Goal: Task Accomplishment & Management: Manage account settings

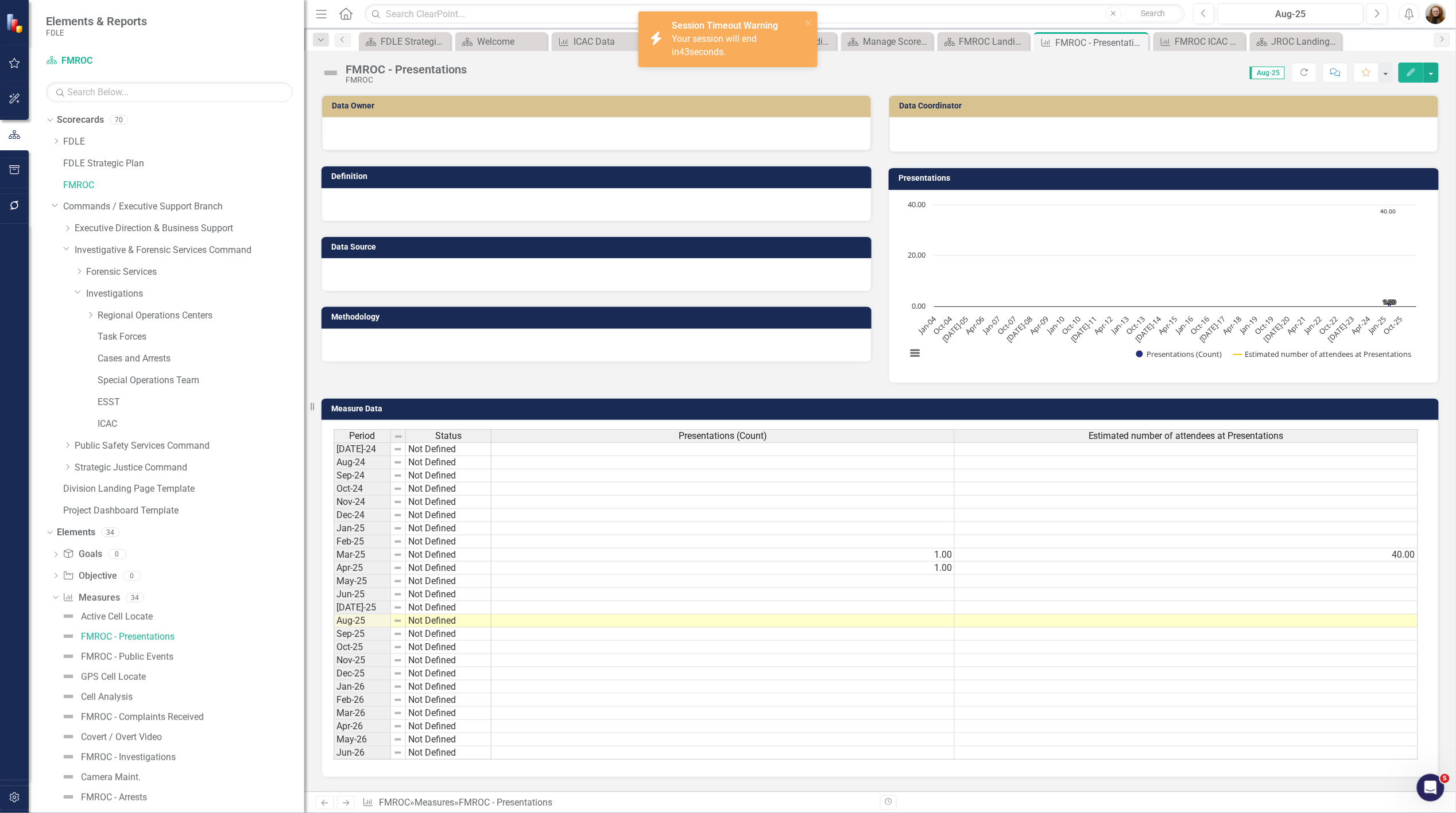
click at [1436, 15] on img "button" at bounding box center [1436, 14] width 21 height 21
click at [1404, 169] on link "Logout Log Out" at bounding box center [1400, 166] width 91 height 21
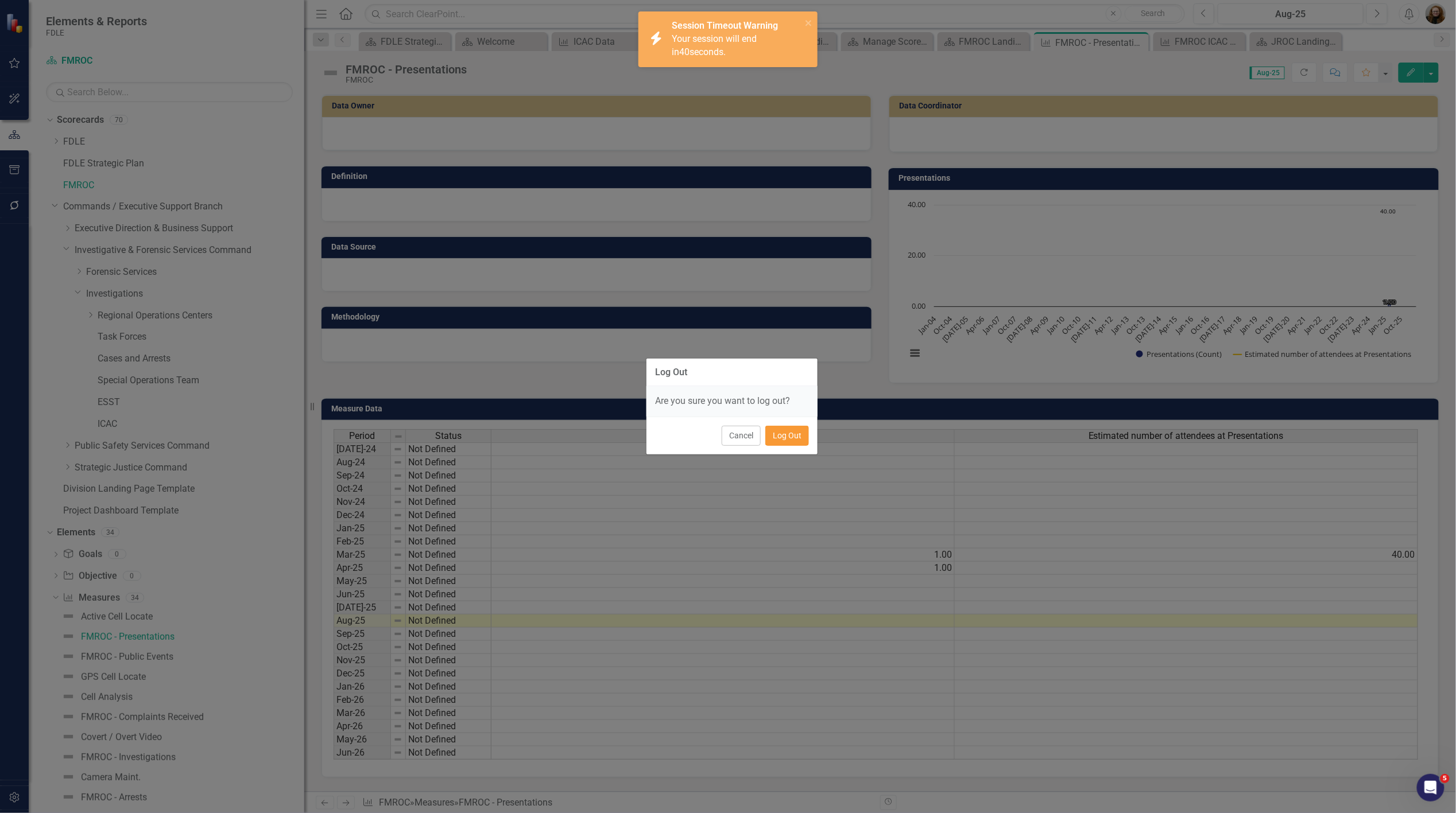
click at [790, 434] on button "Log Out" at bounding box center [787, 436] width 44 height 20
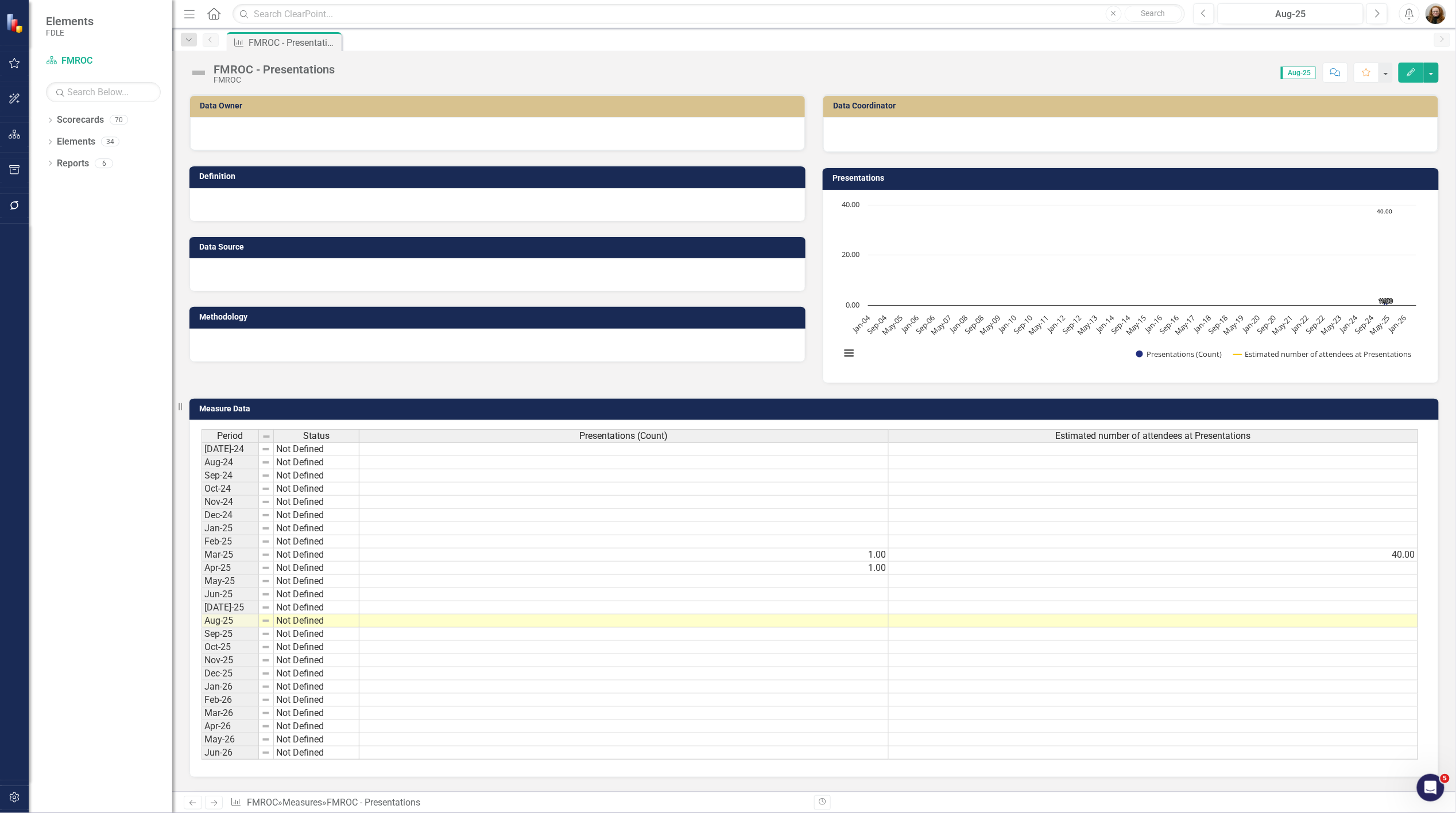
click at [104, 295] on div "Dropdown Scorecards 70 Dropdown FDLE Commissioner's Initiative Team Project Das…" at bounding box center [100, 462] width 143 height 703
drag, startPoint x: 83, startPoint y: 122, endPoint x: 89, endPoint y: 121, distance: 6.1
click at [83, 122] on link "Scorecards" at bounding box center [80, 120] width 47 height 13
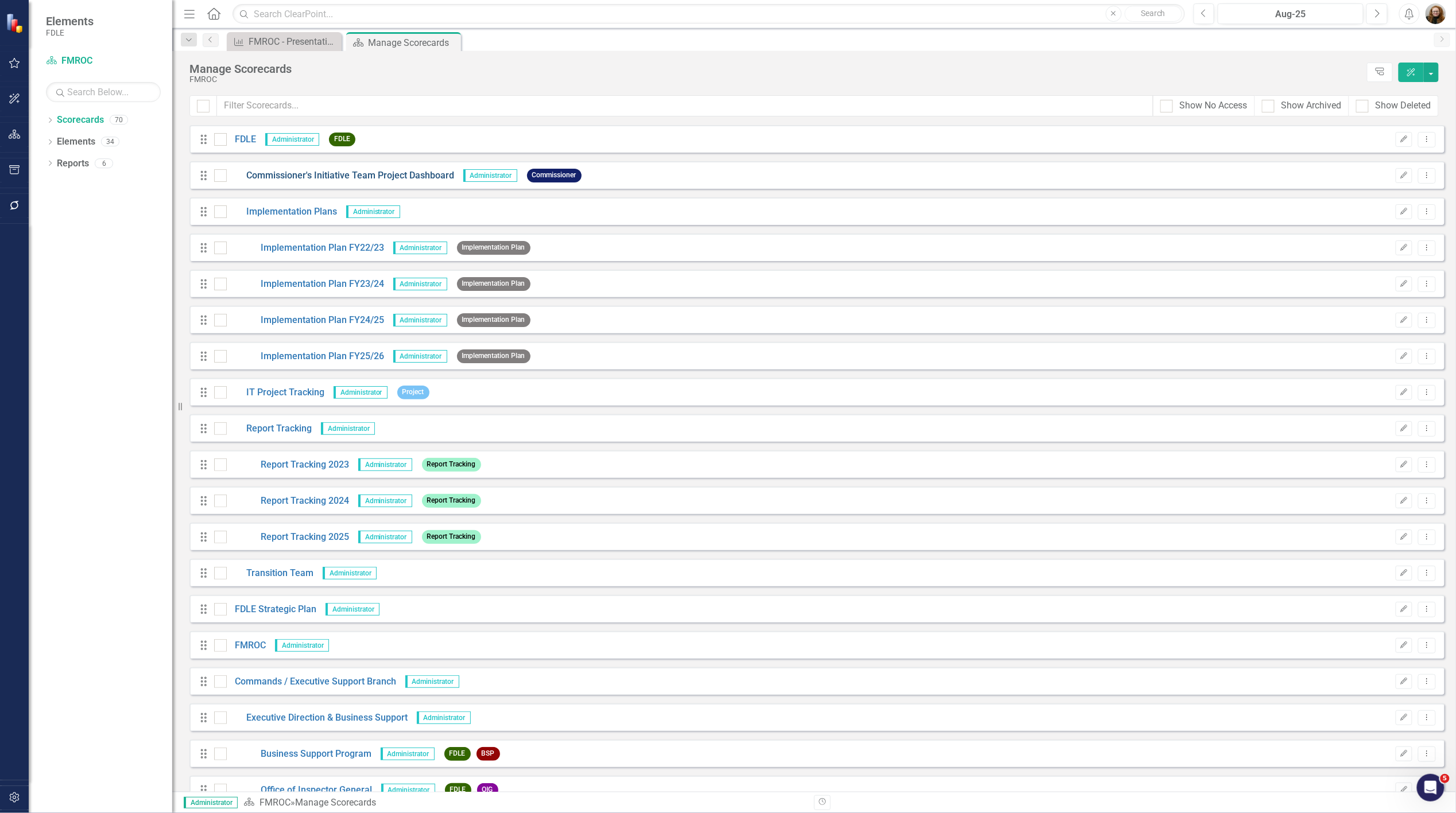
click at [276, 174] on link "Commissioner's Initiative Team Project Dashboard" at bounding box center [341, 176] width 228 height 13
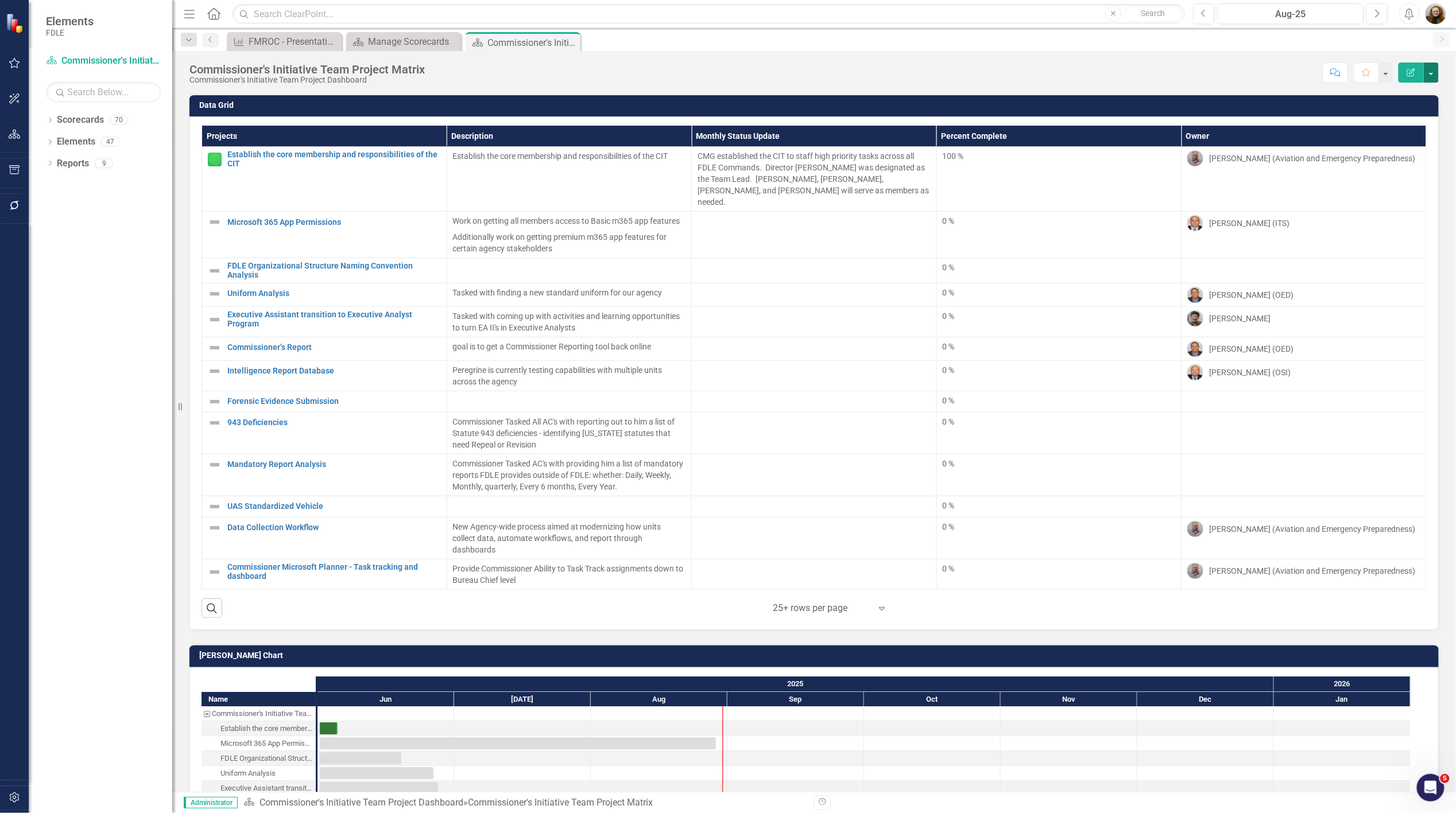
click at [1435, 76] on button "button" at bounding box center [1431, 73] width 15 height 20
click at [1413, 107] on link "Edit Report Edit Layout" at bounding box center [1392, 115] width 93 height 21
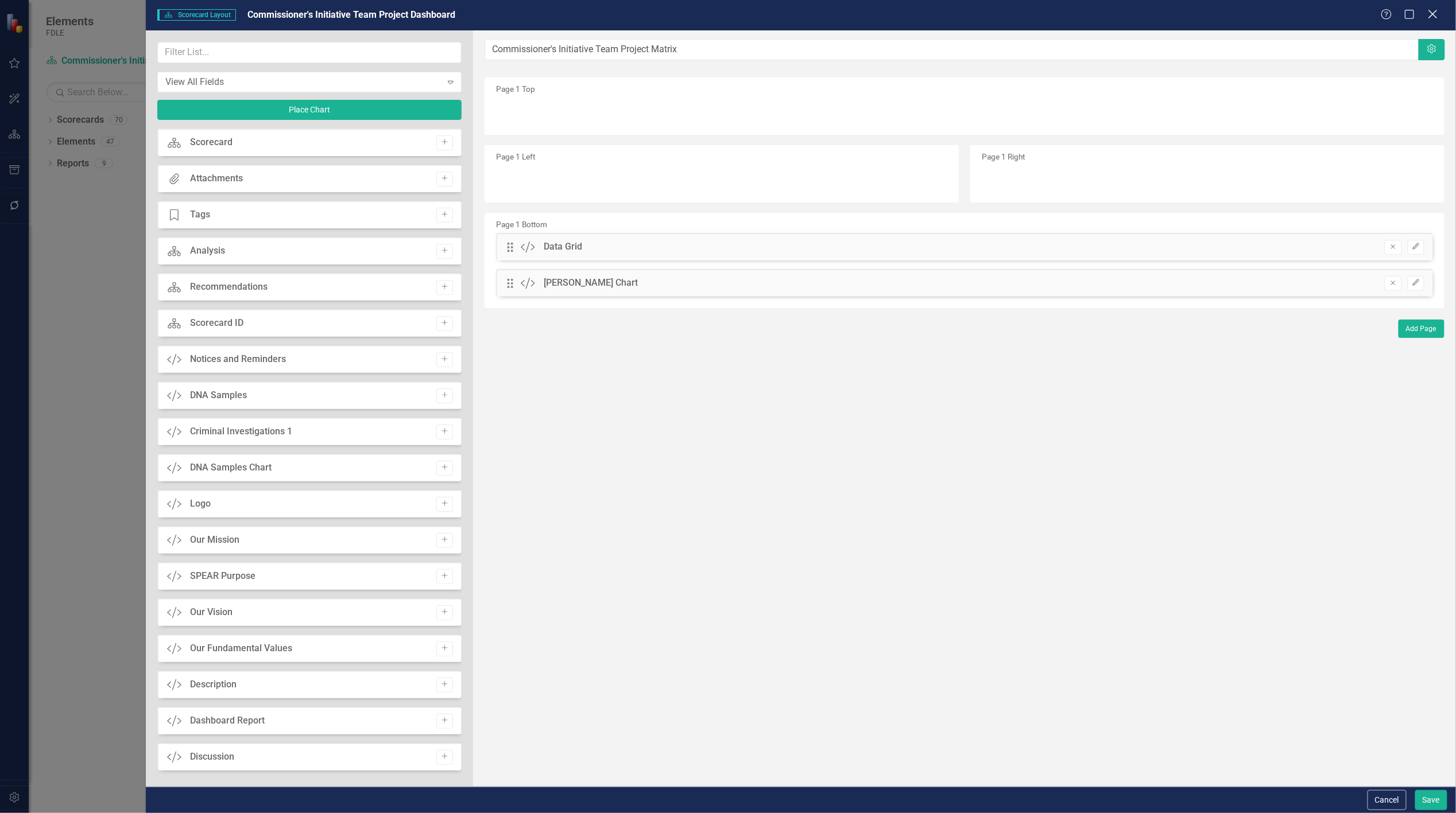
click at [1436, 13] on icon "Close" at bounding box center [1433, 14] width 14 height 11
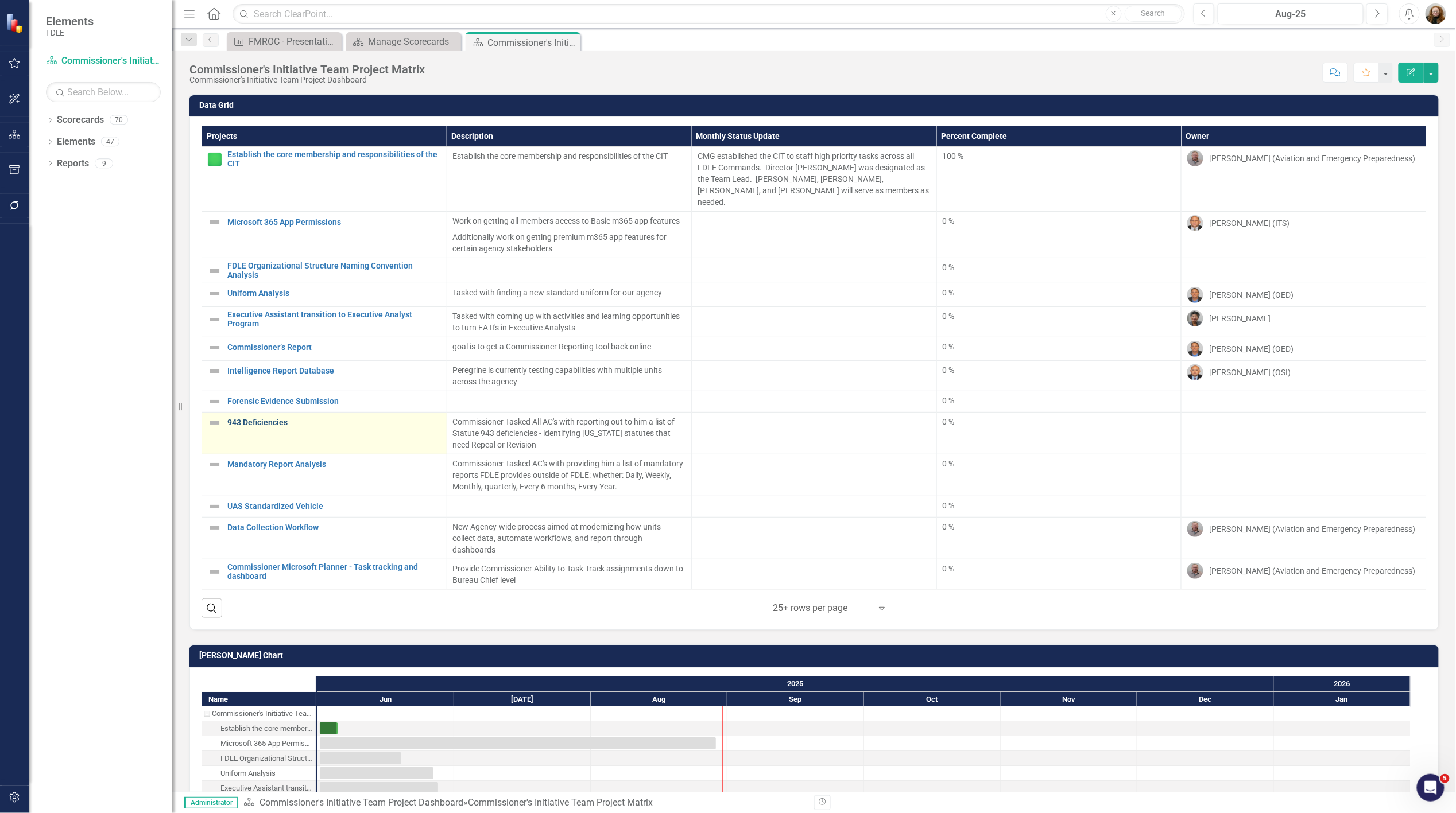
click at [261, 418] on link "943 Deficiencies" at bounding box center [334, 422] width 213 height 9
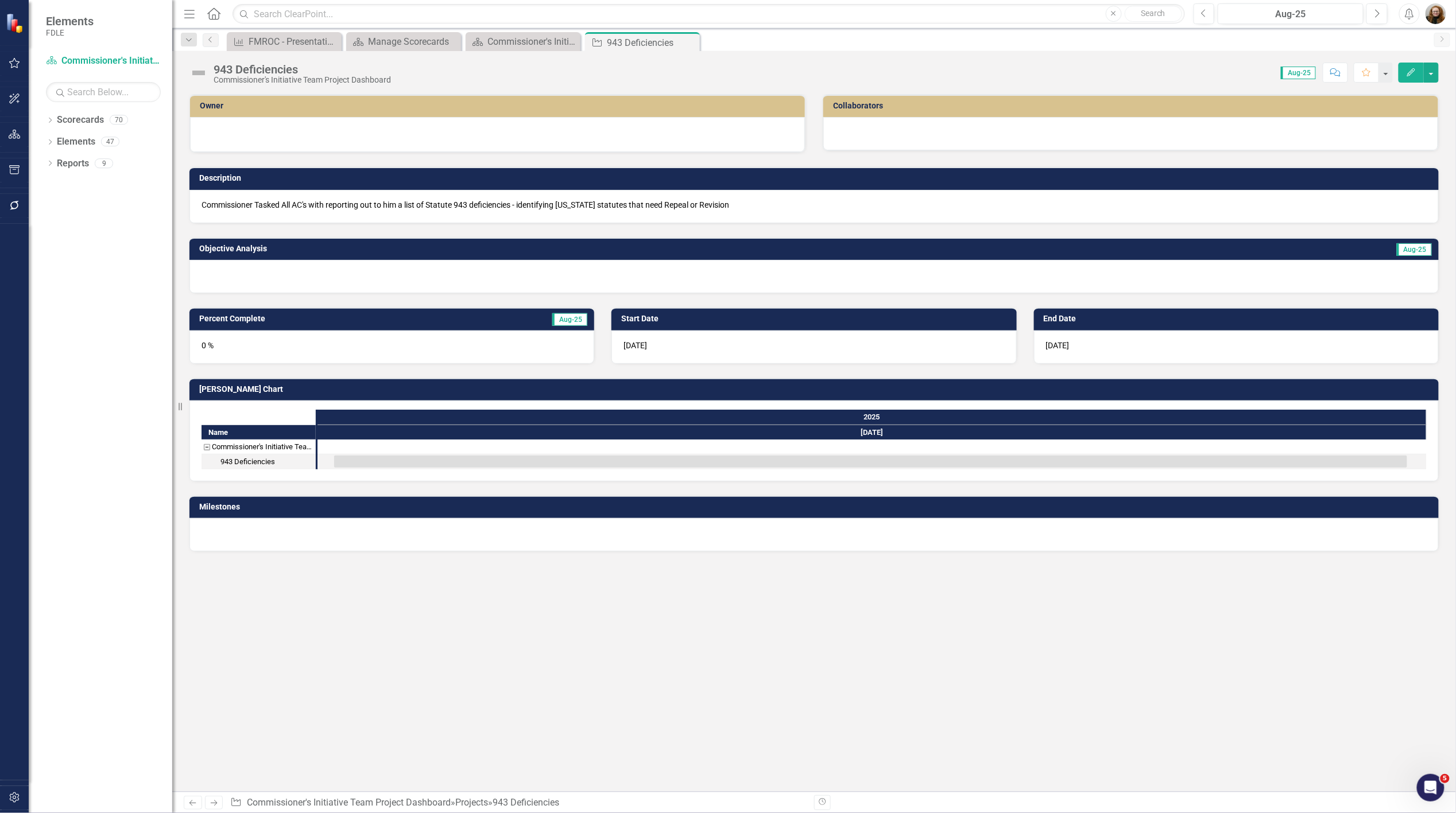
click at [895, 130] on div at bounding box center [1131, 134] width 615 height 33
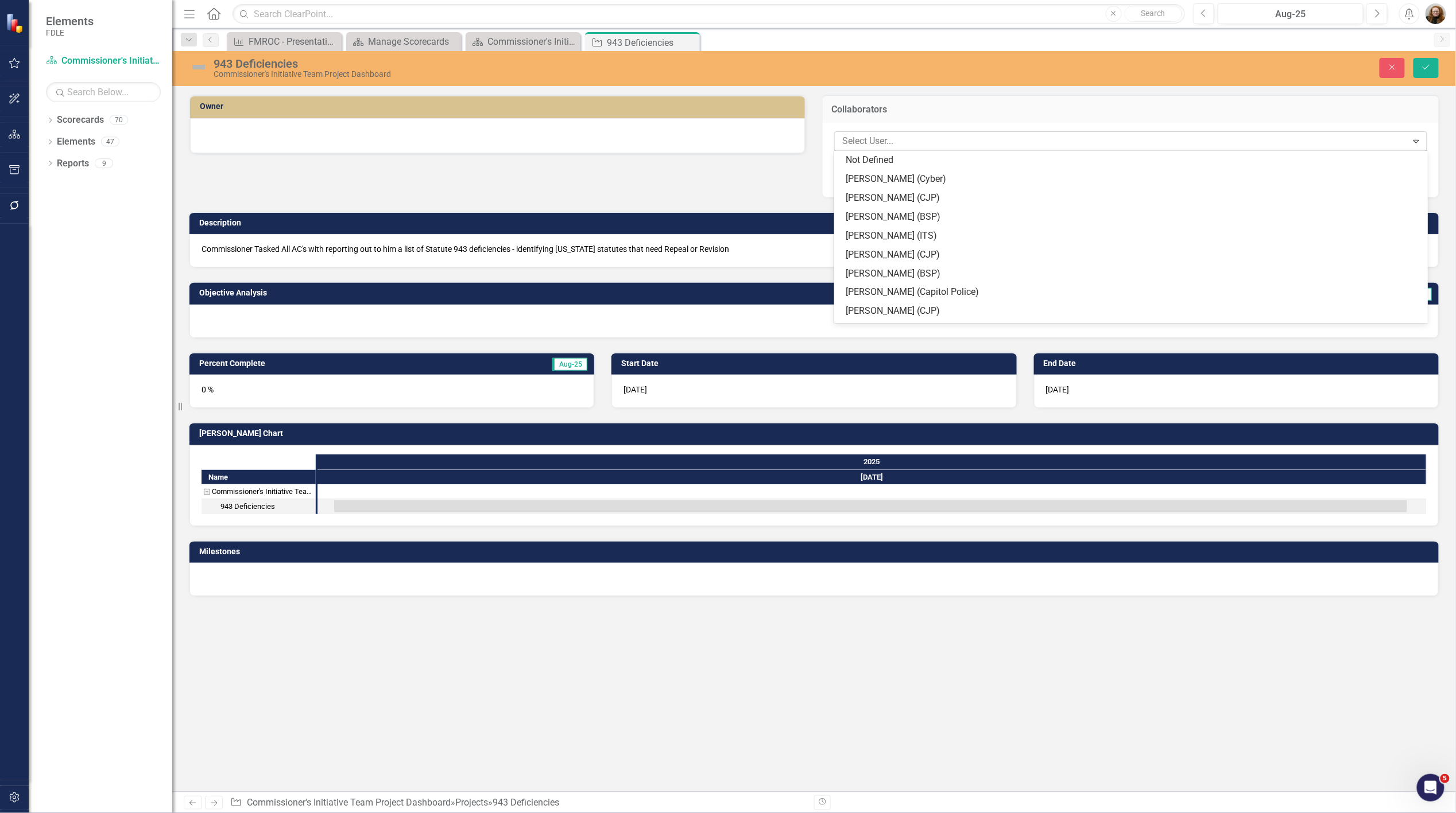
click at [1007, 140] on div at bounding box center [1122, 142] width 570 height 15
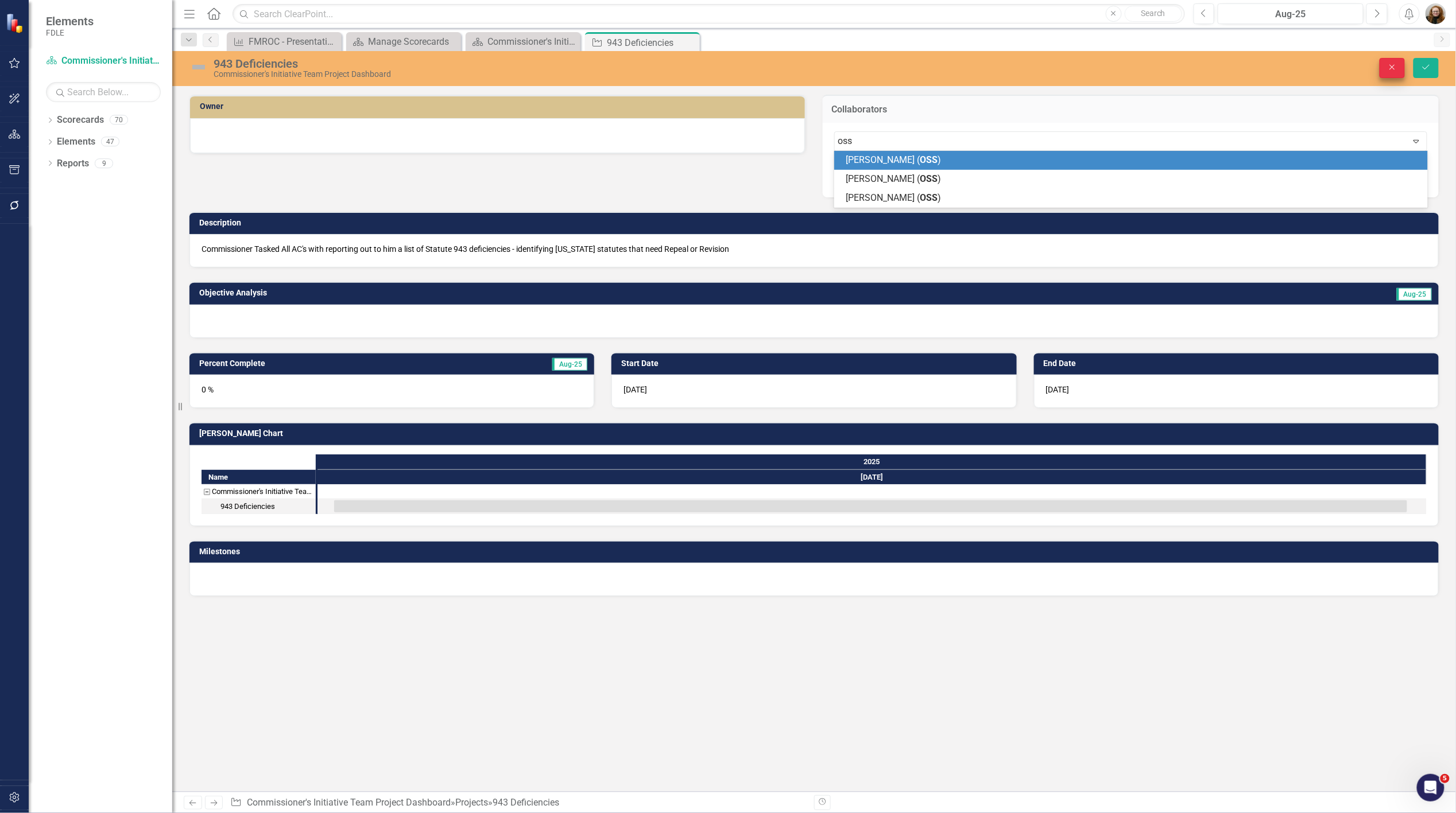
type input "oss"
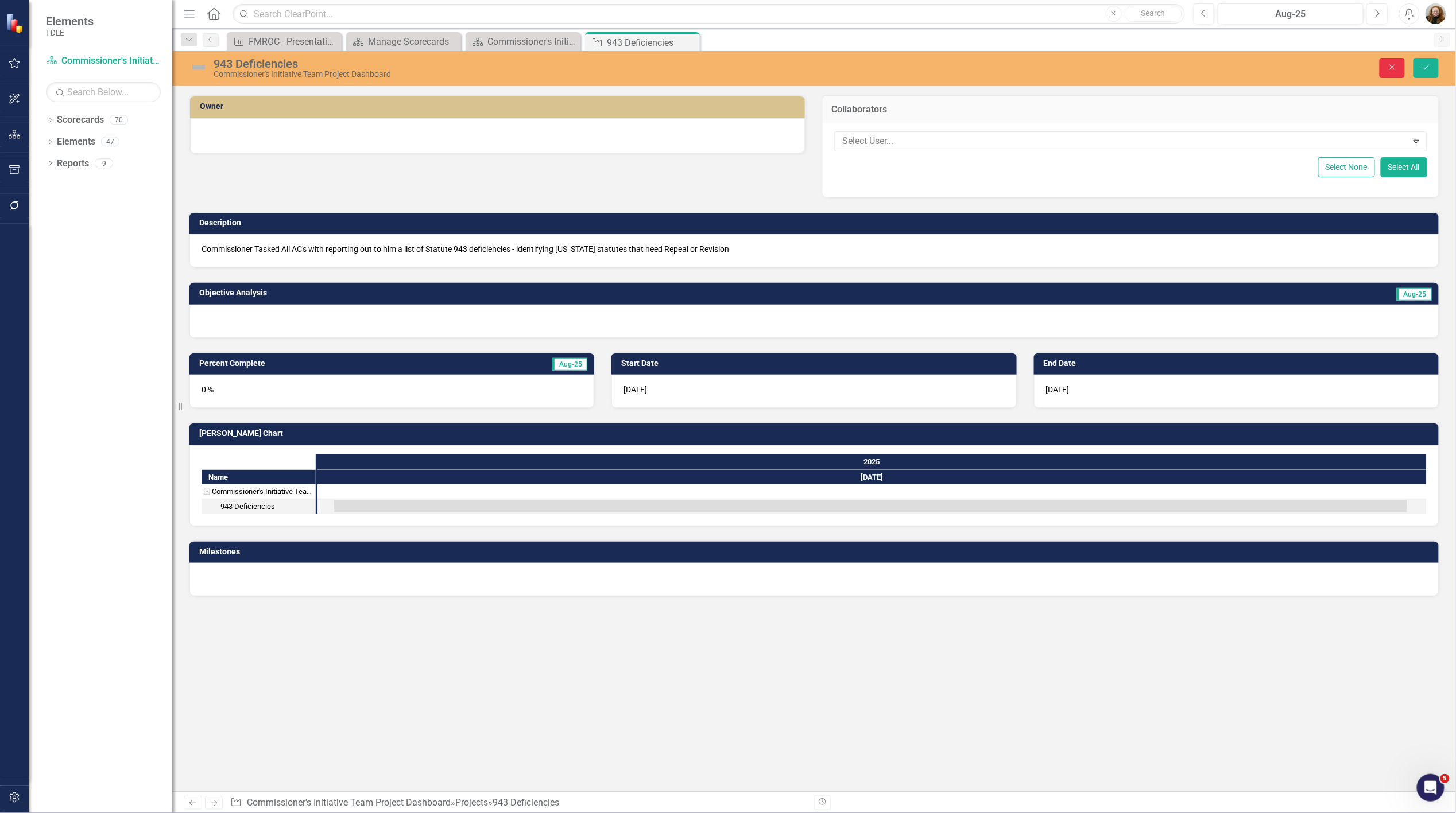
click at [1388, 72] on button "Close" at bounding box center [1392, 68] width 25 height 20
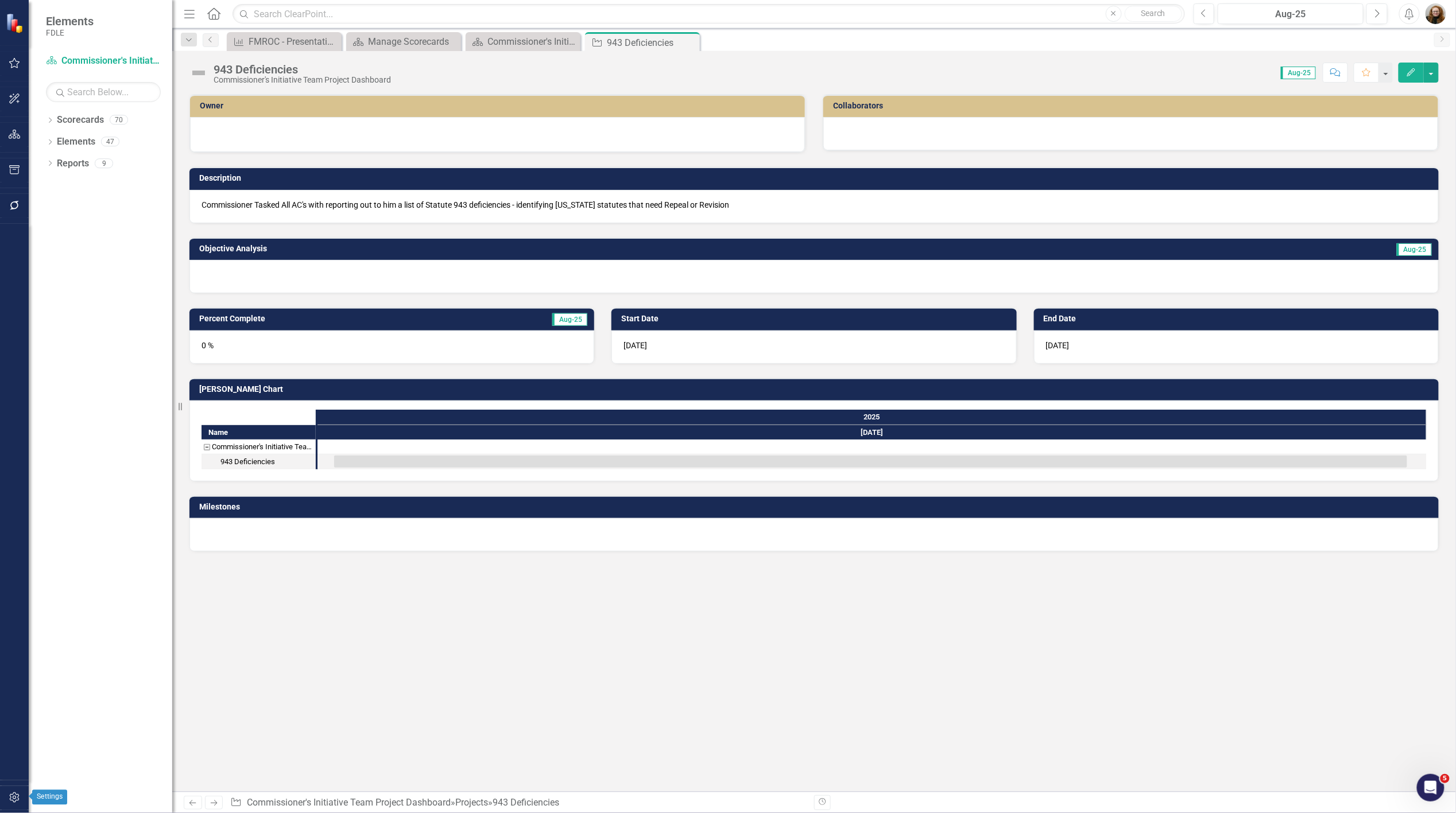
click at [9, 796] on icon "button" at bounding box center [15, 798] width 12 height 9
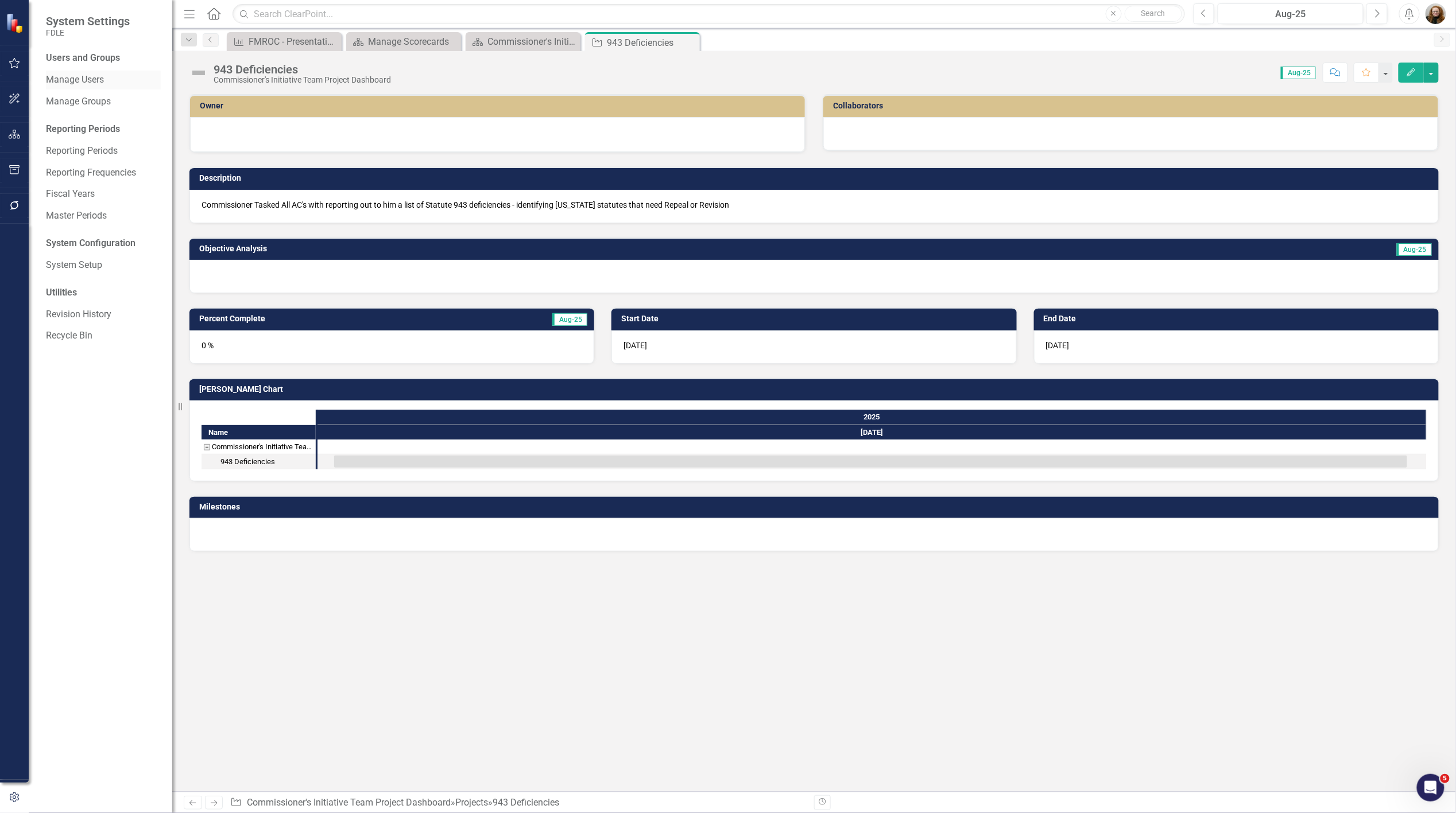
click at [76, 81] on link "Manage Users" at bounding box center [103, 80] width 115 height 13
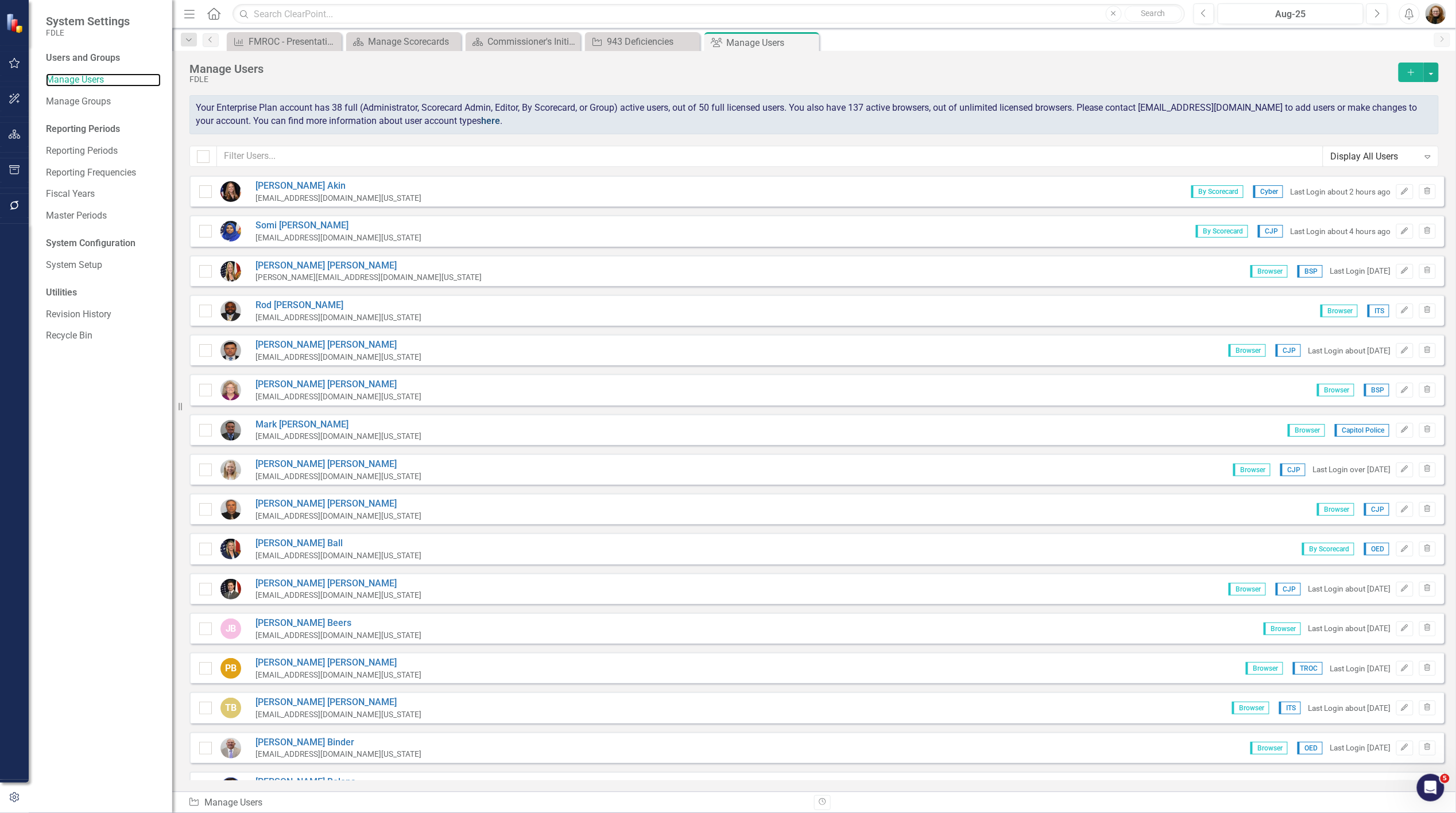
checkbox input "false"
click at [320, 149] on input "text" at bounding box center [770, 156] width 1106 height 21
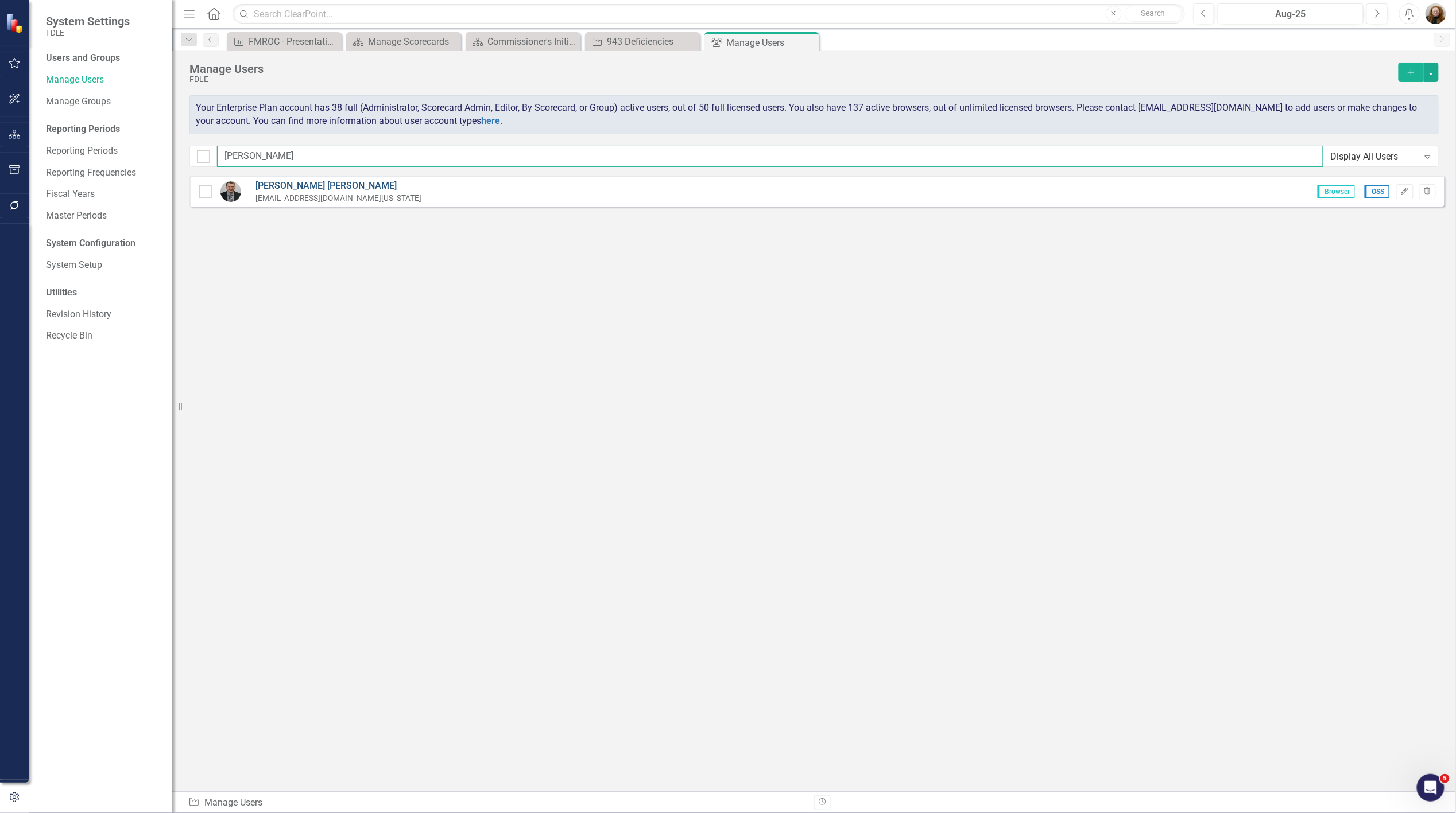
type input "[PERSON_NAME]"
click at [296, 187] on link "[PERSON_NAME]" at bounding box center [339, 186] width 166 height 13
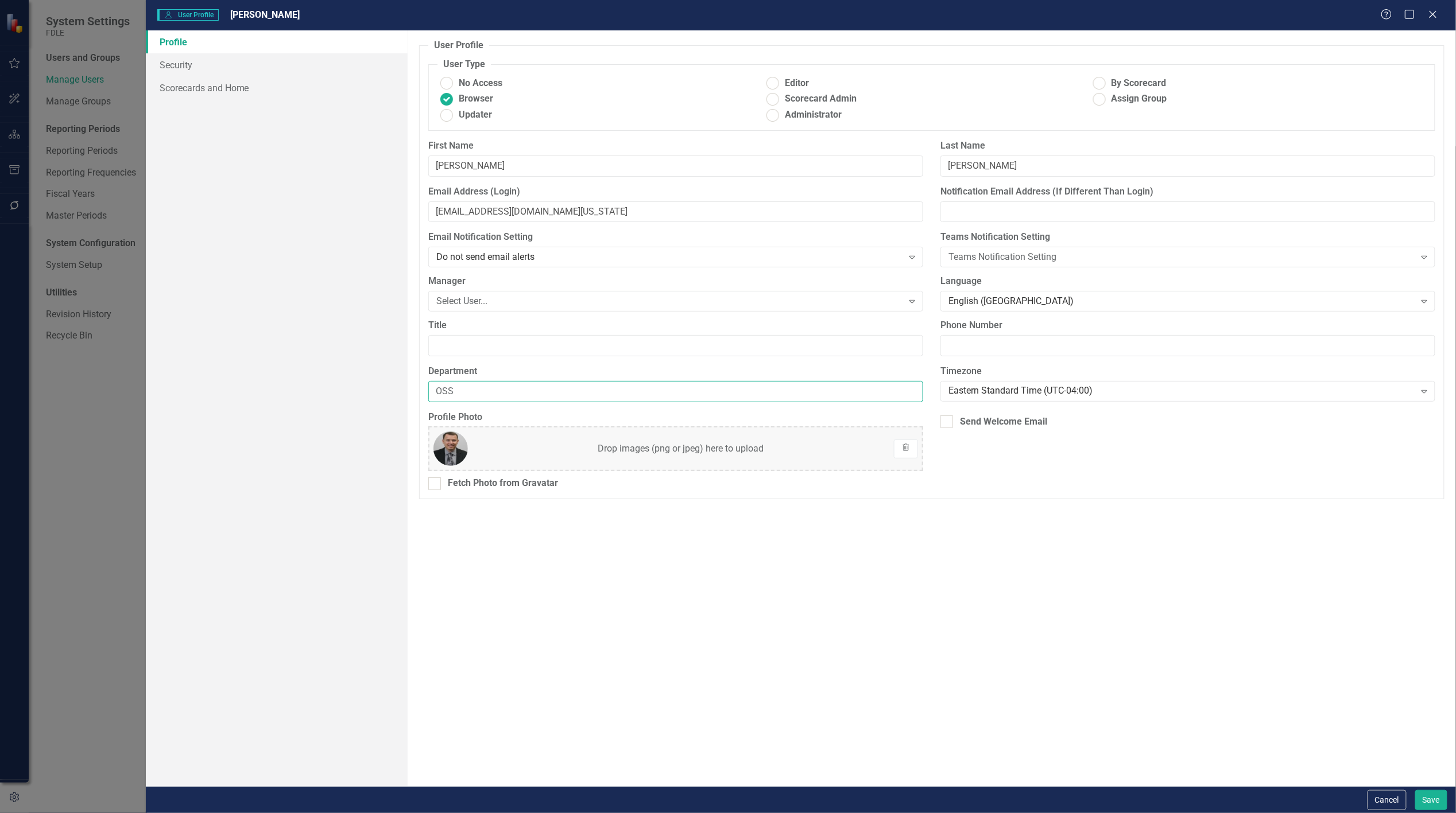
drag, startPoint x: 461, startPoint y: 399, endPoint x: 362, endPoint y: 375, distance: 101.9
click at [372, 396] on div "Profile Security Scorecards and Home User Profile ClearPoint has a wealth of op…" at bounding box center [801, 408] width 1310 height 757
type input "MPOE"
click at [1424, 795] on button "Save" at bounding box center [1432, 801] width 32 height 20
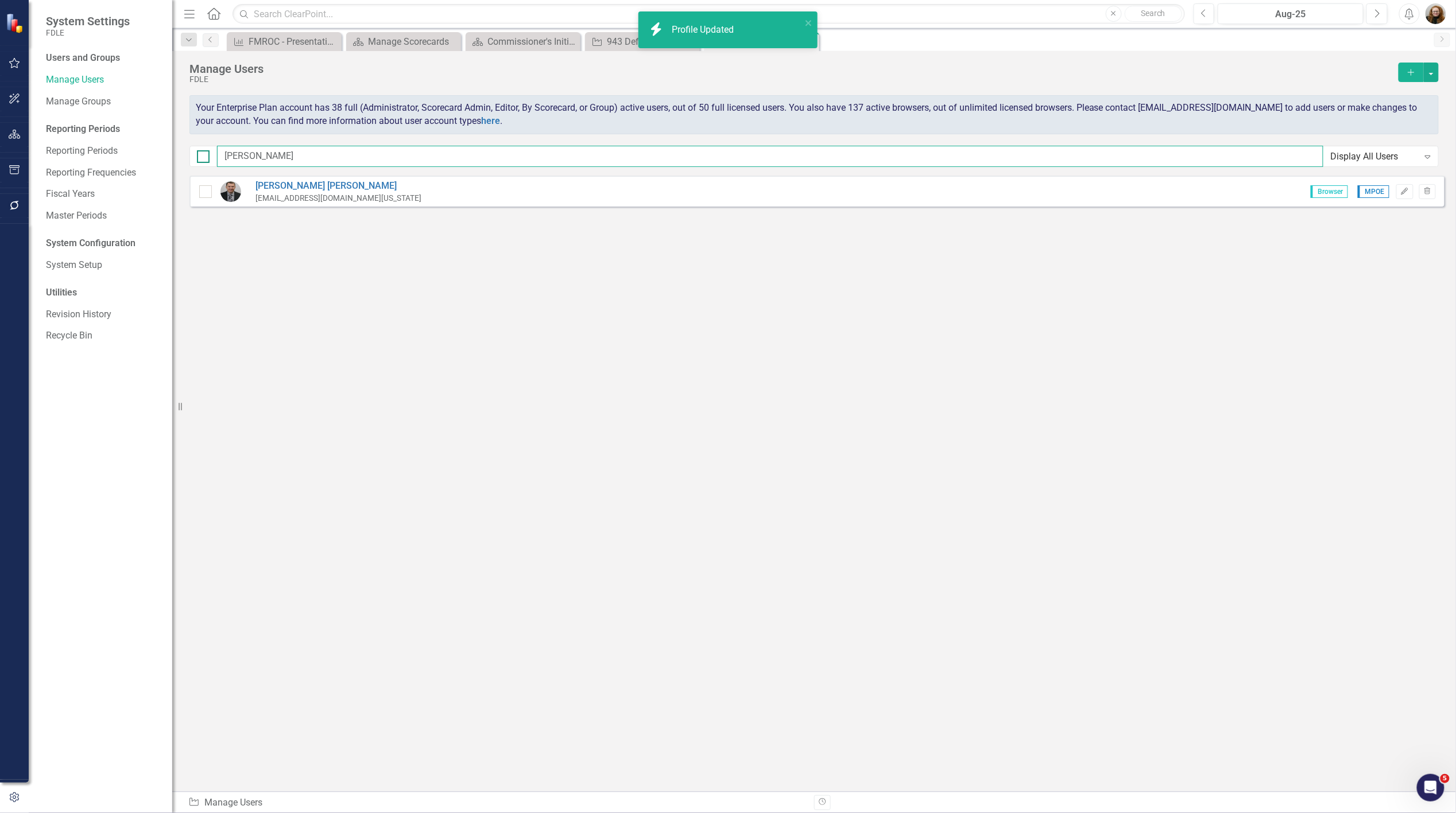
drag, startPoint x: 269, startPoint y: 157, endPoint x: 202, endPoint y: 158, distance: 67.0
click at [202, 158] on div "[PERSON_NAME] Display All Users Expand" at bounding box center [815, 156] width 1250 height 21
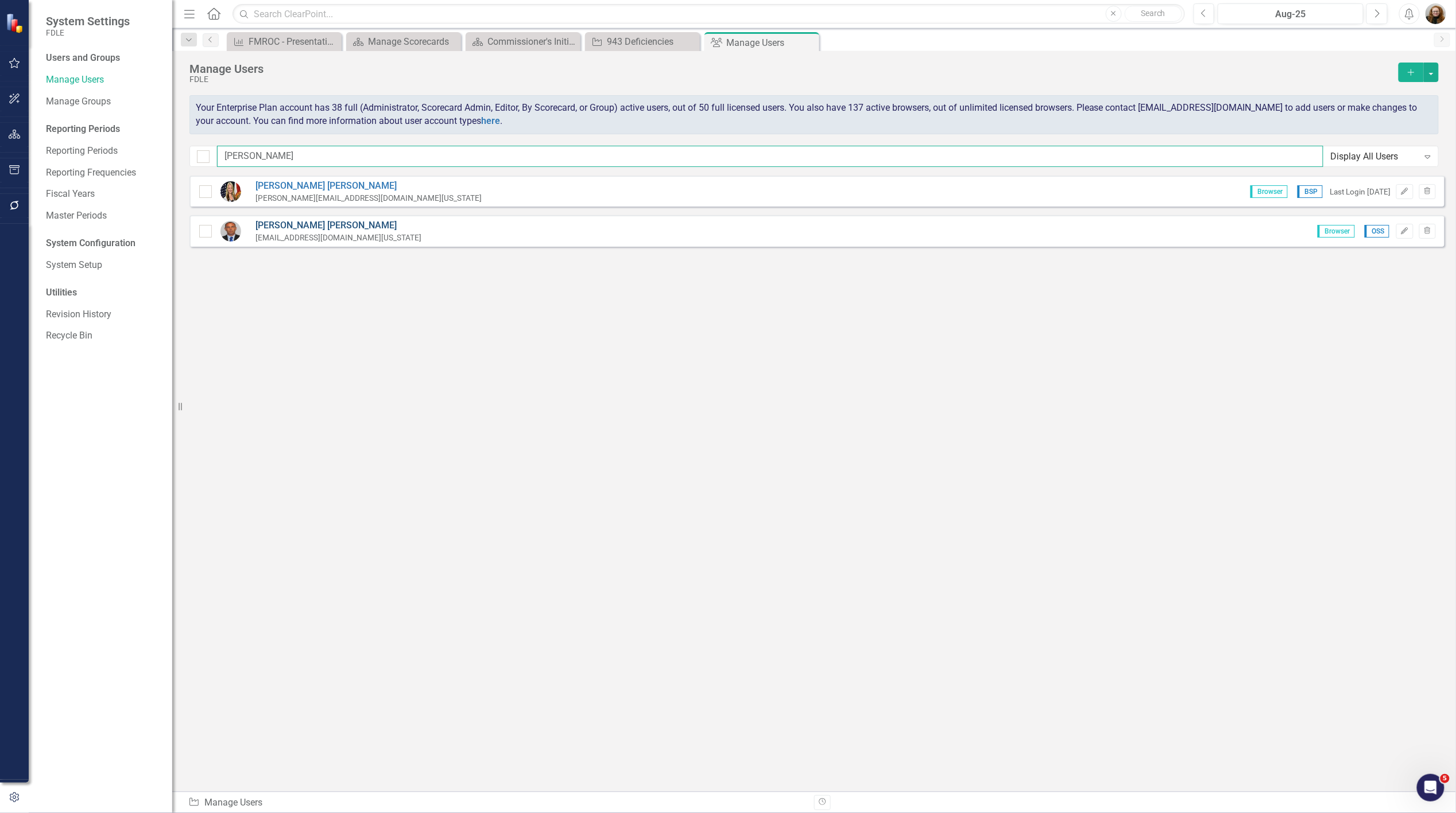
type input "[PERSON_NAME]"
click at [312, 227] on link "[PERSON_NAME]" at bounding box center [339, 226] width 166 height 13
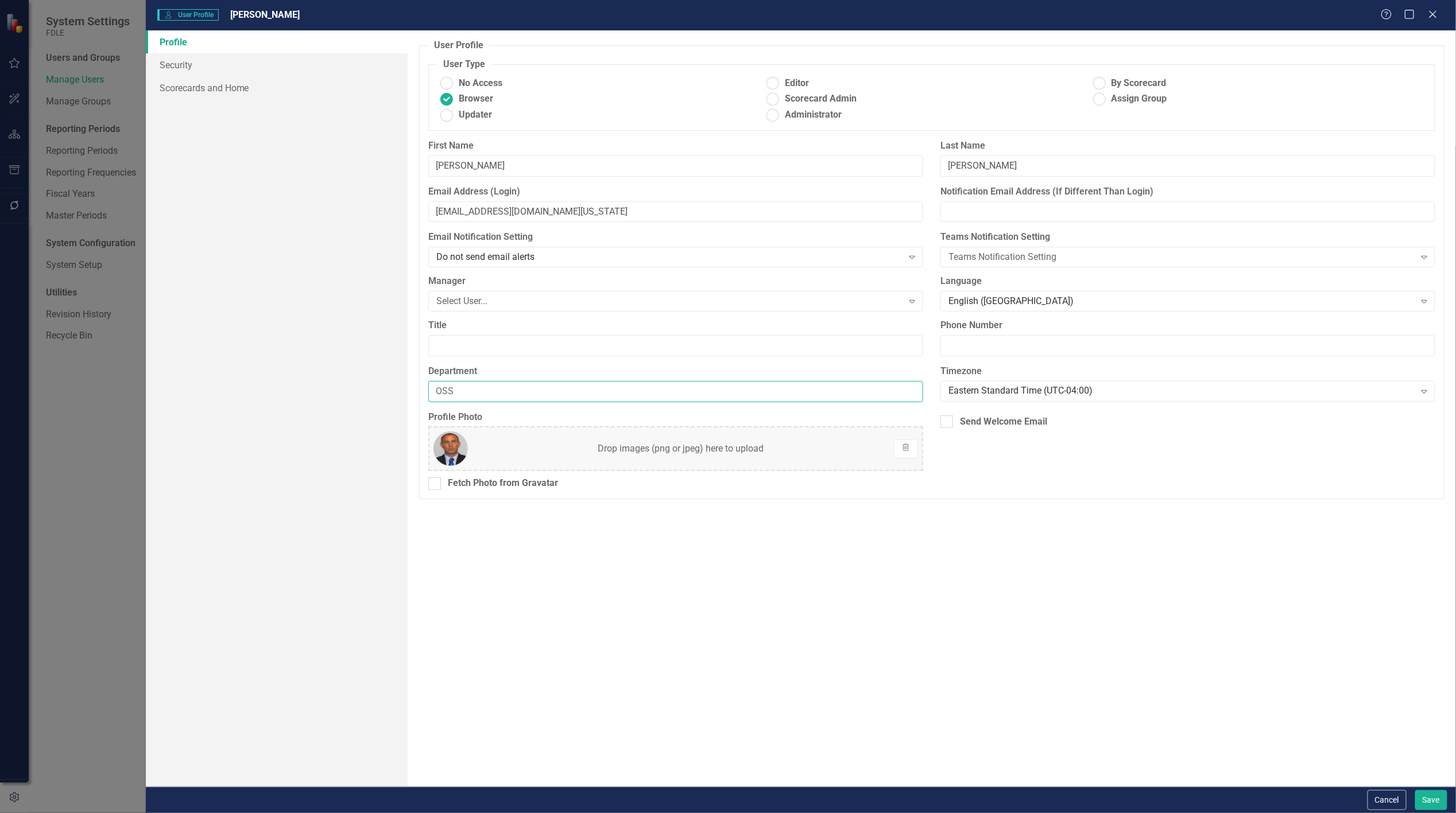
drag, startPoint x: 452, startPoint y: 393, endPoint x: 404, endPoint y: 399, distance: 48.4
click at [404, 399] on div "Profile Security Scorecards and Home User Profile ClearPoint has a wealth of op…" at bounding box center [801, 408] width 1310 height 757
click at [466, 394] on input "AE" at bounding box center [676, 392] width 495 height 21
type input "AEP"
click at [1426, 804] on button "Save" at bounding box center [1432, 801] width 32 height 20
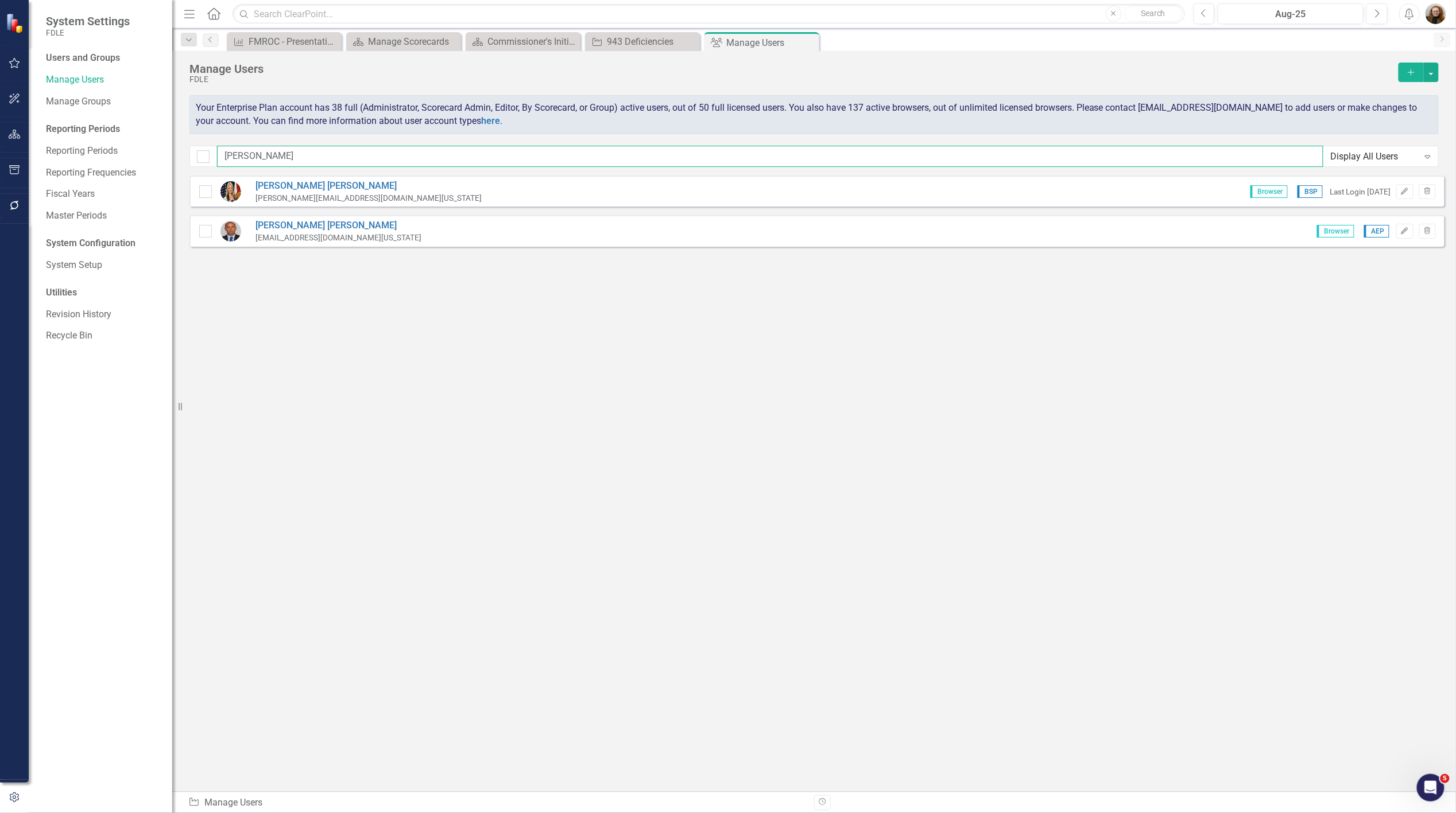
drag, startPoint x: 263, startPoint y: 156, endPoint x: 193, endPoint y: 156, distance: 70.0
click at [193, 156] on div "ANDRE Display All Users Expand" at bounding box center [815, 156] width 1250 height 21
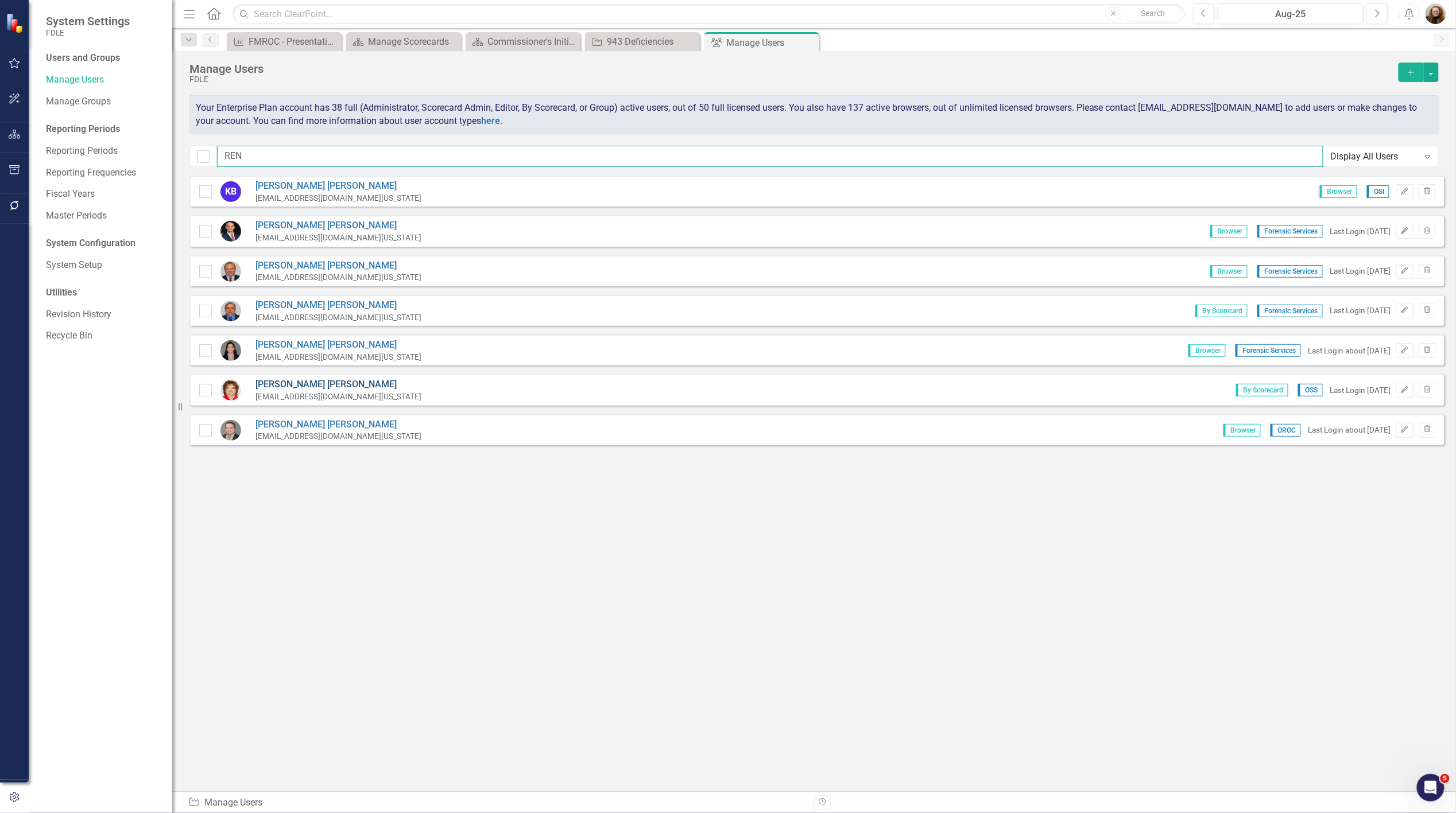
type input "REN"
click at [289, 378] on link "[PERSON_NAME]" at bounding box center [339, 385] width 166 height 13
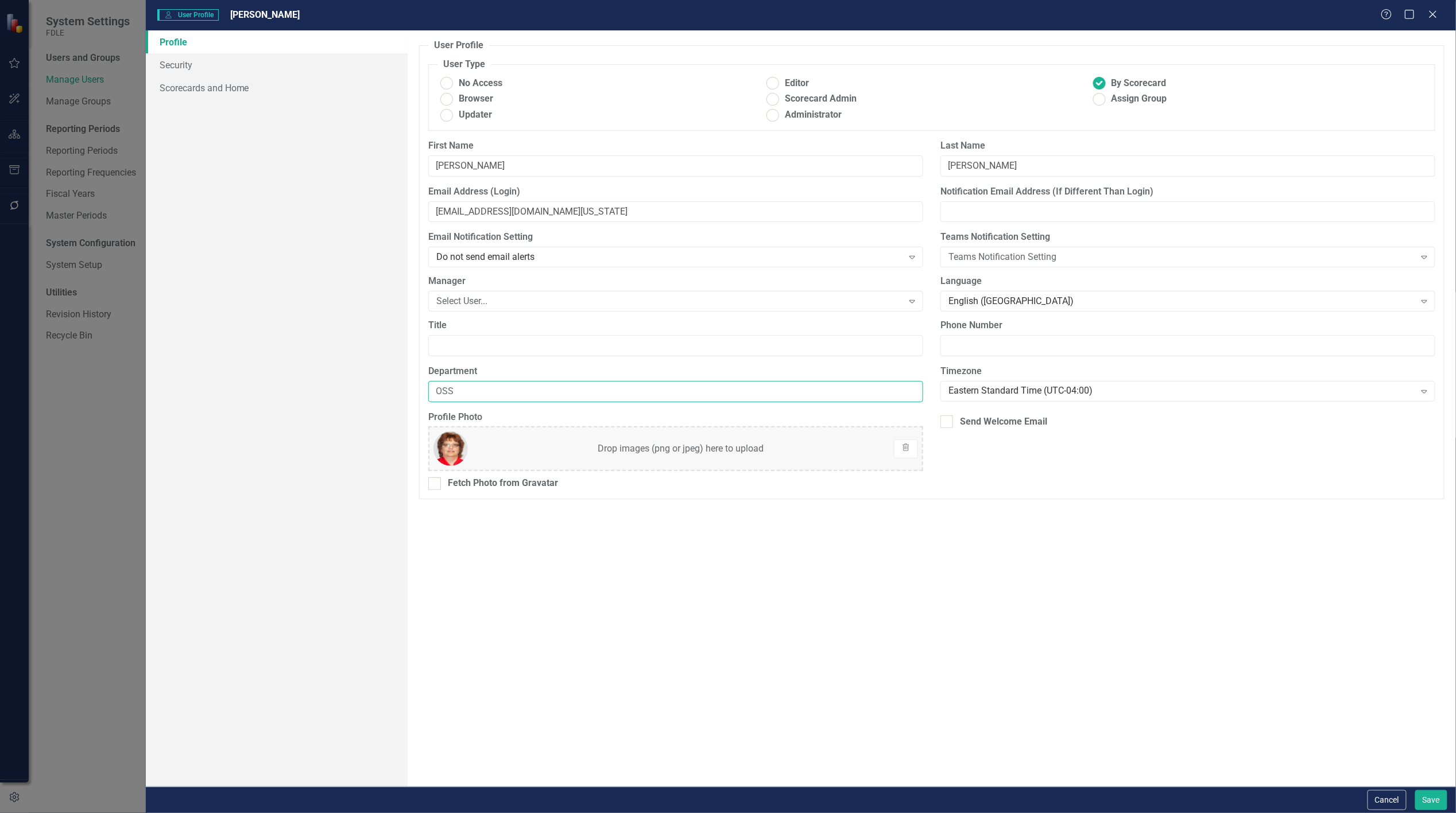
drag, startPoint x: 456, startPoint y: 395, endPoint x: 398, endPoint y: 395, distance: 58.0
click at [398, 395] on div "Profile Security Scorecards and Home User Profile ClearPoint has a wealth of op…" at bounding box center [801, 408] width 1310 height 757
type input "CJP"
click at [1434, 796] on button "Save" at bounding box center [1432, 801] width 32 height 20
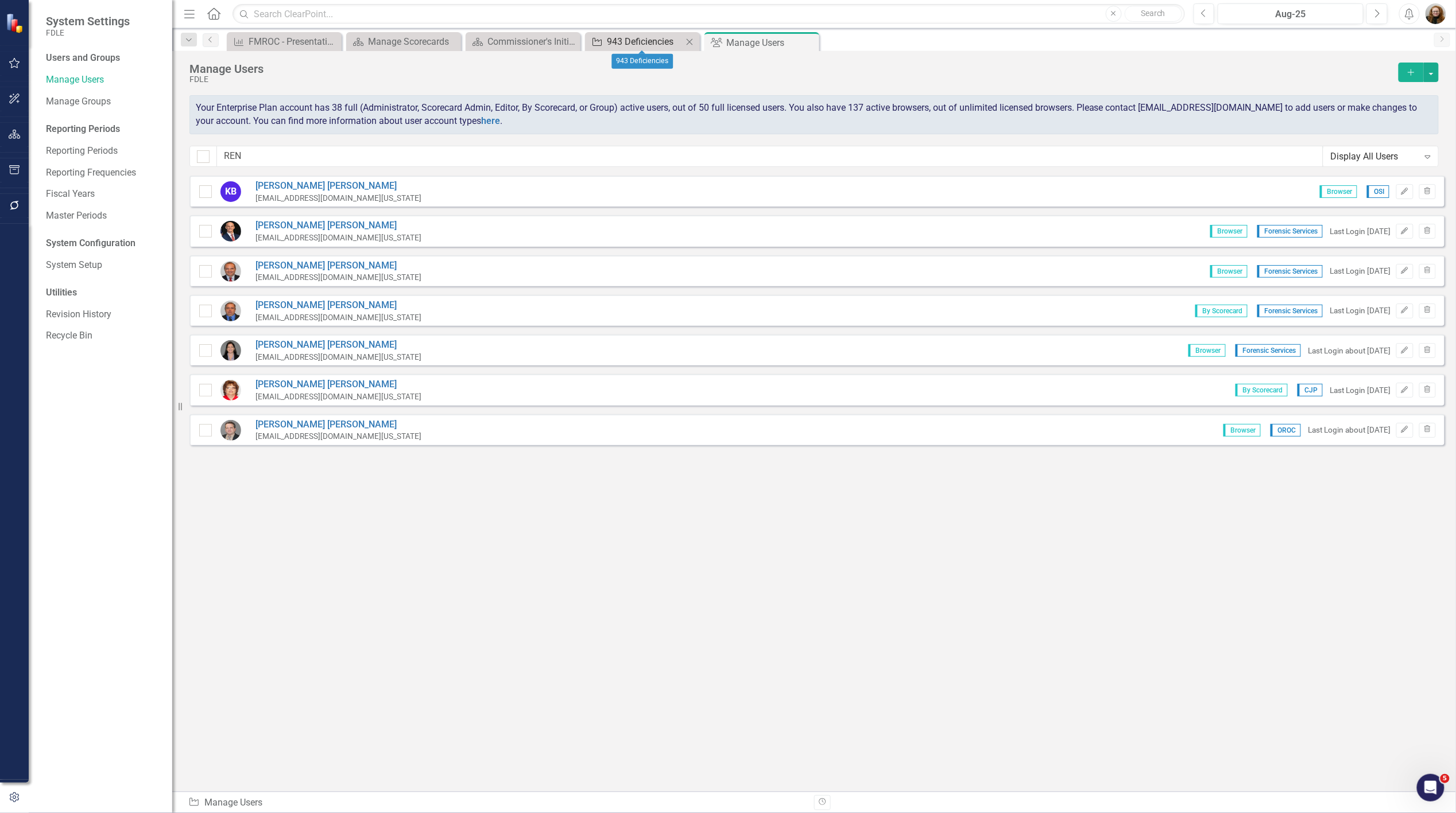
click at [626, 41] on div "943 Deficiencies" at bounding box center [645, 41] width 76 height 14
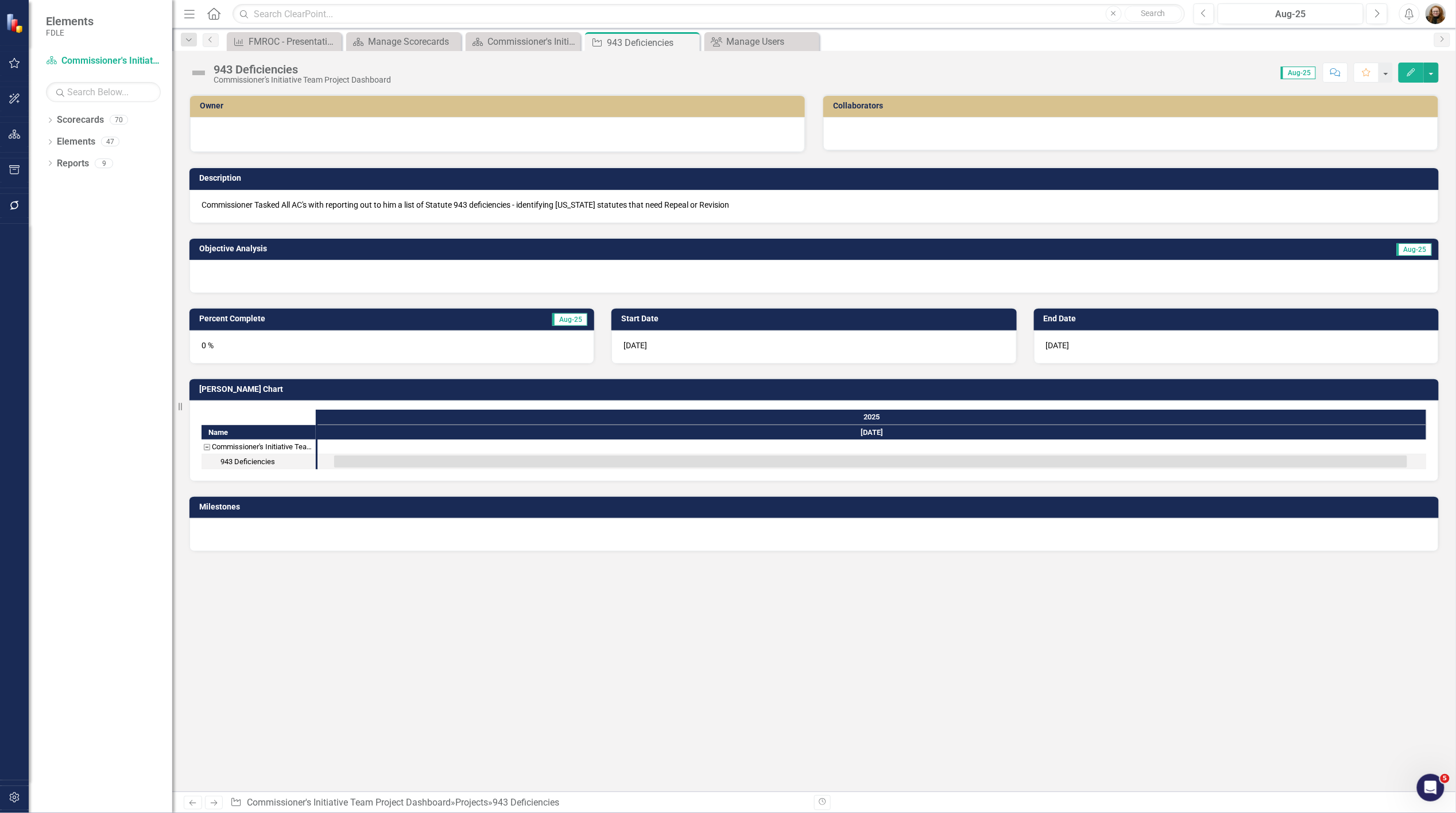
click at [914, 133] on div at bounding box center [1131, 134] width 615 height 33
click at [899, 135] on div at bounding box center [1131, 134] width 615 height 33
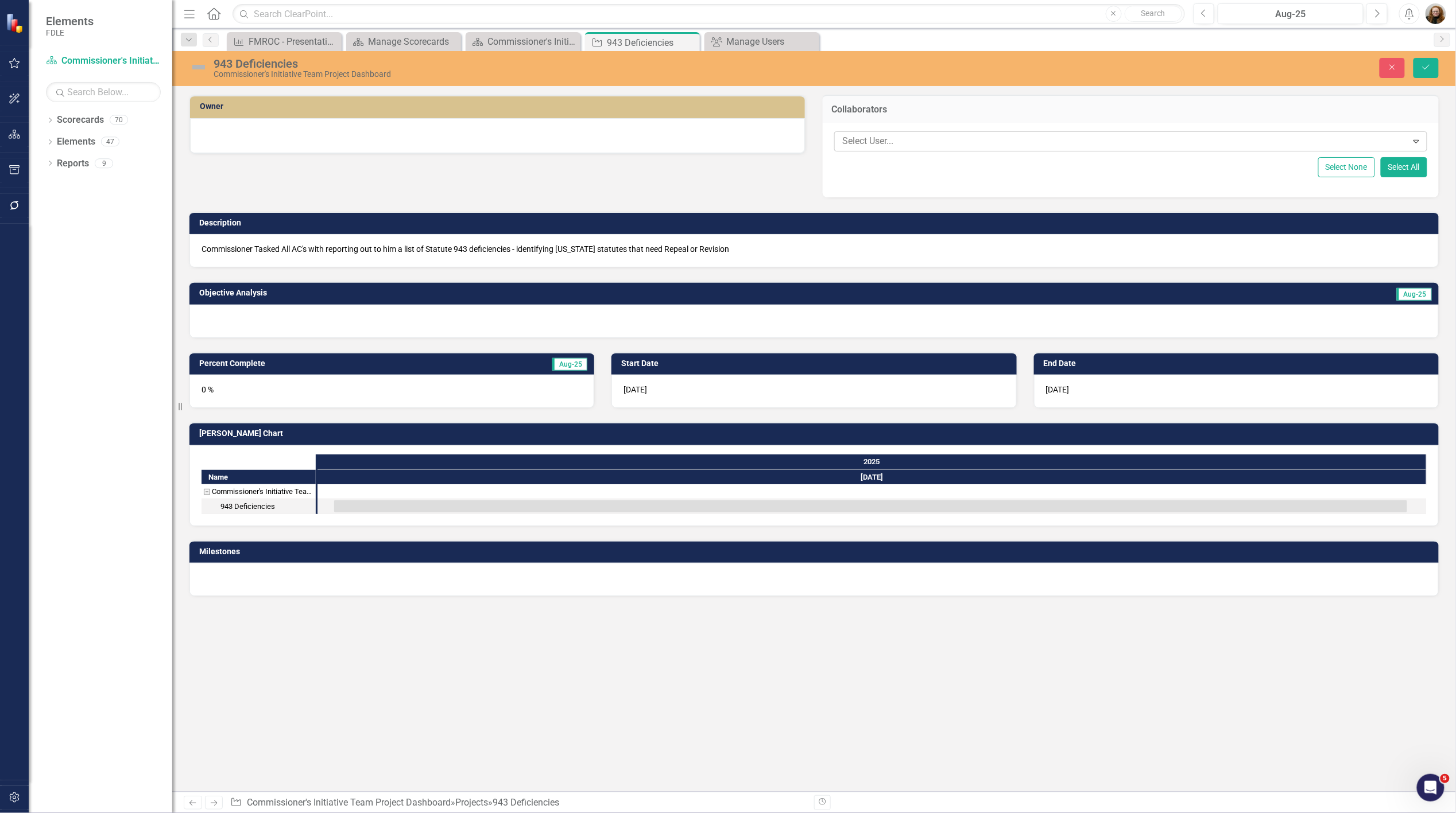
click at [890, 137] on div at bounding box center [1122, 142] width 570 height 15
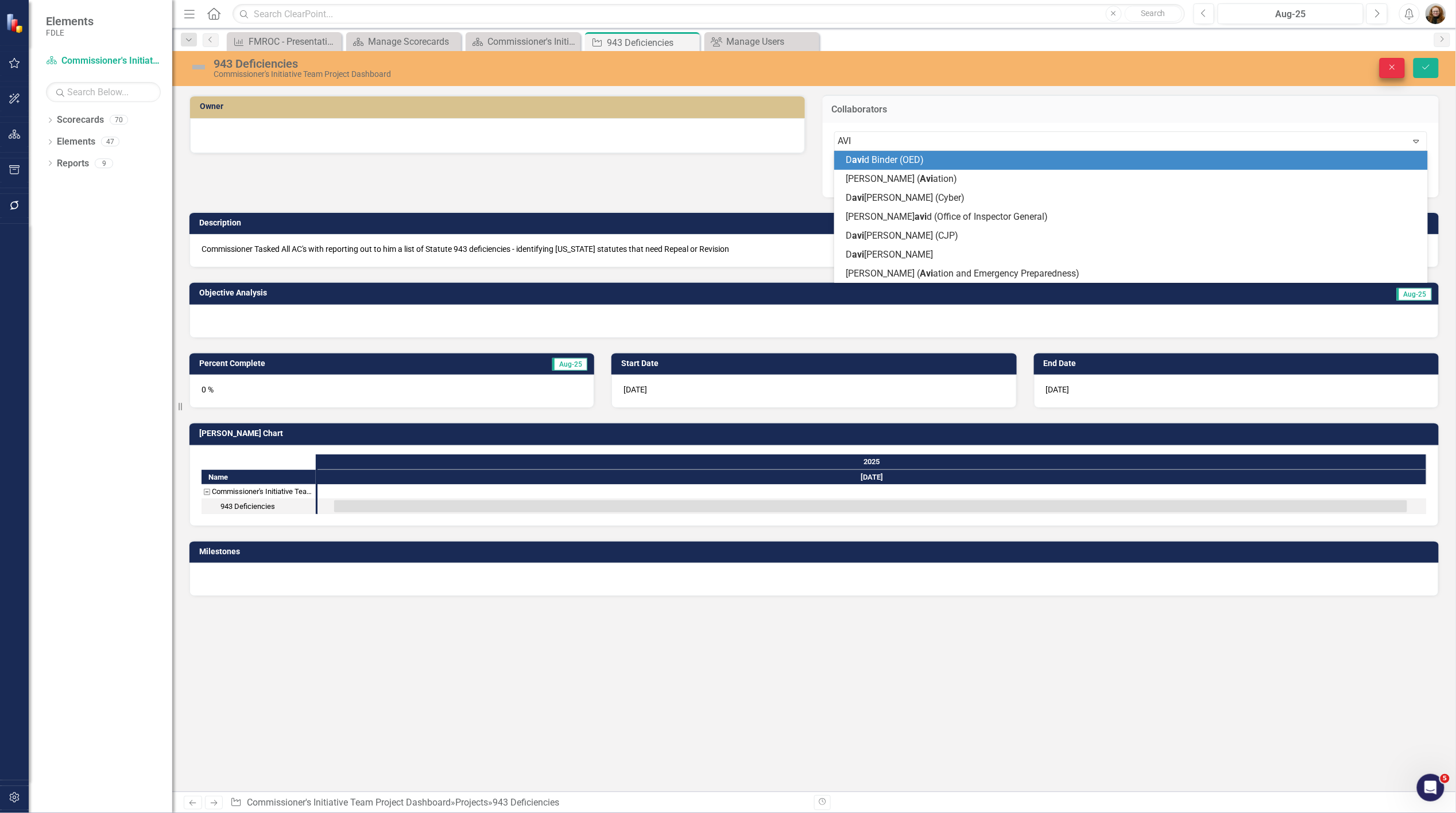
type input "AVI"
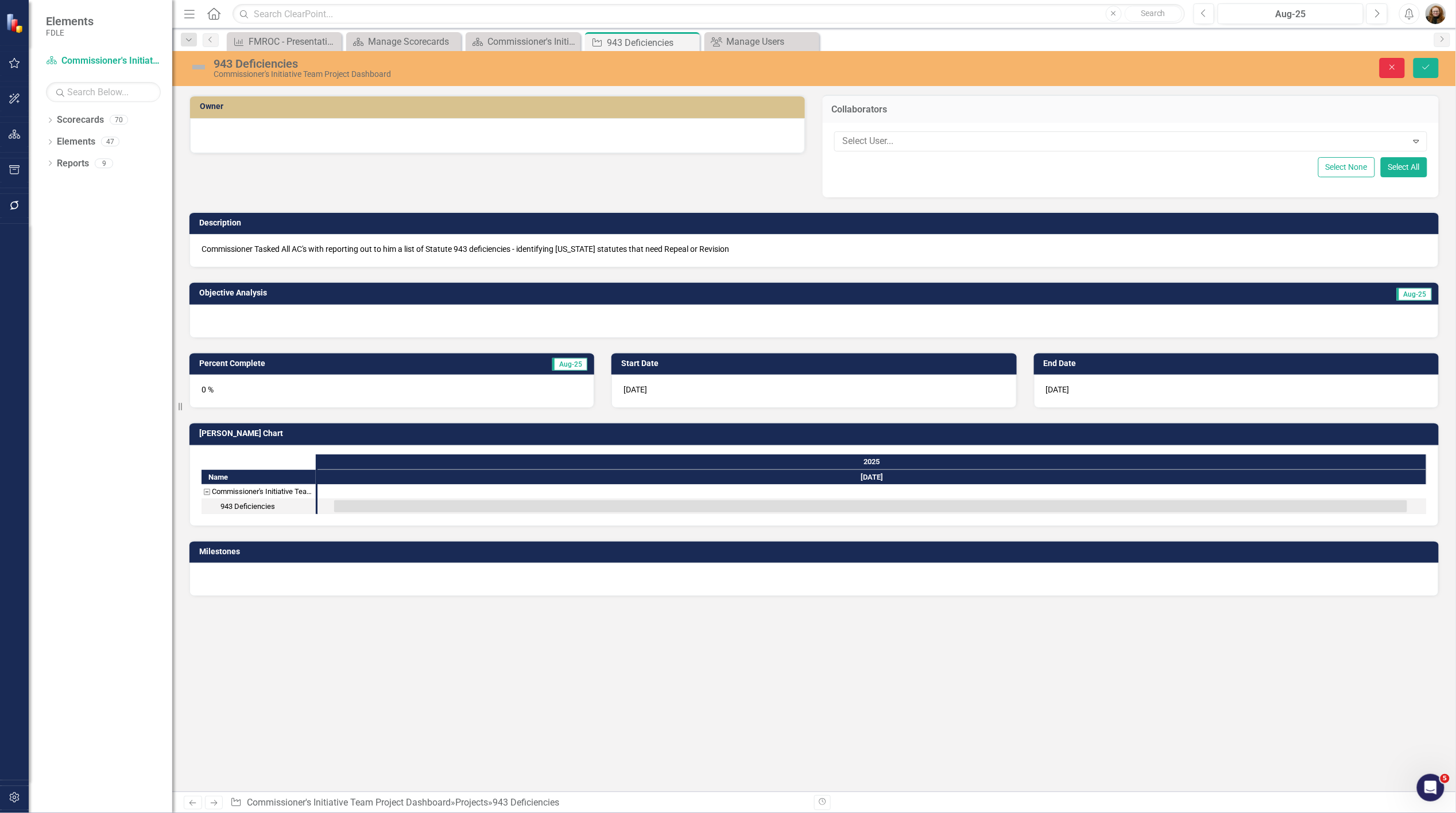
click at [1393, 64] on icon "Close" at bounding box center [1392, 68] width 10 height 8
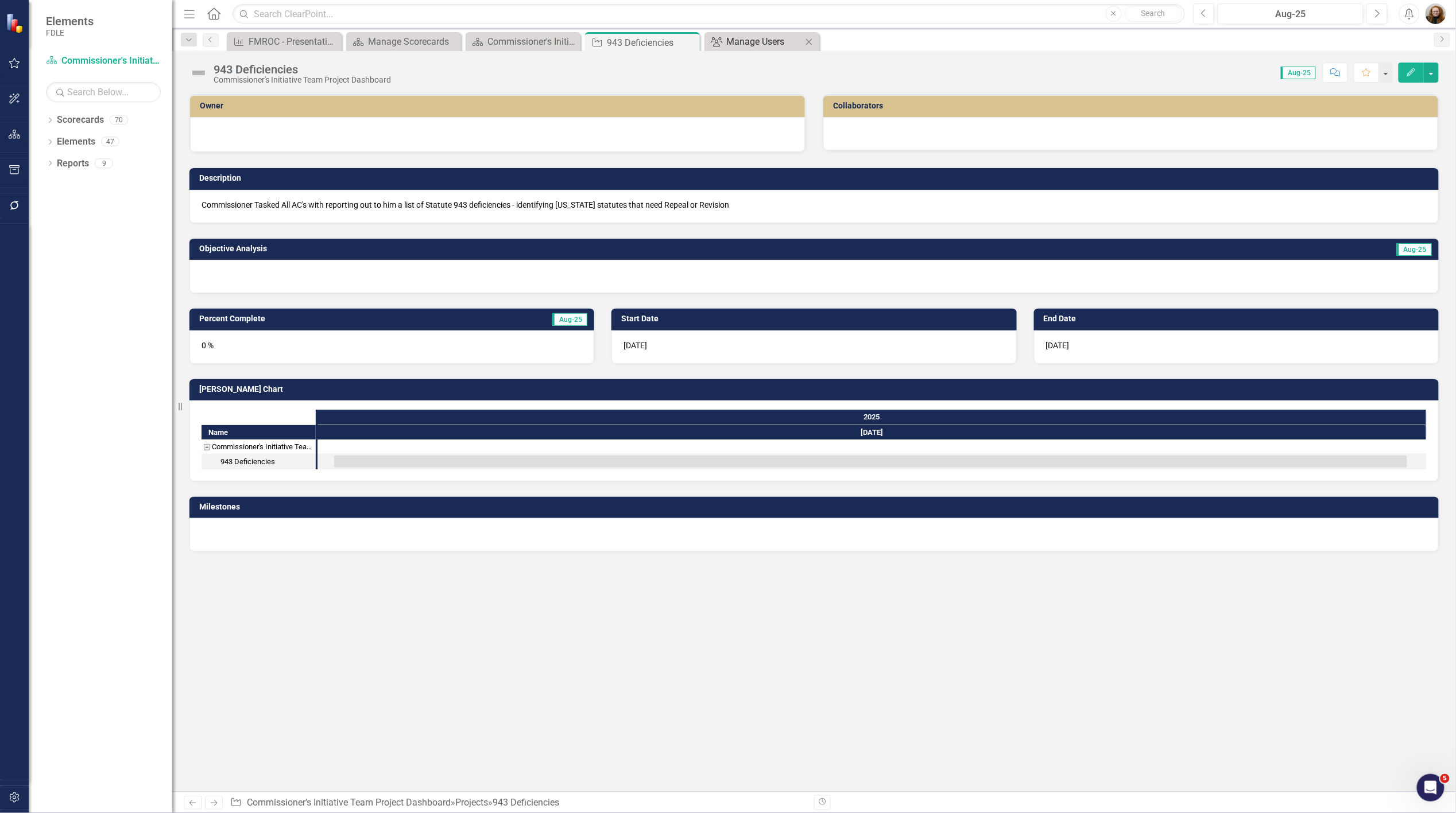
click at [759, 47] on div "Manage Users" at bounding box center [764, 41] width 76 height 14
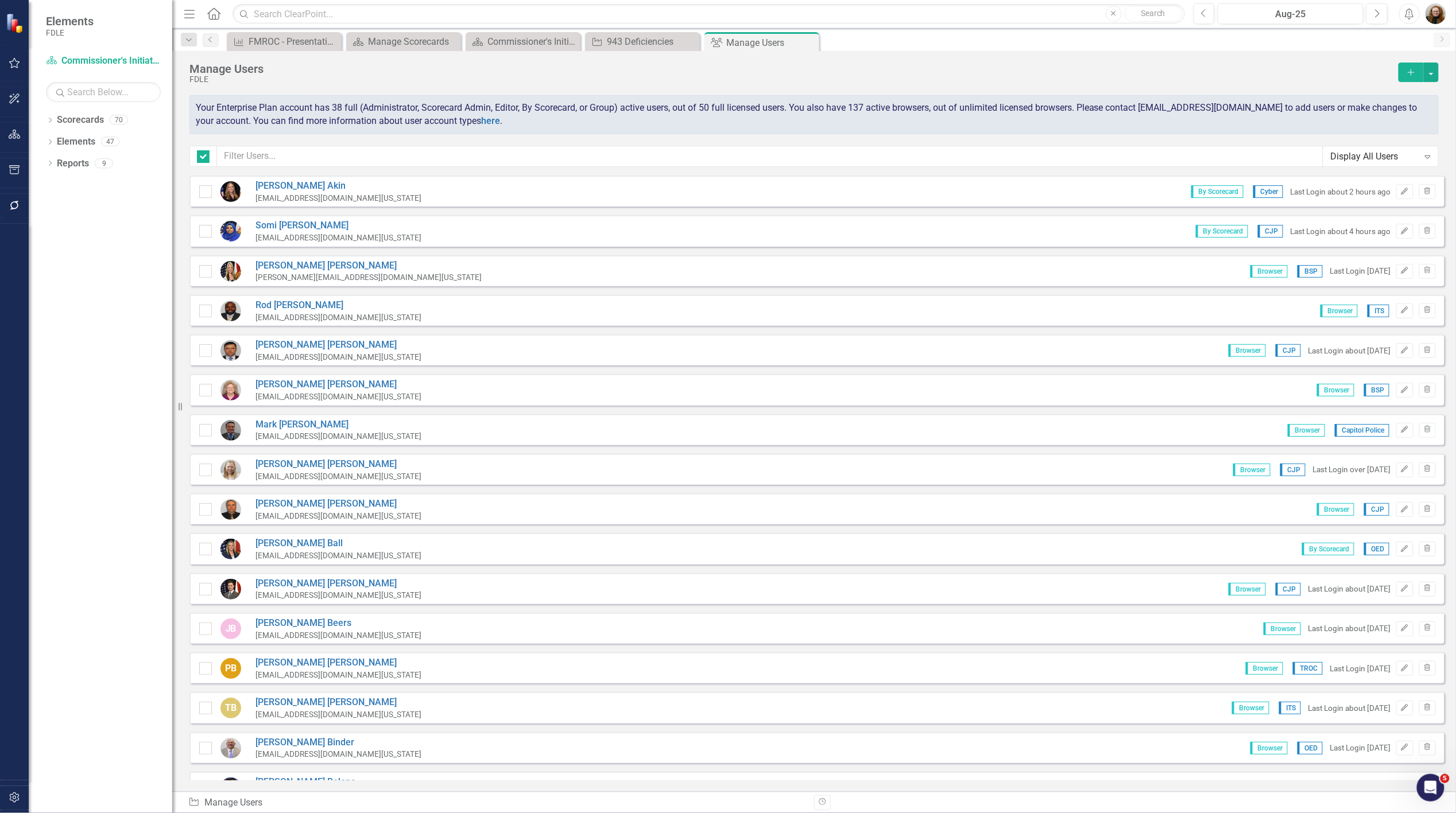
checkbox input "false"
click at [289, 157] on input "text" at bounding box center [770, 156] width 1106 height 21
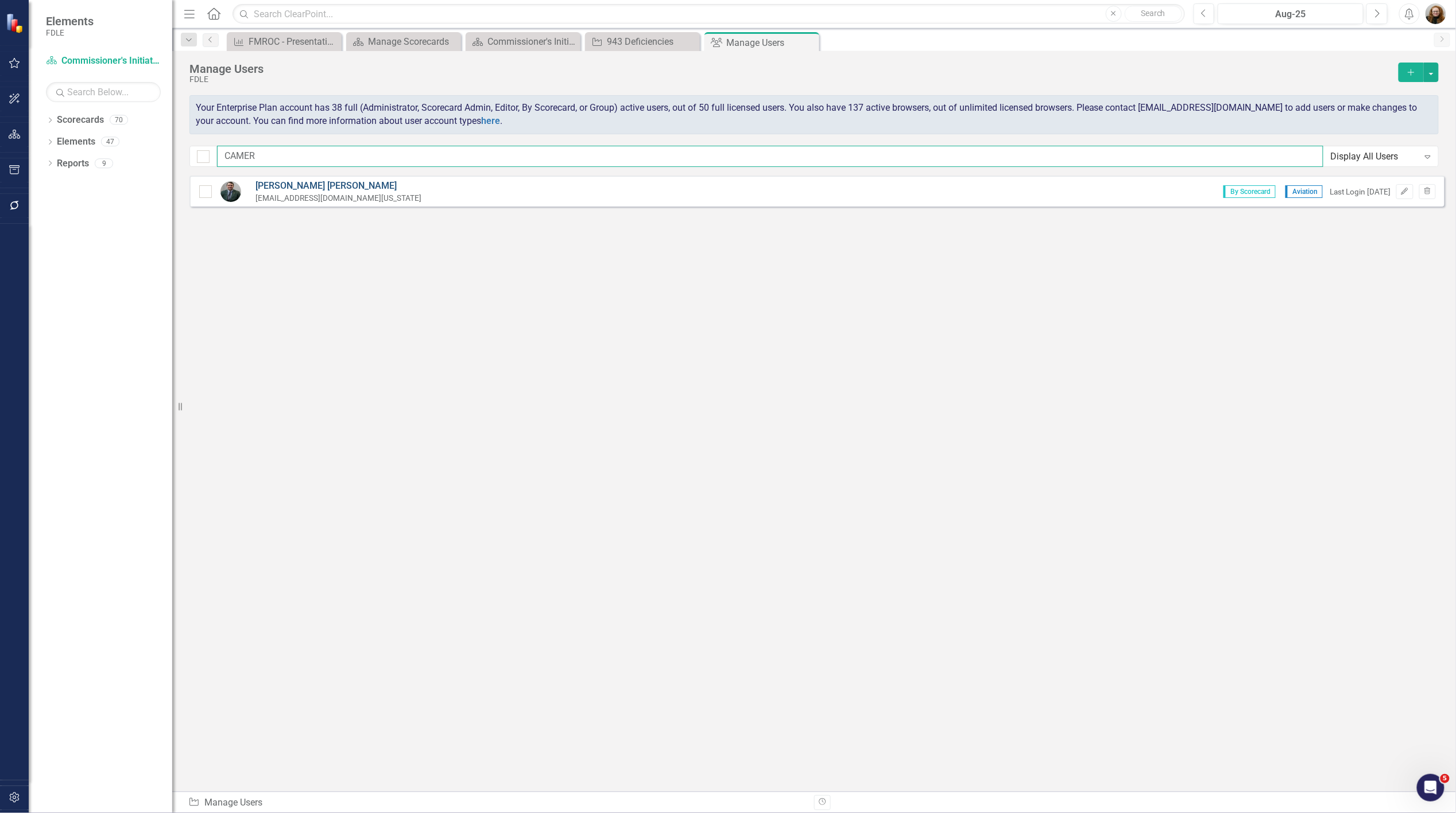
type input "CAMER"
click at [302, 182] on link "[PERSON_NAME]" at bounding box center [339, 186] width 166 height 13
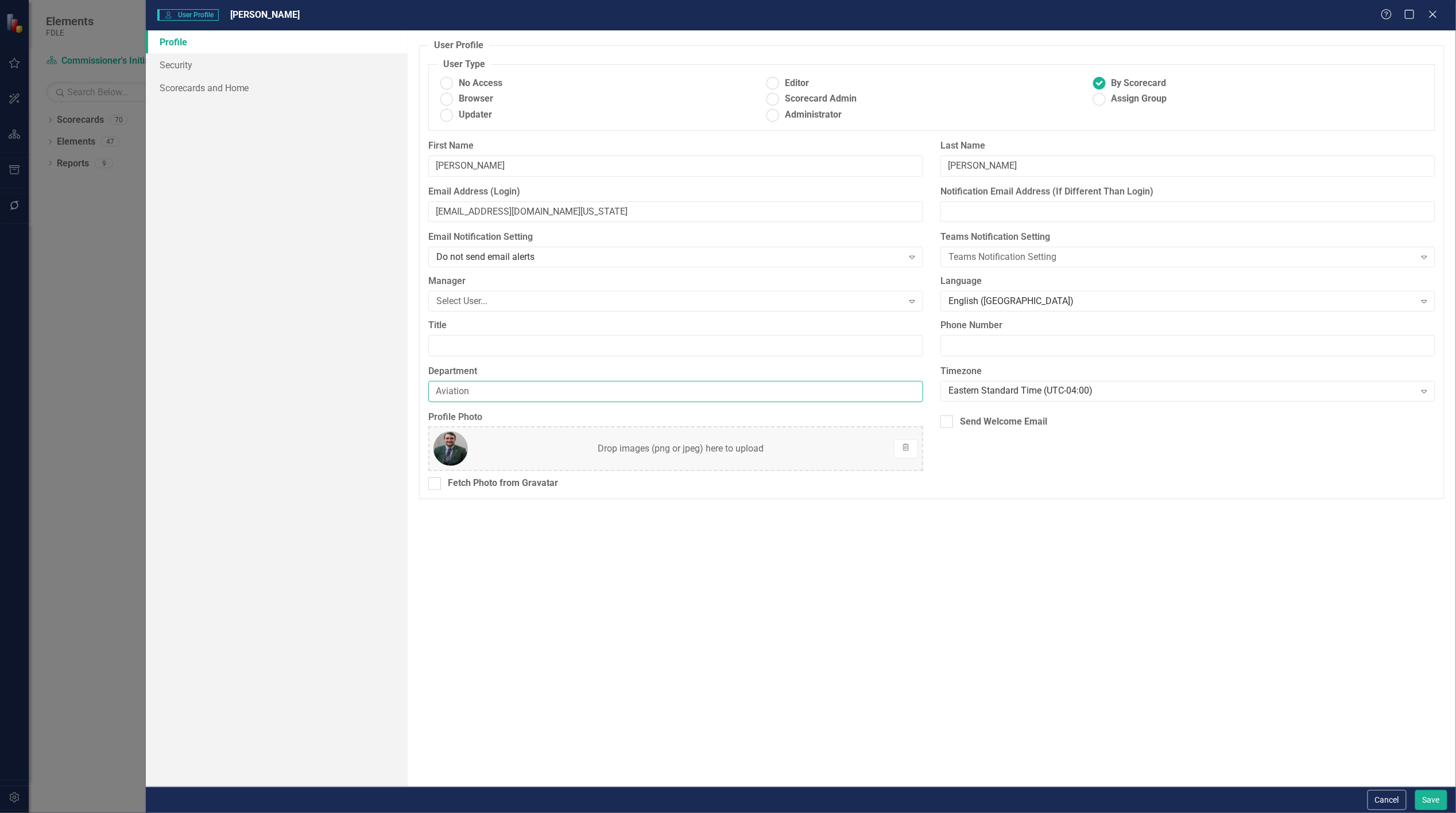
drag, startPoint x: 478, startPoint y: 391, endPoint x: 440, endPoint y: 396, distance: 38.3
click at [440, 396] on input "Aviation" at bounding box center [676, 392] width 495 height 21
type input "AEP"
click at [1433, 798] on button "Save" at bounding box center [1432, 801] width 32 height 20
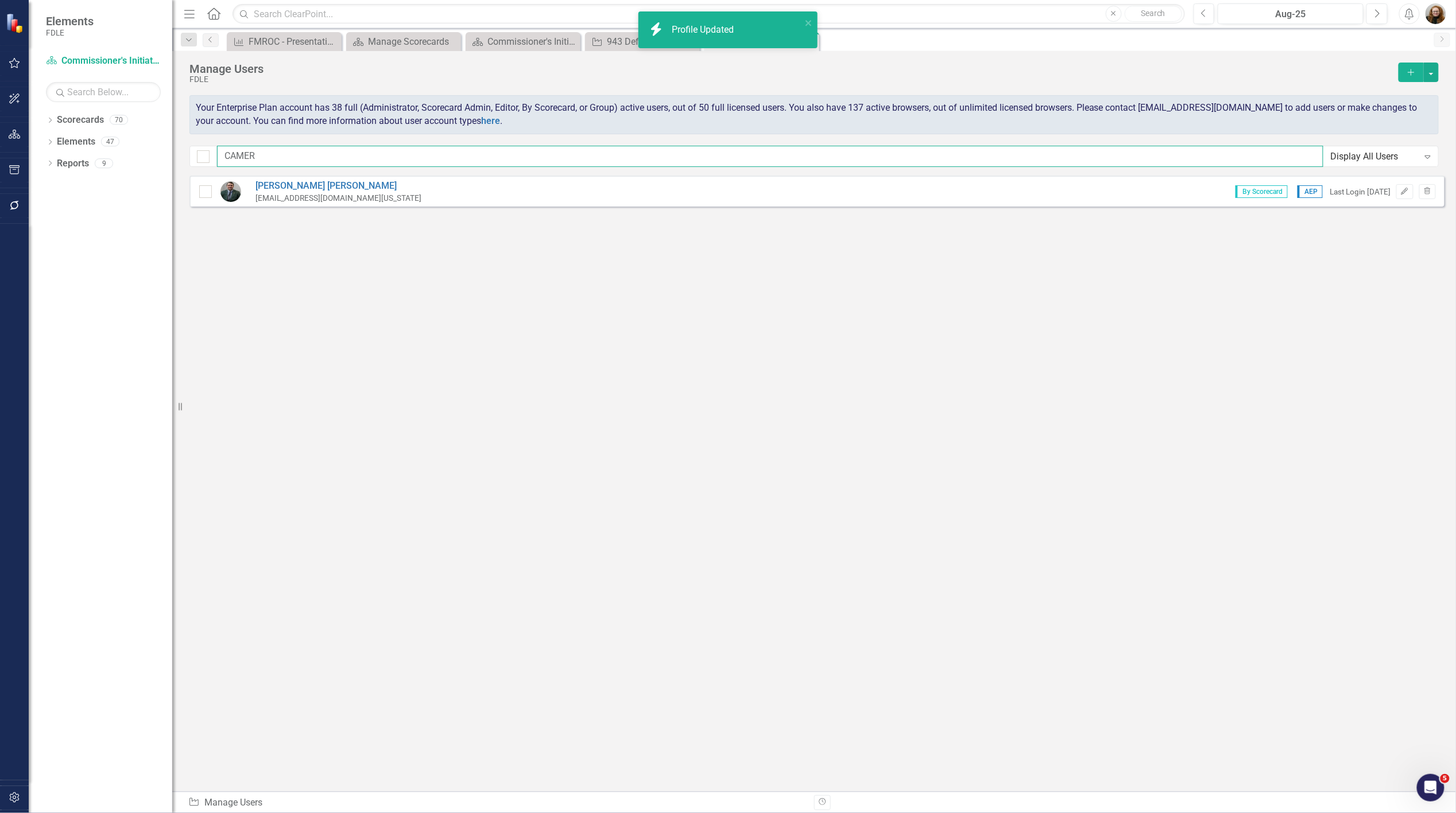
drag, startPoint x: 288, startPoint y: 162, endPoint x: 190, endPoint y: 159, distance: 98.0
click at [191, 159] on div "CAMER Display All Users Expand" at bounding box center [815, 156] width 1250 height 21
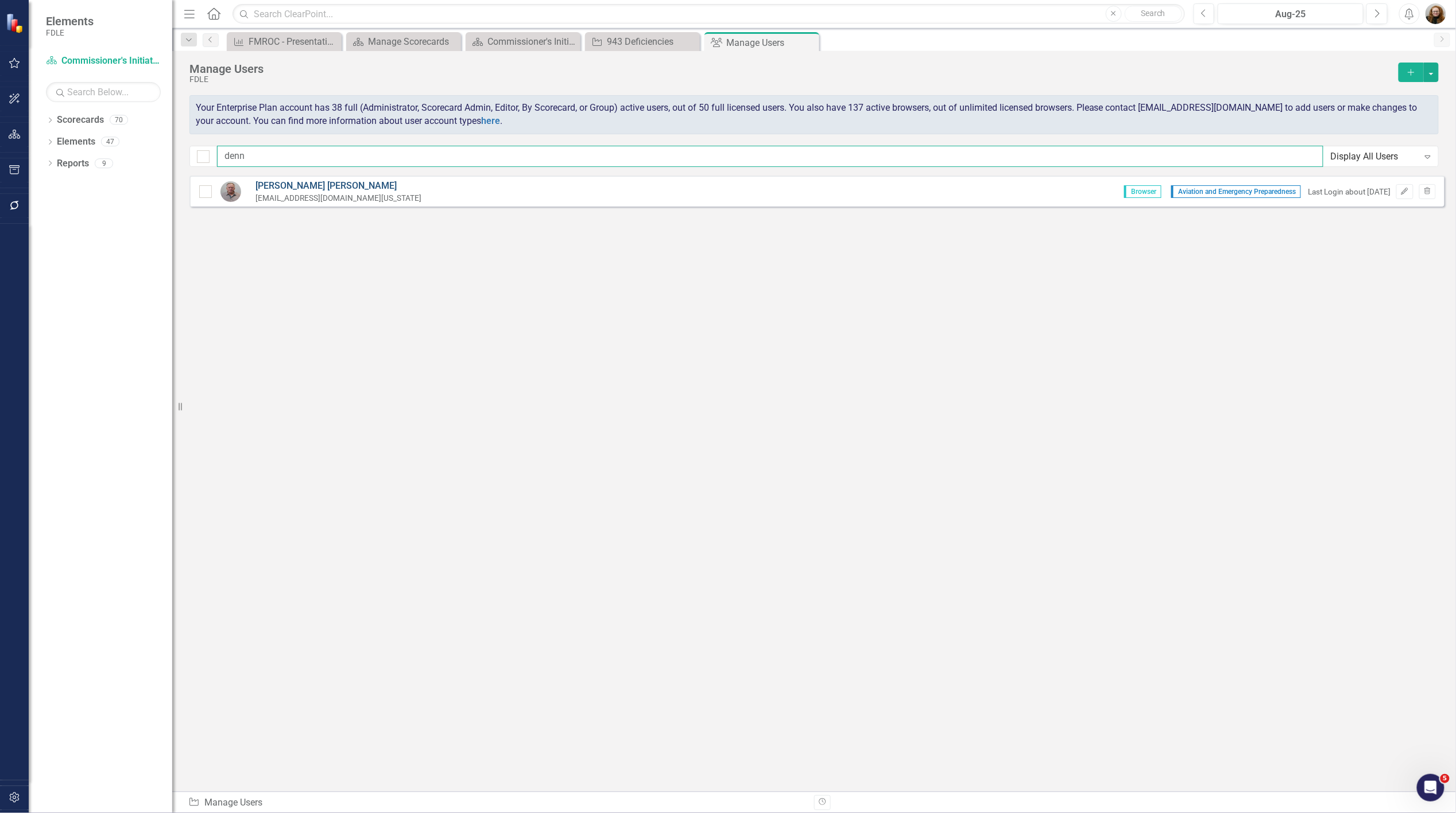
type input "denn"
click at [288, 185] on link "[PERSON_NAME]" at bounding box center [339, 186] width 166 height 13
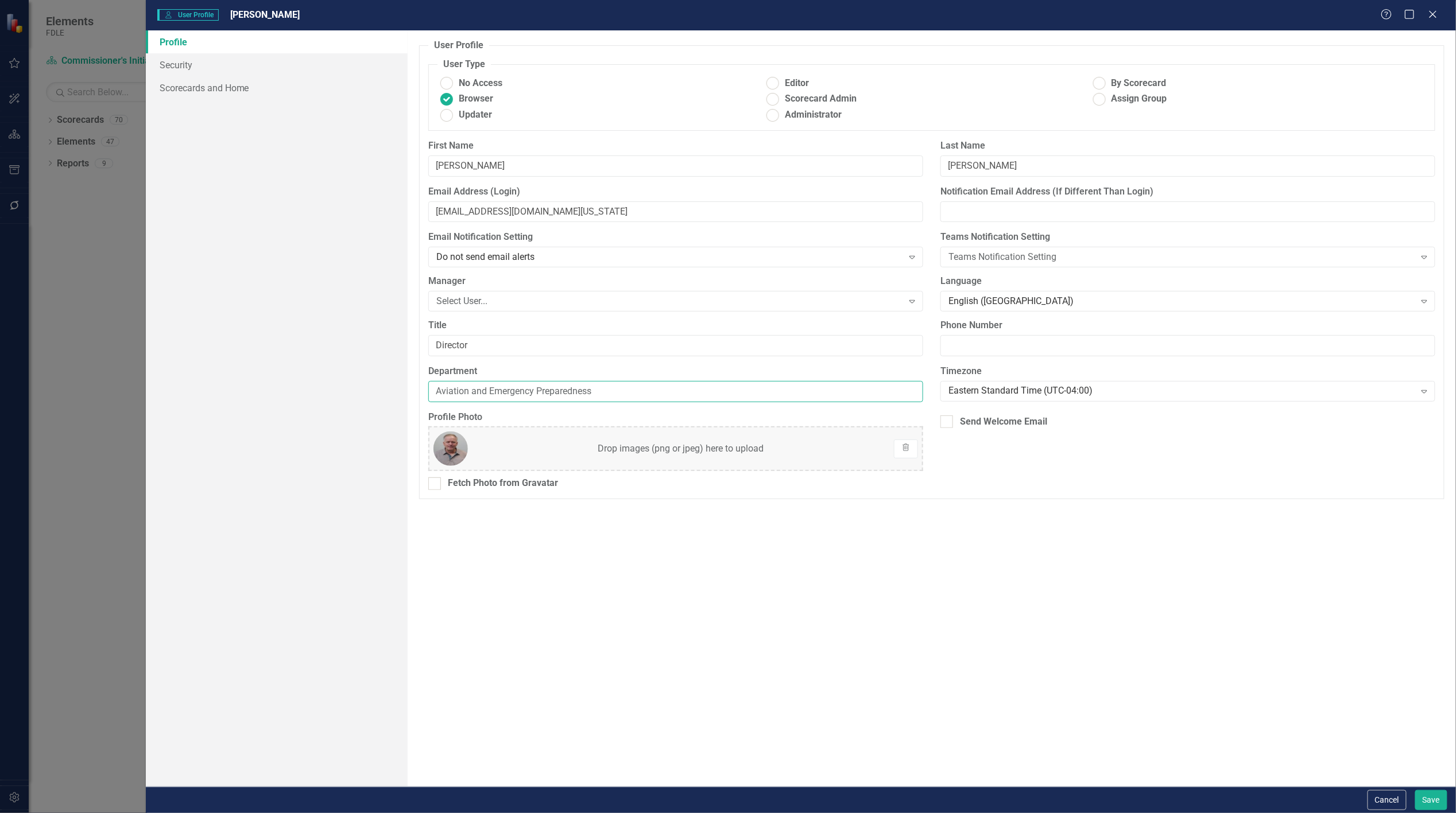
drag, startPoint x: 578, startPoint y: 392, endPoint x: 403, endPoint y: 389, distance: 175.0
click at [403, 389] on div "Profile Security Scorecards and Home User Profile ClearPoint has a wealth of op…" at bounding box center [801, 408] width 1310 height 757
type input "AEP"
click at [1436, 805] on button "Save" at bounding box center [1432, 801] width 32 height 20
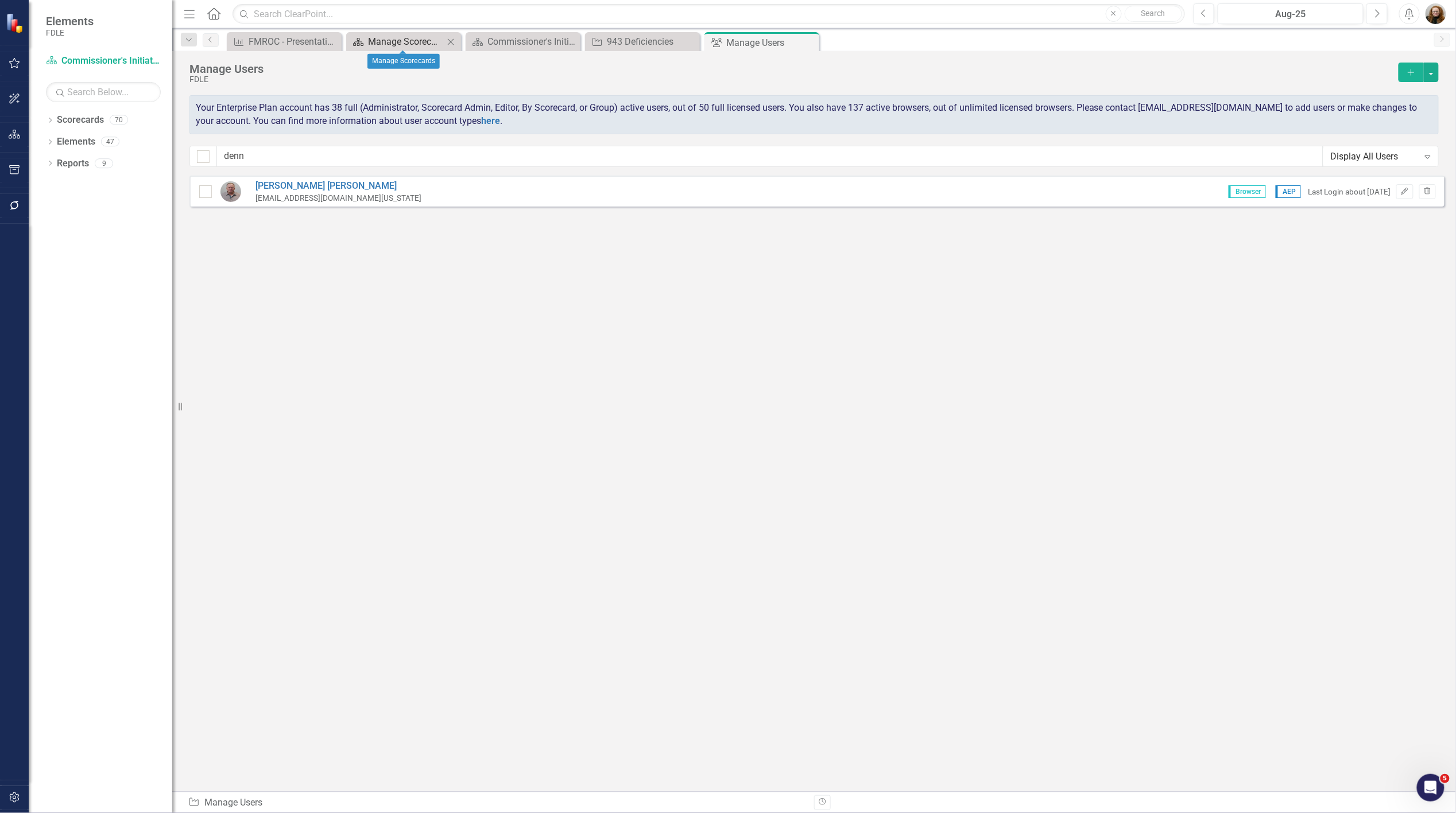
click at [392, 39] on div "Manage Scorecards" at bounding box center [406, 41] width 76 height 14
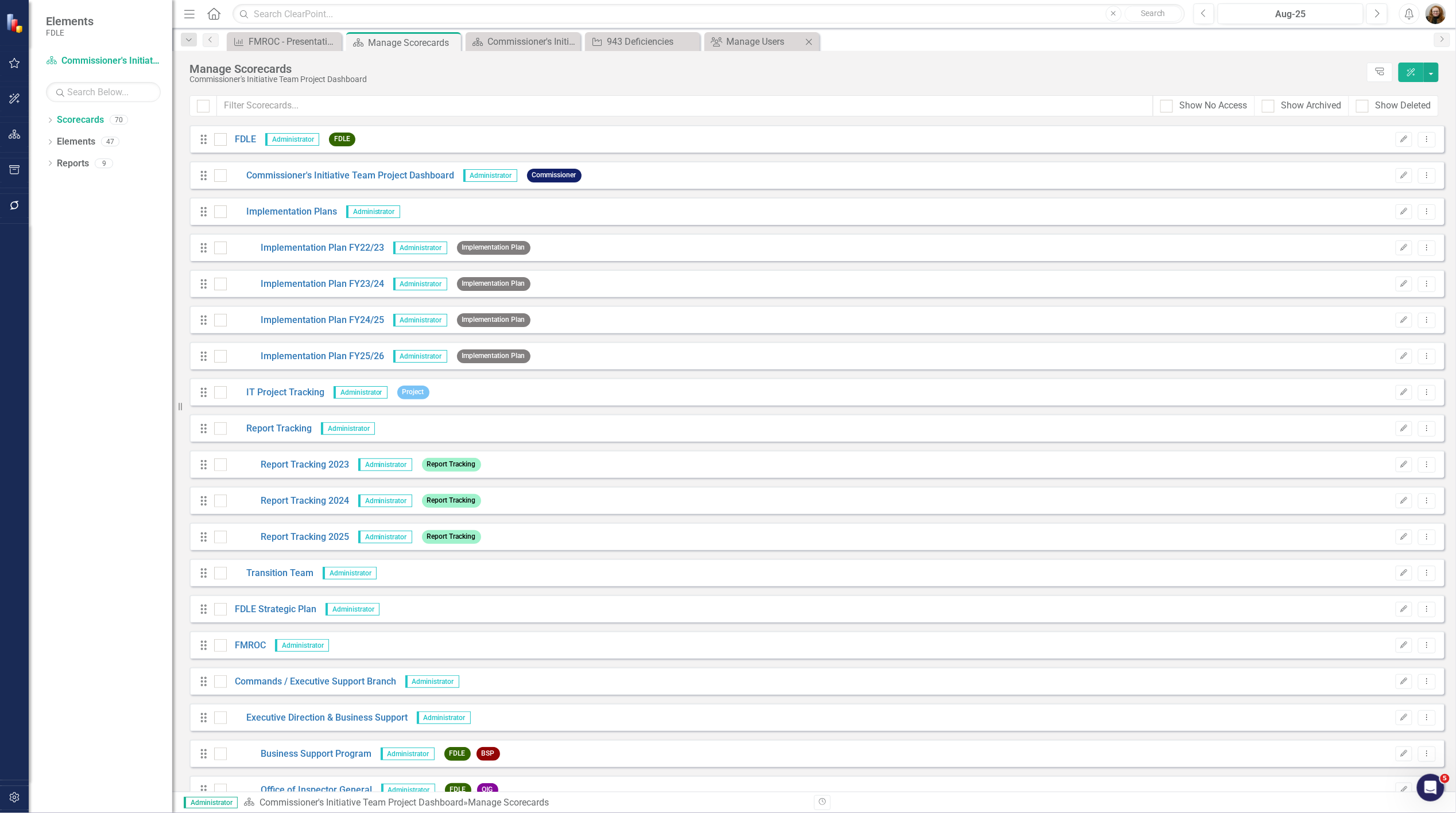
click at [756, 33] on div "Group Manage Users Close" at bounding box center [762, 41] width 115 height 19
click at [632, 33] on div "Project 943 Deficiencies Close" at bounding box center [643, 41] width 115 height 19
click at [635, 41] on div "943 Deficiencies" at bounding box center [645, 41] width 76 height 14
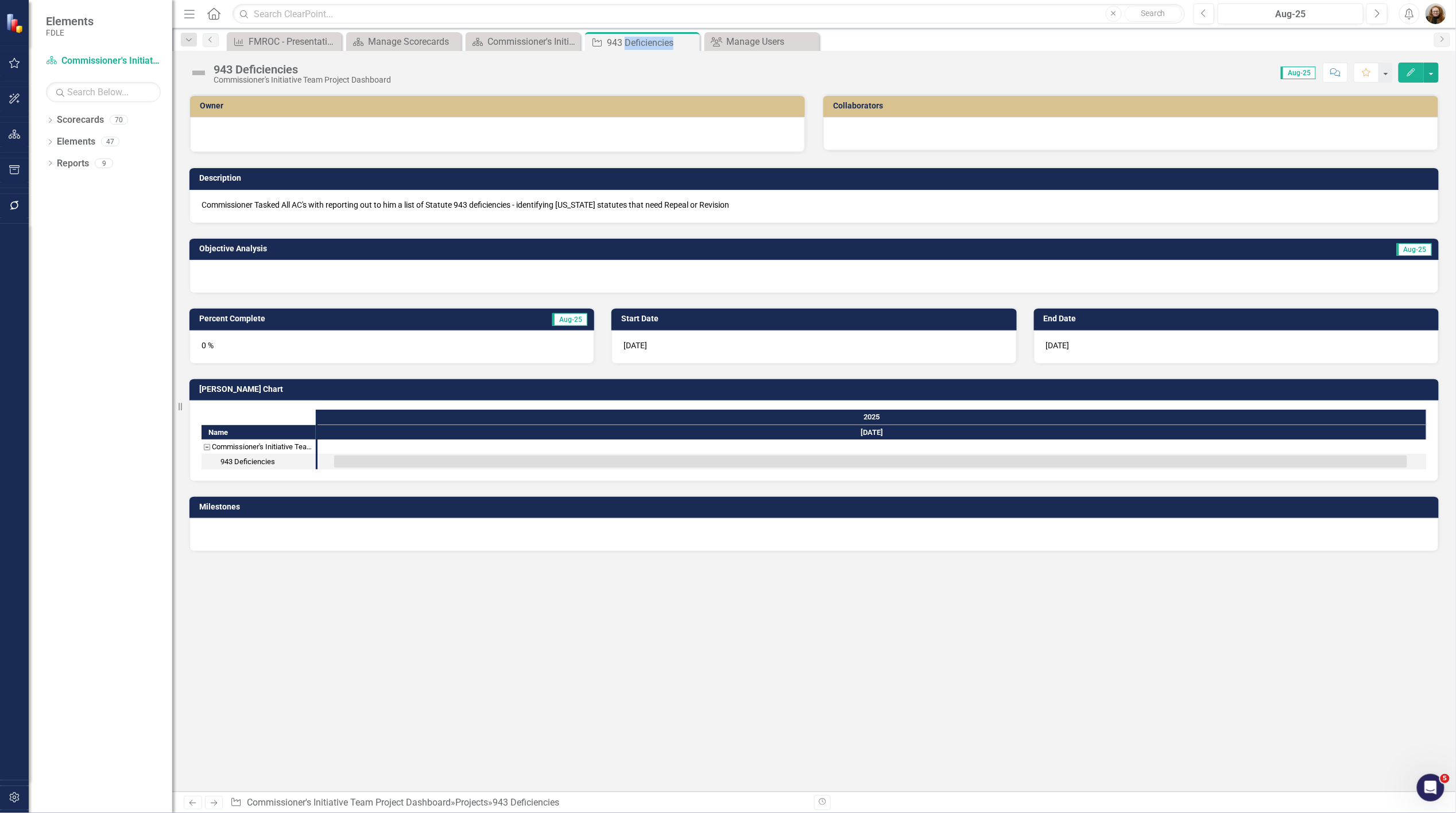
click at [1018, 140] on div at bounding box center [1131, 134] width 615 height 33
click at [1004, 129] on div at bounding box center [1131, 134] width 615 height 33
click at [927, 128] on div at bounding box center [1131, 134] width 615 height 33
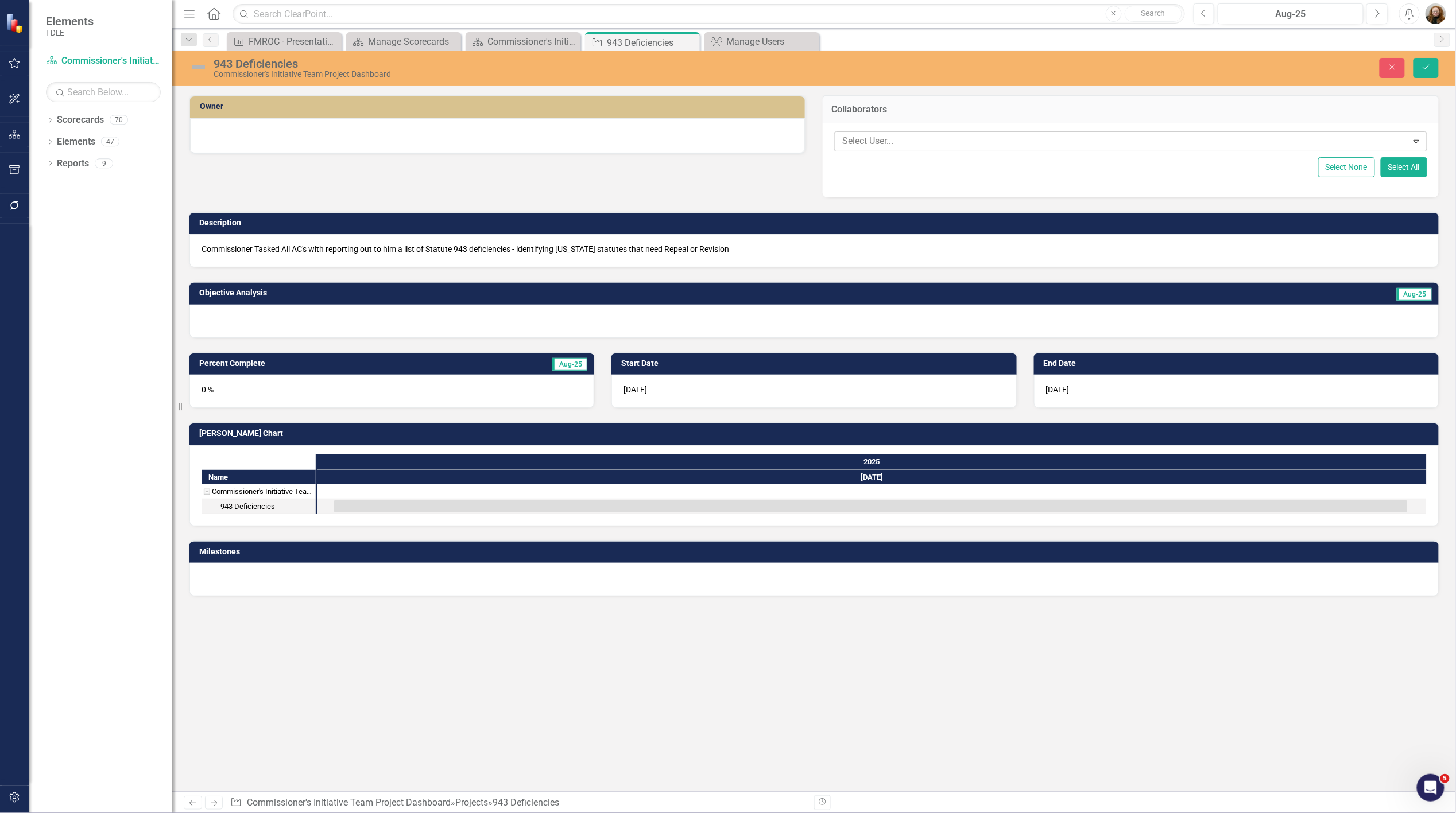
drag, startPoint x: 928, startPoint y: 128, endPoint x: 917, endPoint y: 138, distance: 14.9
click at [917, 138] on div at bounding box center [1122, 142] width 570 height 15
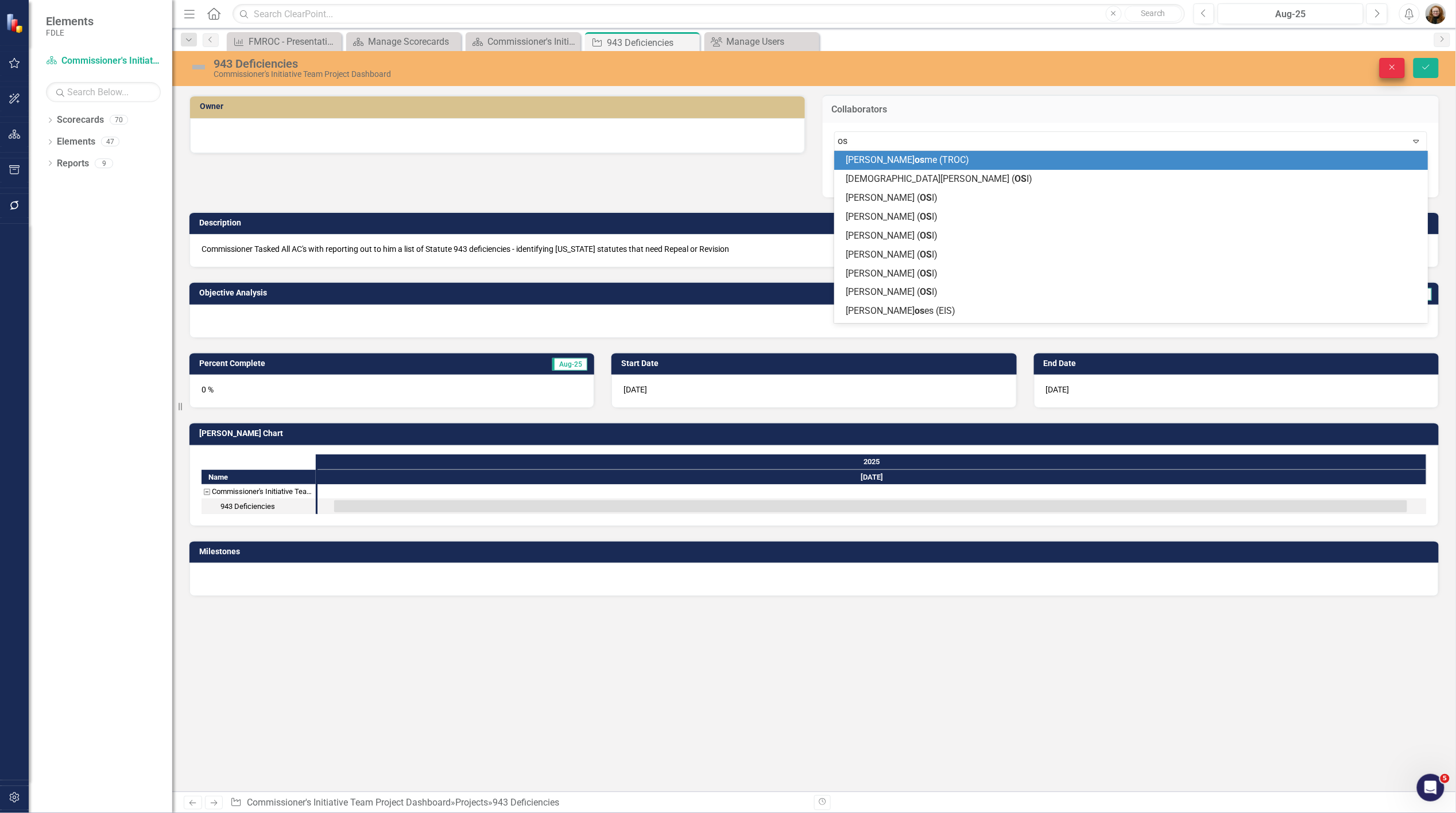
type input "os"
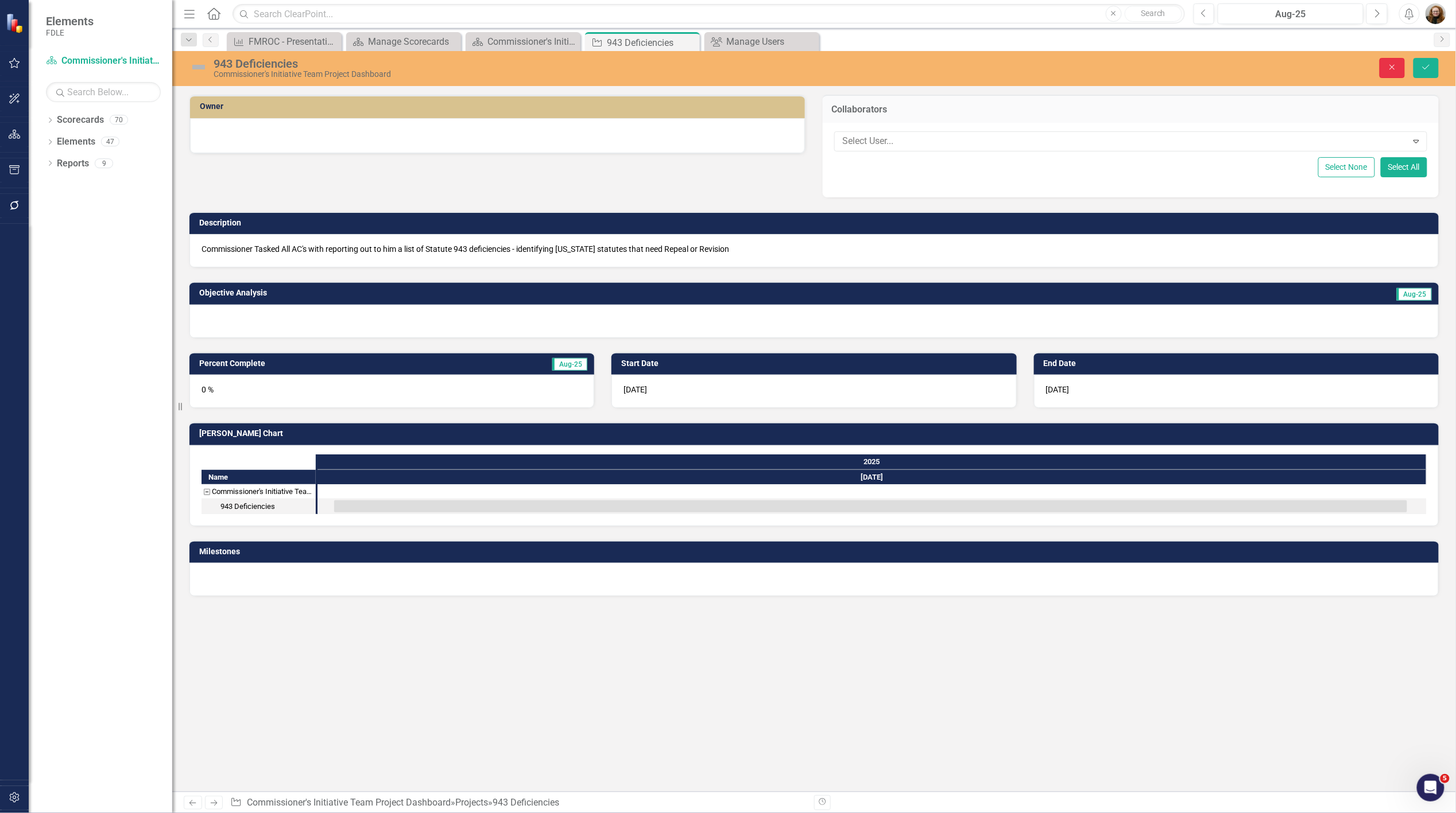
click at [1397, 71] on icon "Close" at bounding box center [1392, 68] width 10 height 8
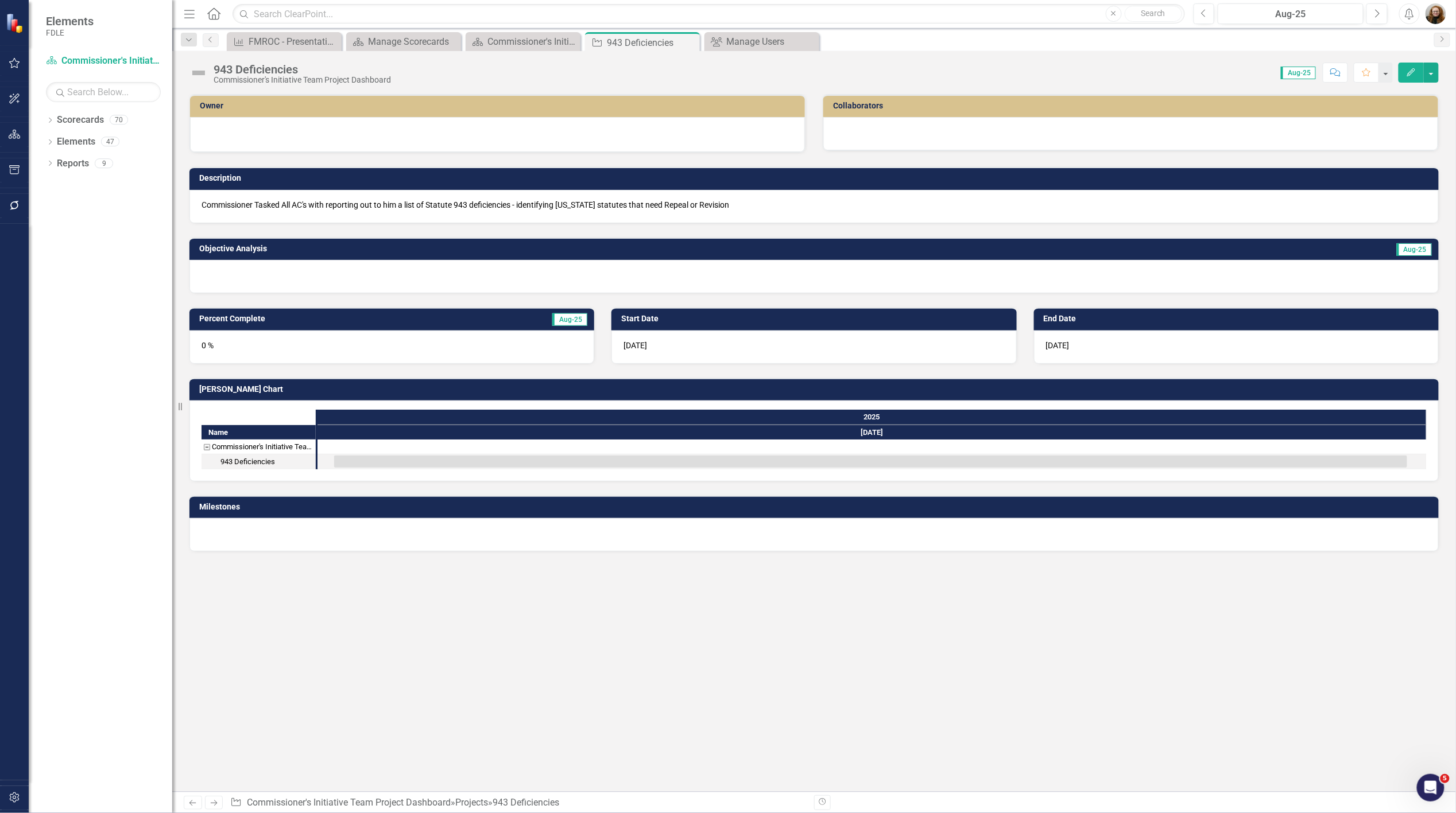
click at [968, 133] on div at bounding box center [1131, 134] width 615 height 33
click at [972, 132] on div at bounding box center [1131, 134] width 615 height 33
click at [894, 137] on div at bounding box center [1131, 134] width 615 height 33
click at [893, 137] on div at bounding box center [1131, 134] width 615 height 33
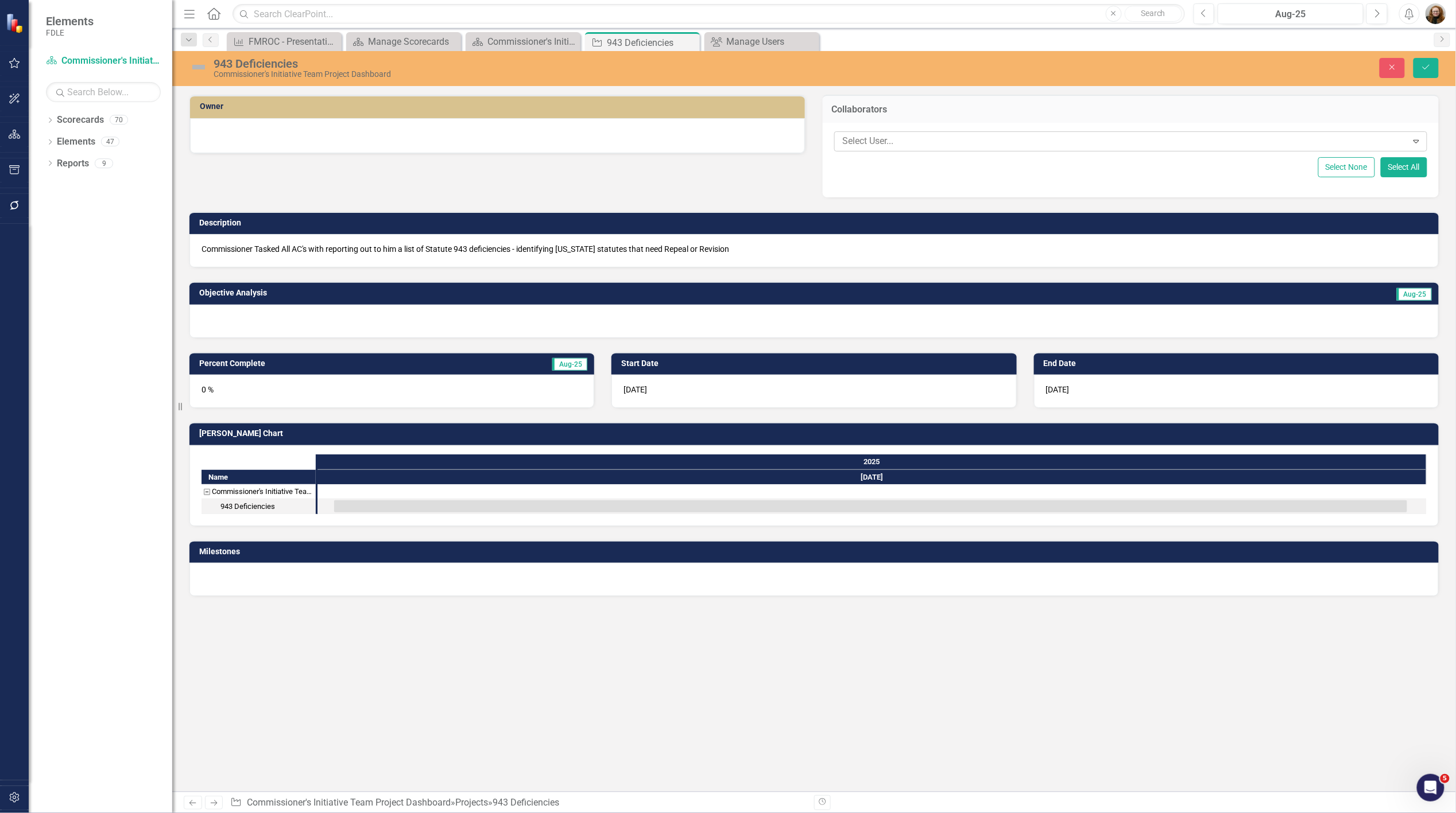
click at [892, 137] on div at bounding box center [1122, 142] width 570 height 15
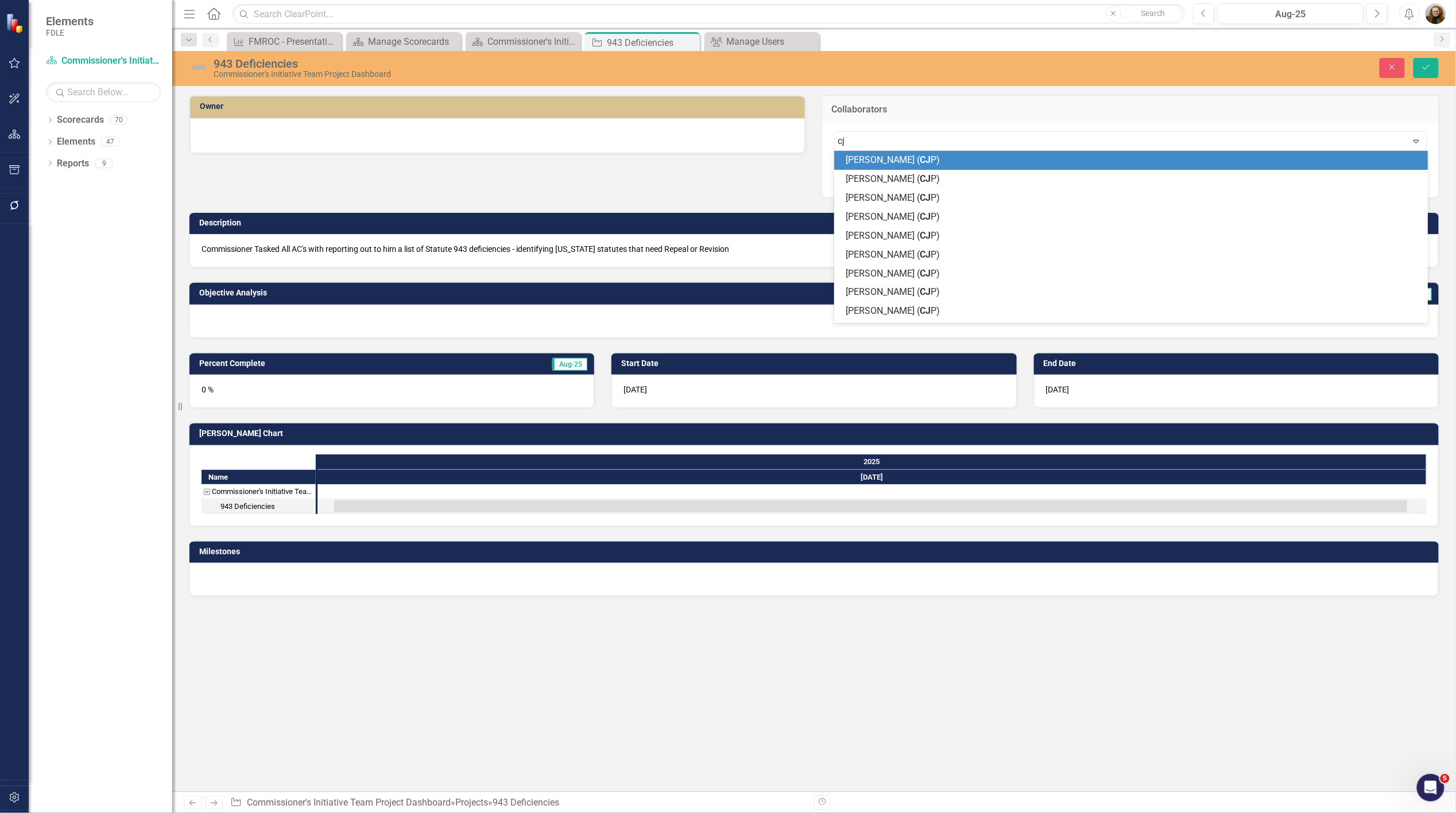
type input "cji"
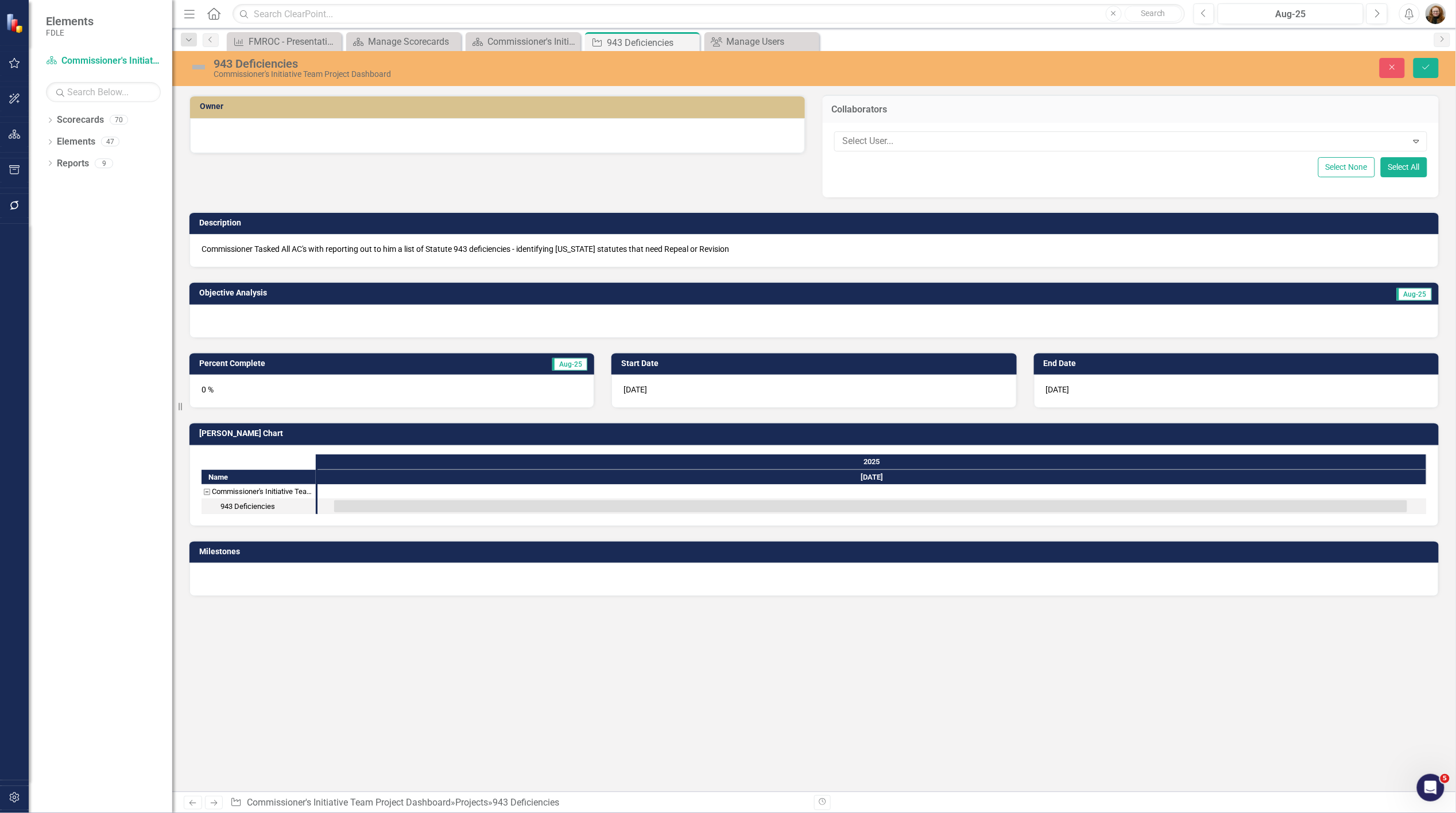
drag, startPoint x: 863, startPoint y: 137, endPoint x: 813, endPoint y: 140, distance: 50.1
click at [814, 140] on div "Collaborators Select User... Expand Select None Select All" at bounding box center [1131, 139] width 633 height 117
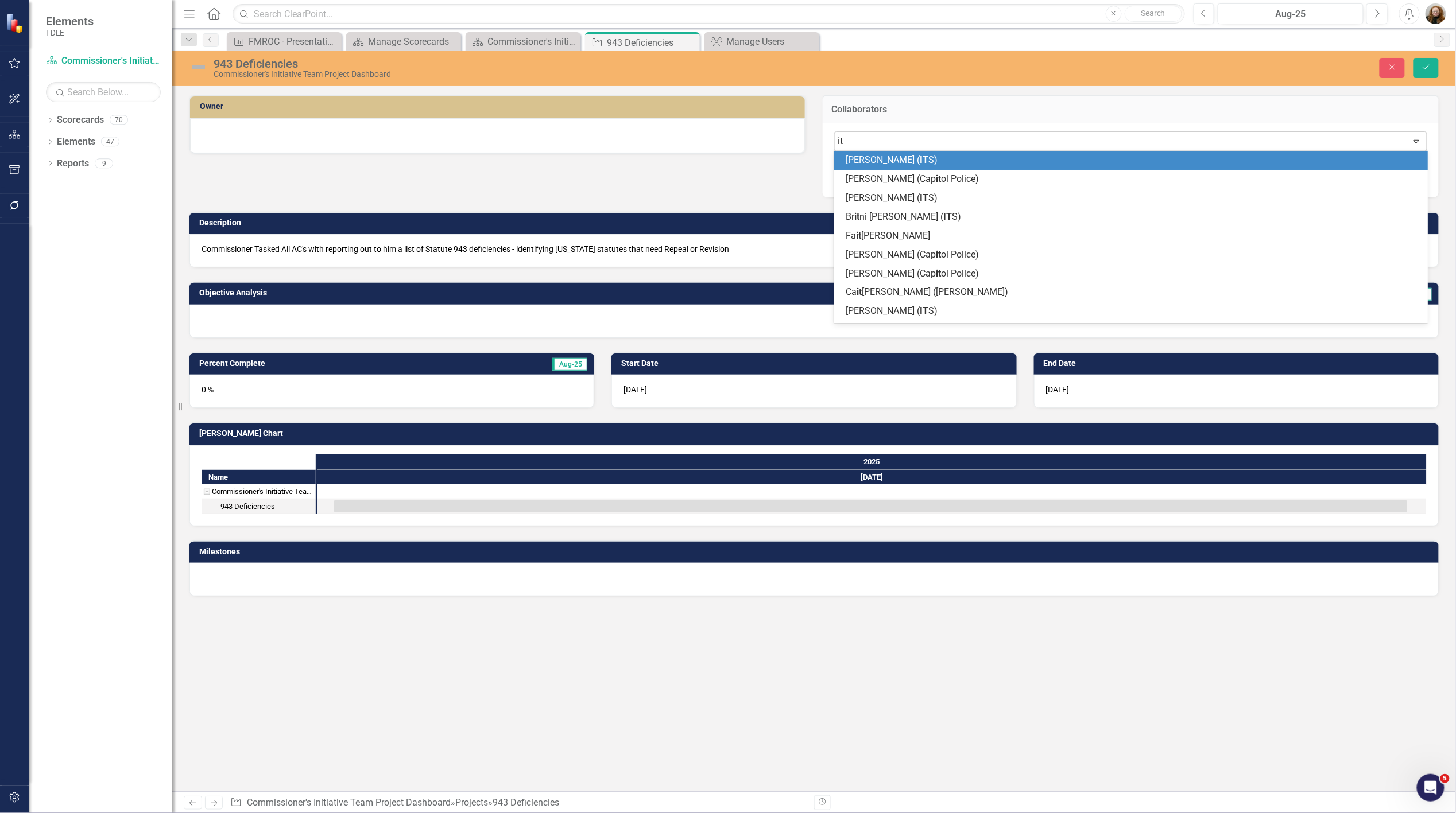
type input "i"
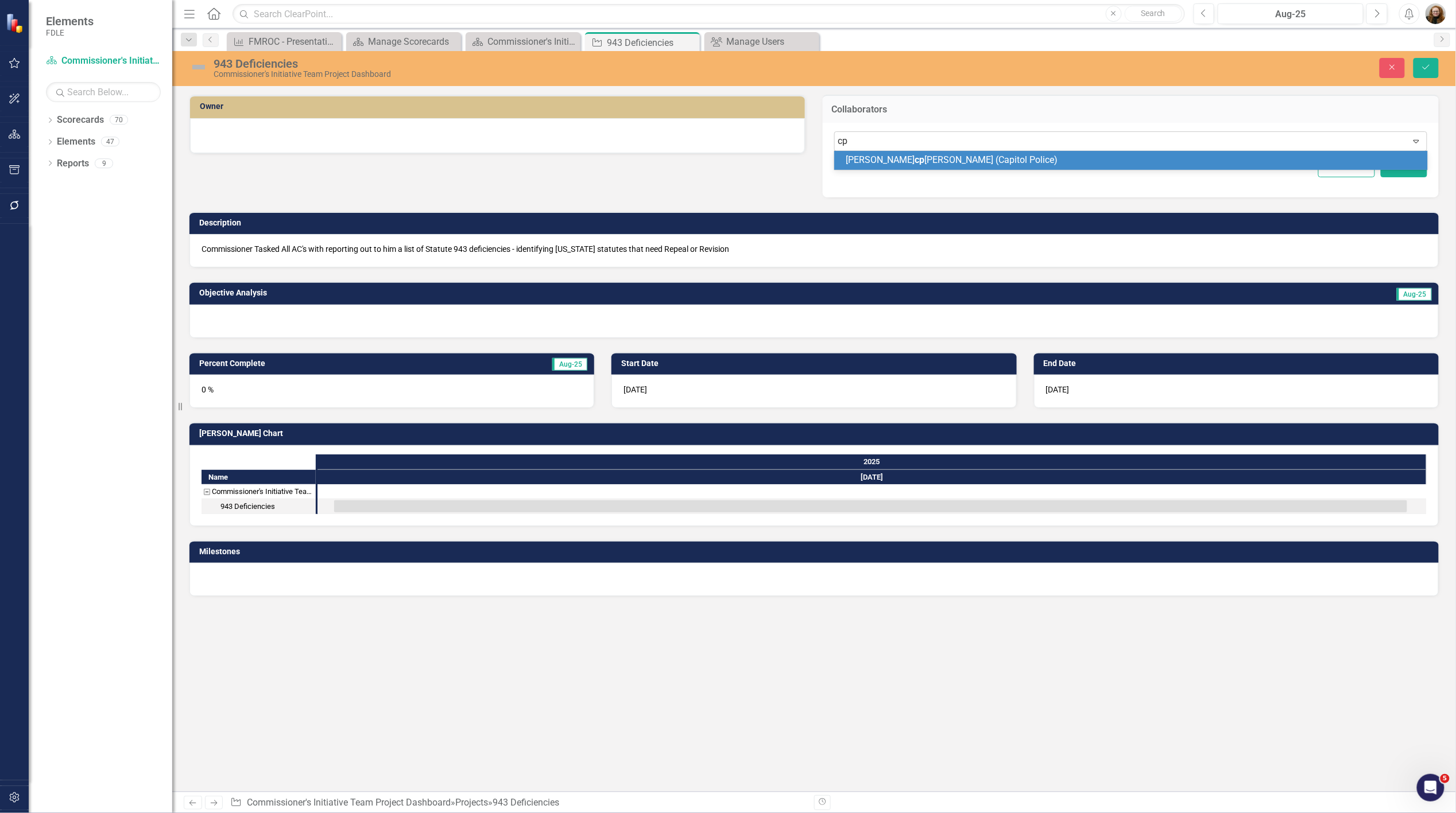
type input "c"
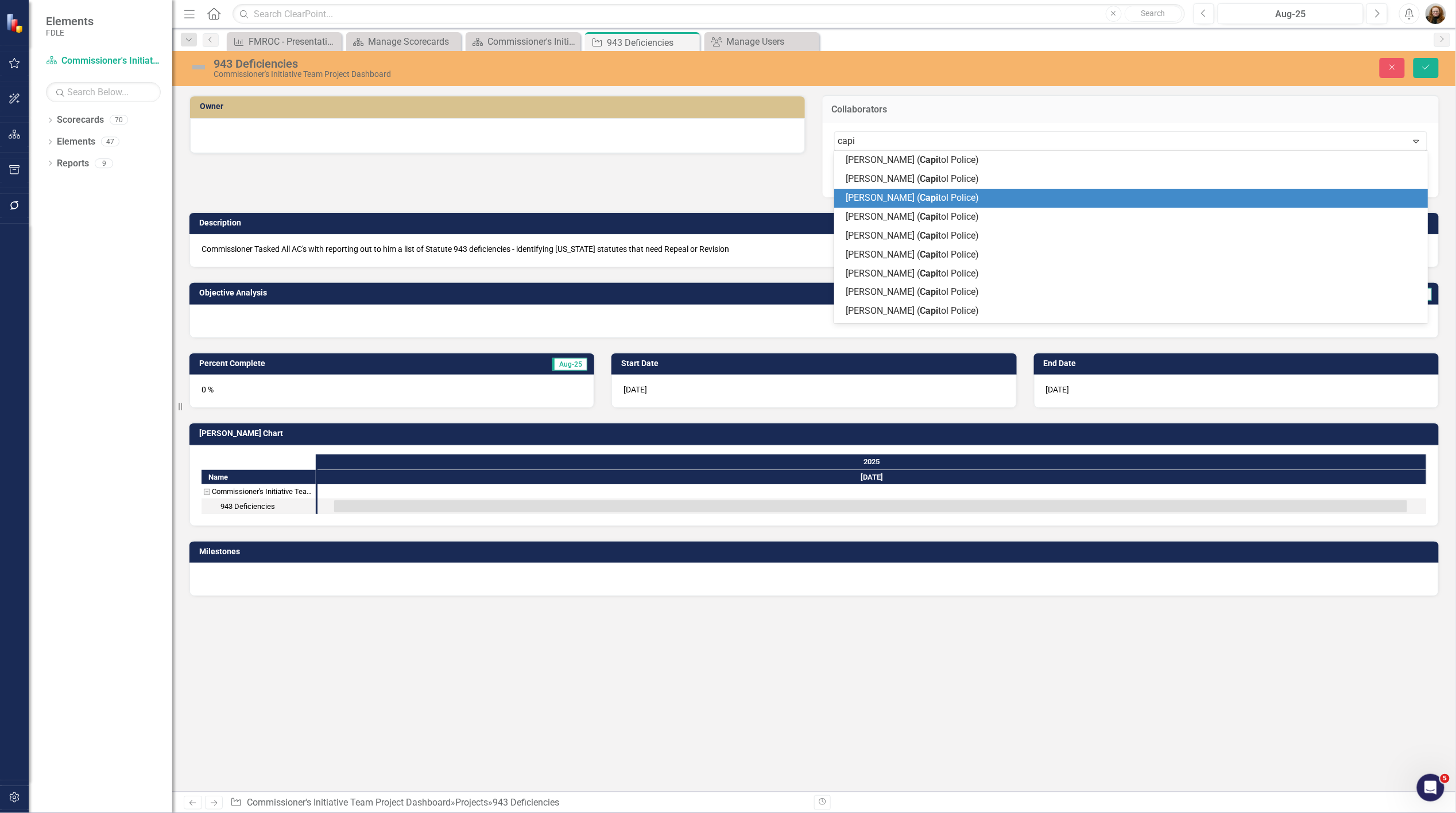
scroll to position [148, 0]
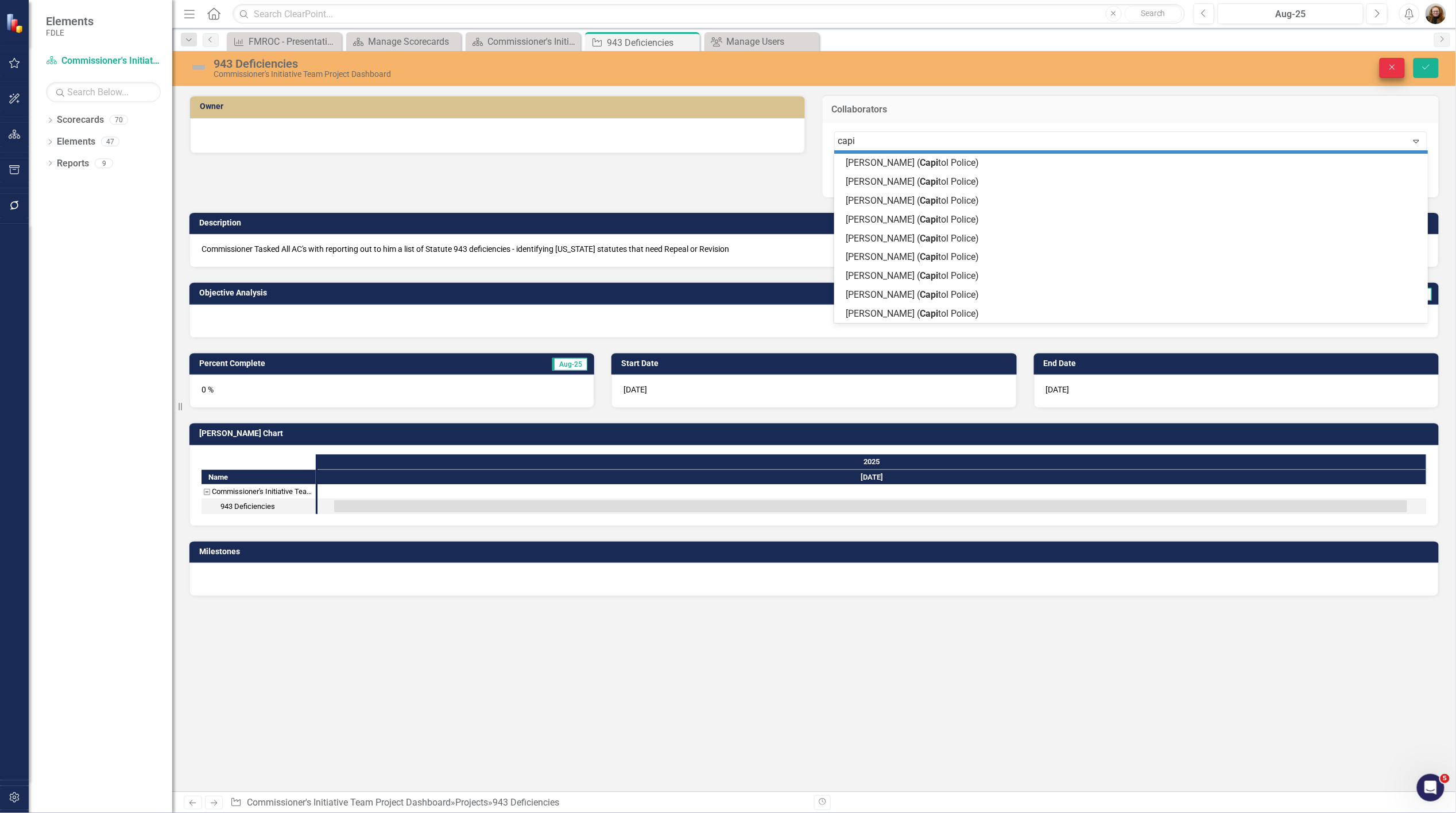
type input "capi"
click at [1393, 69] on icon "Close" at bounding box center [1392, 68] width 10 height 8
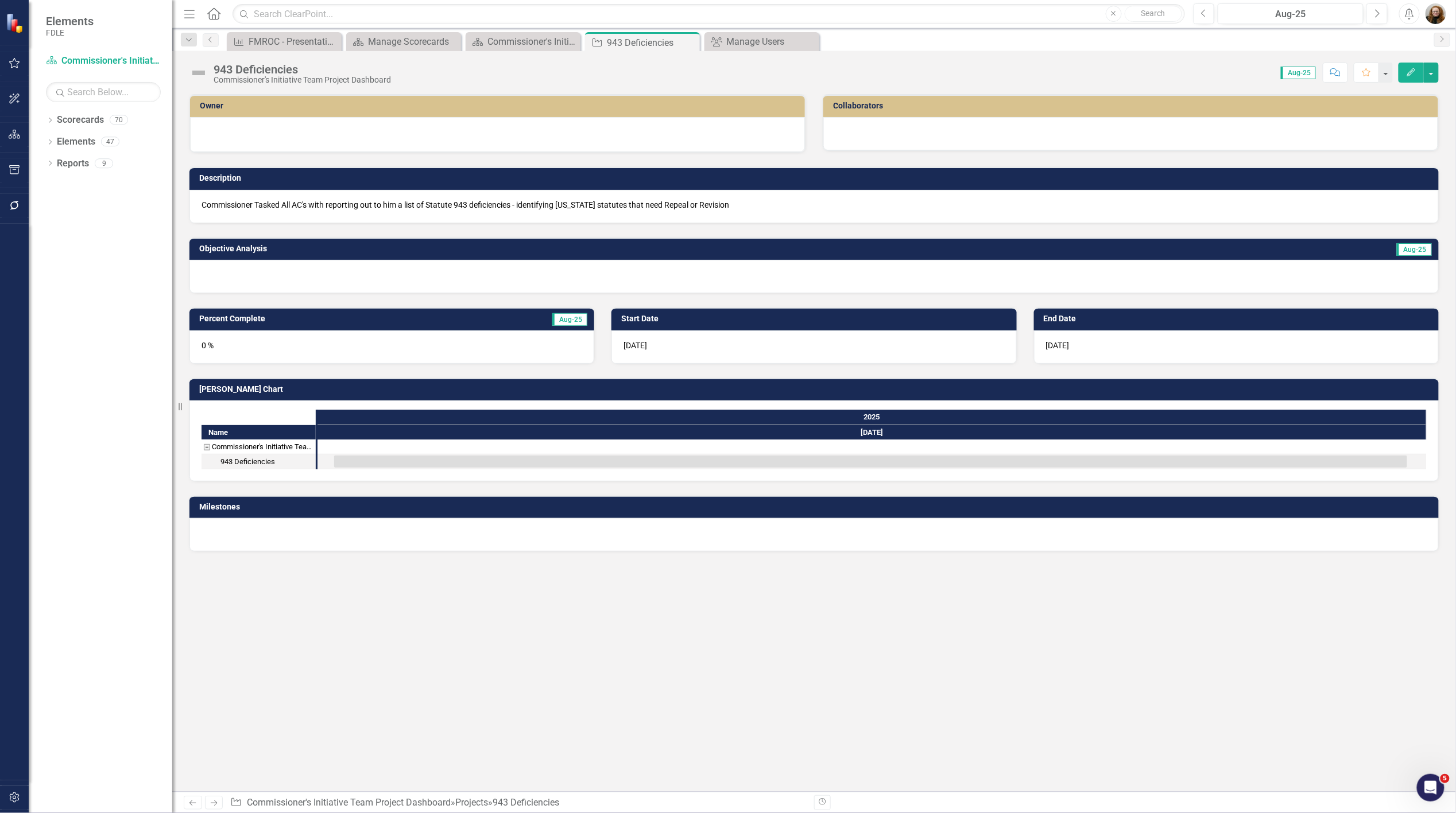
drag, startPoint x: 605, startPoint y: 569, endPoint x: 608, endPoint y: 543, distance: 26.2
click at [605, 567] on div "Owner Collaborators Description Commissioner Tasked All AC's with reporting out…" at bounding box center [815, 443] width 1284 height 698
click at [898, 129] on div at bounding box center [1131, 134] width 615 height 33
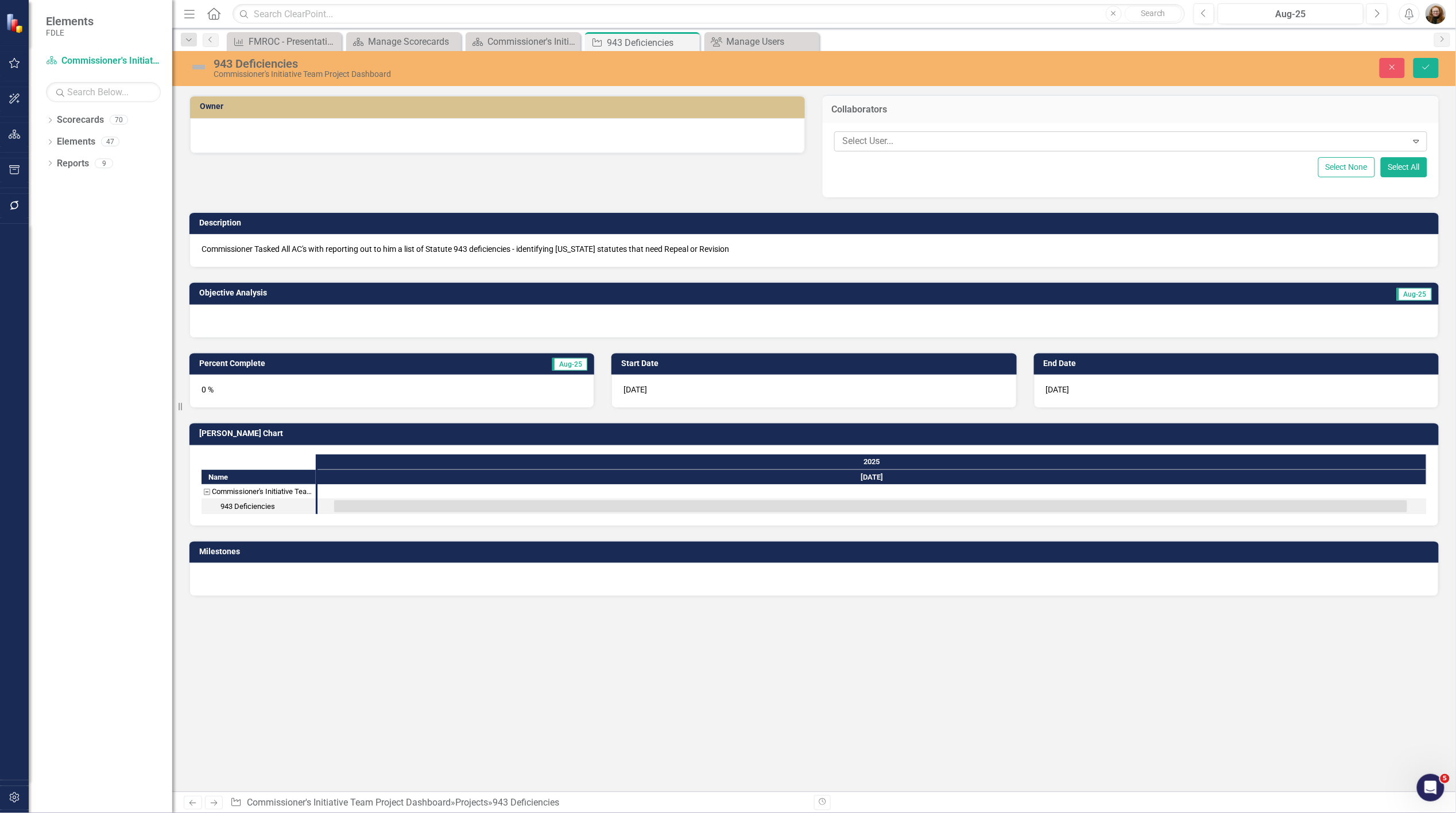
click at [890, 135] on div at bounding box center [1122, 142] width 570 height 15
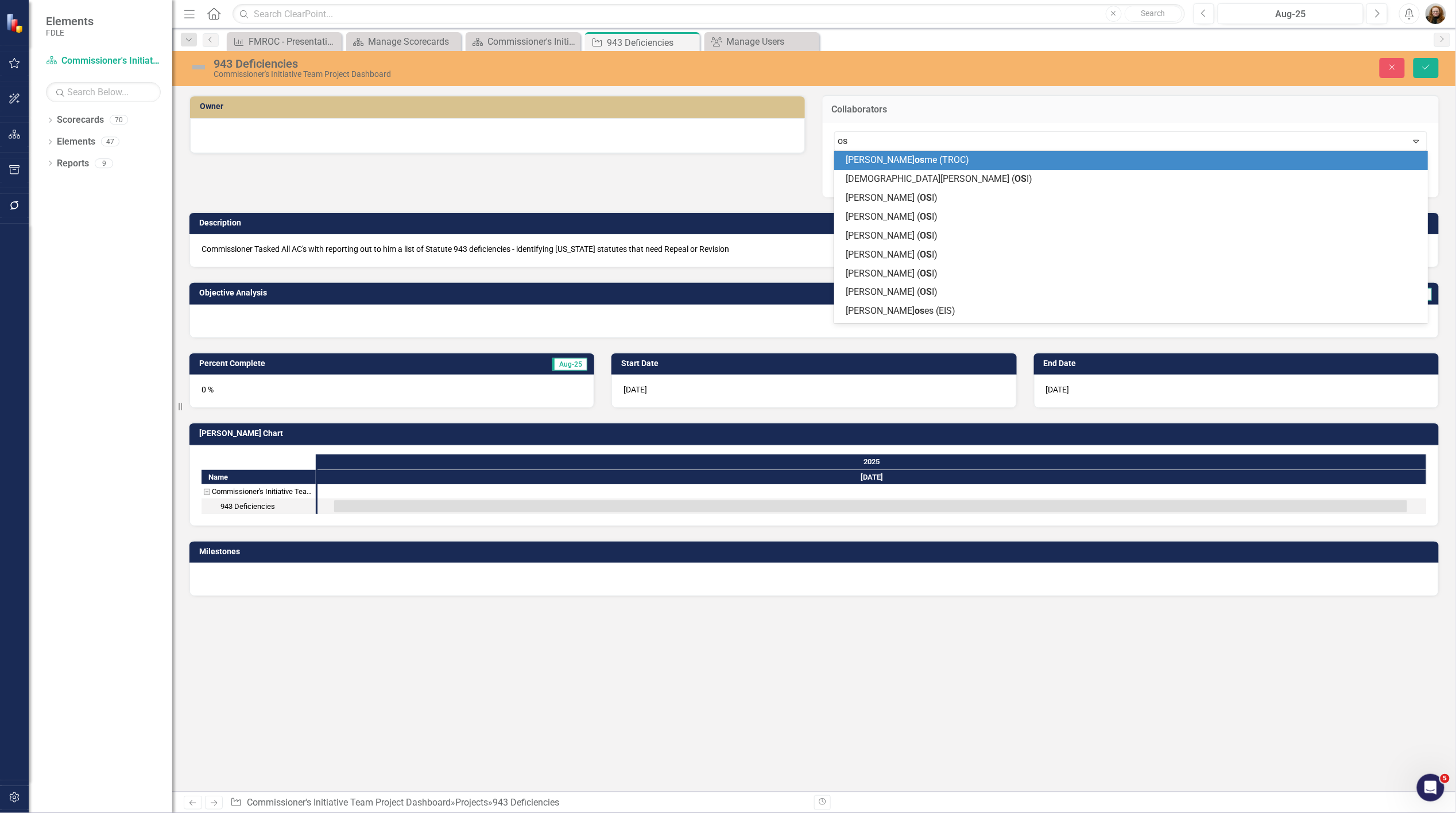
type input "o"
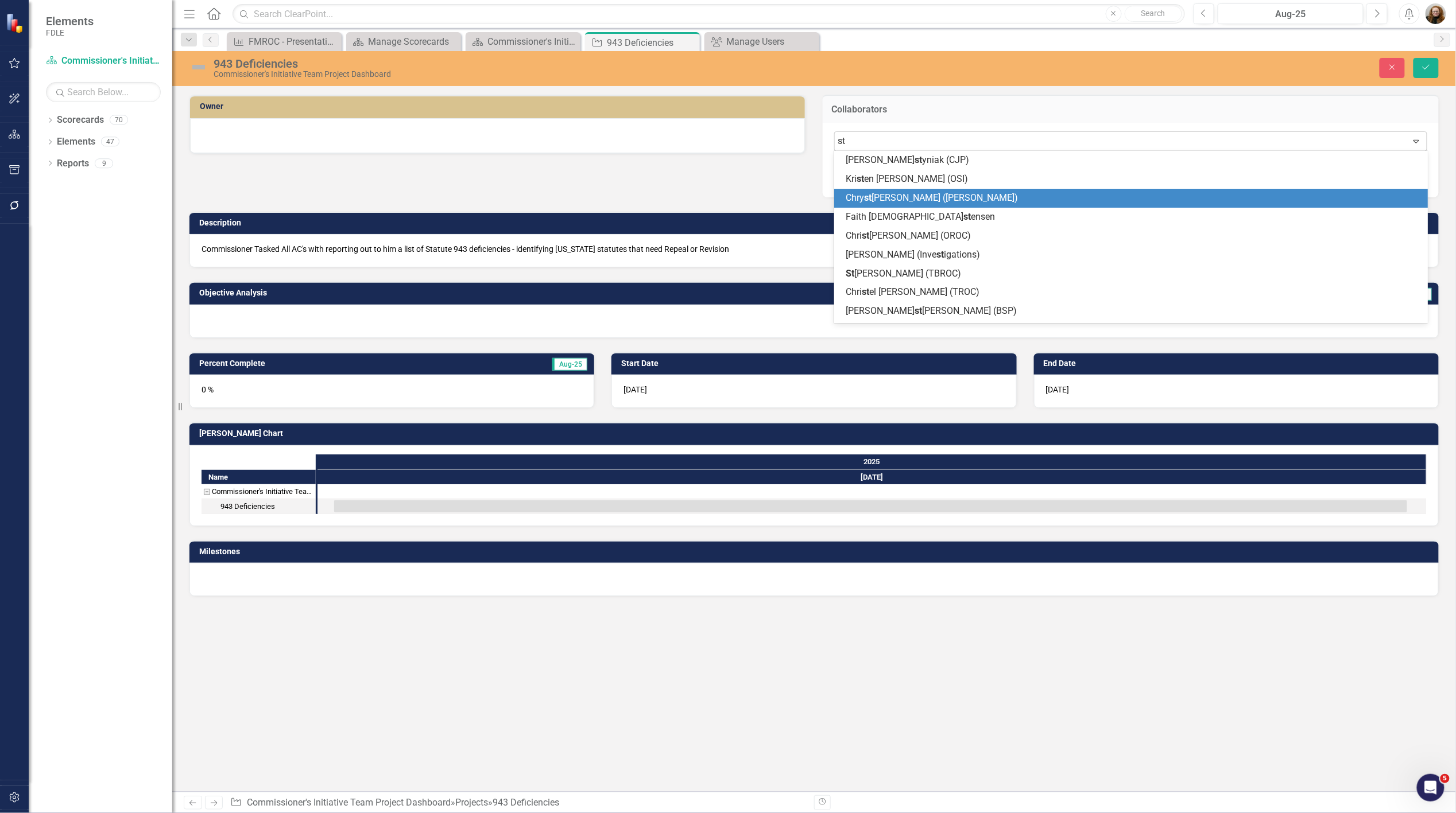
type input "s"
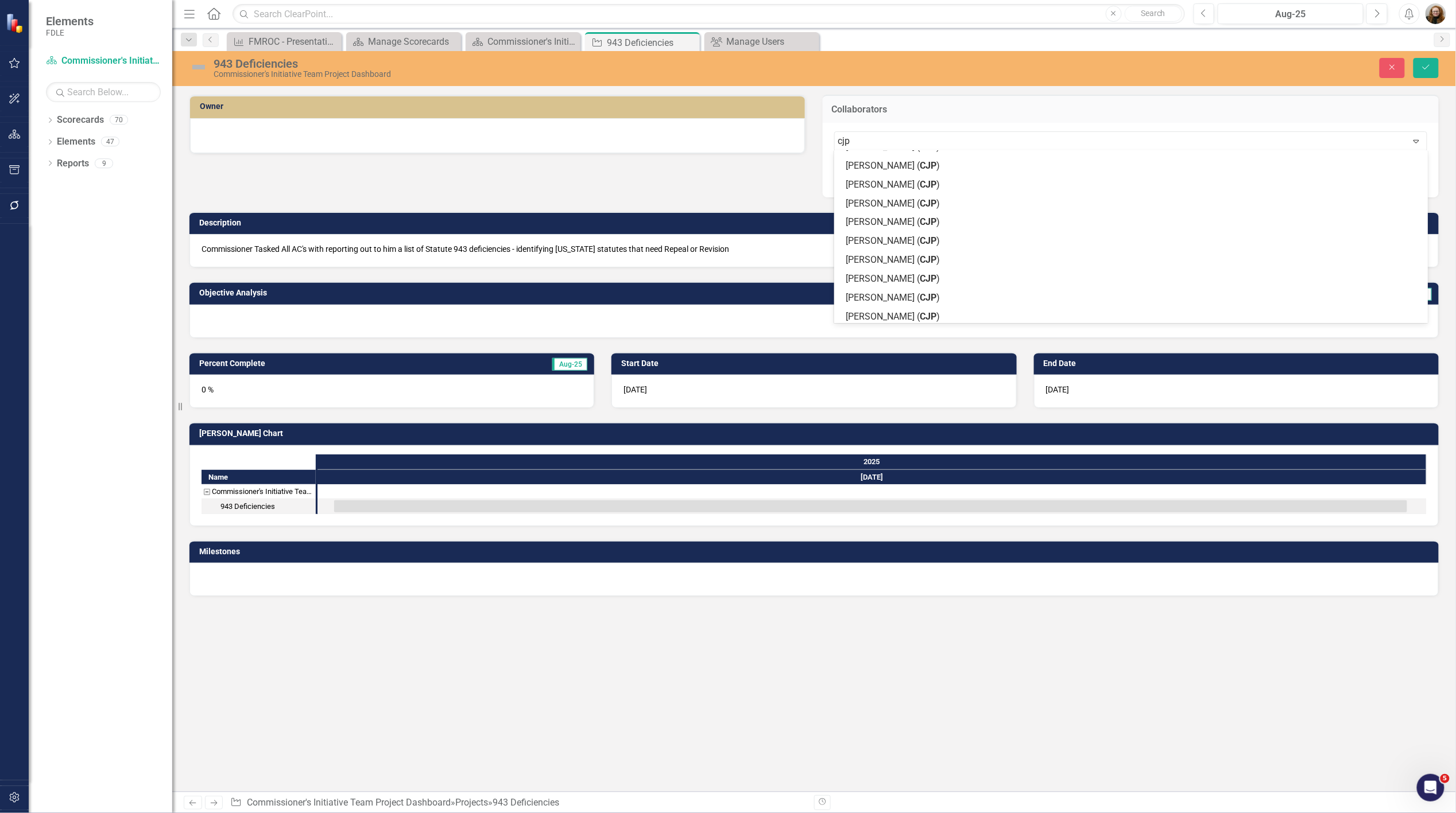
scroll to position [0, 0]
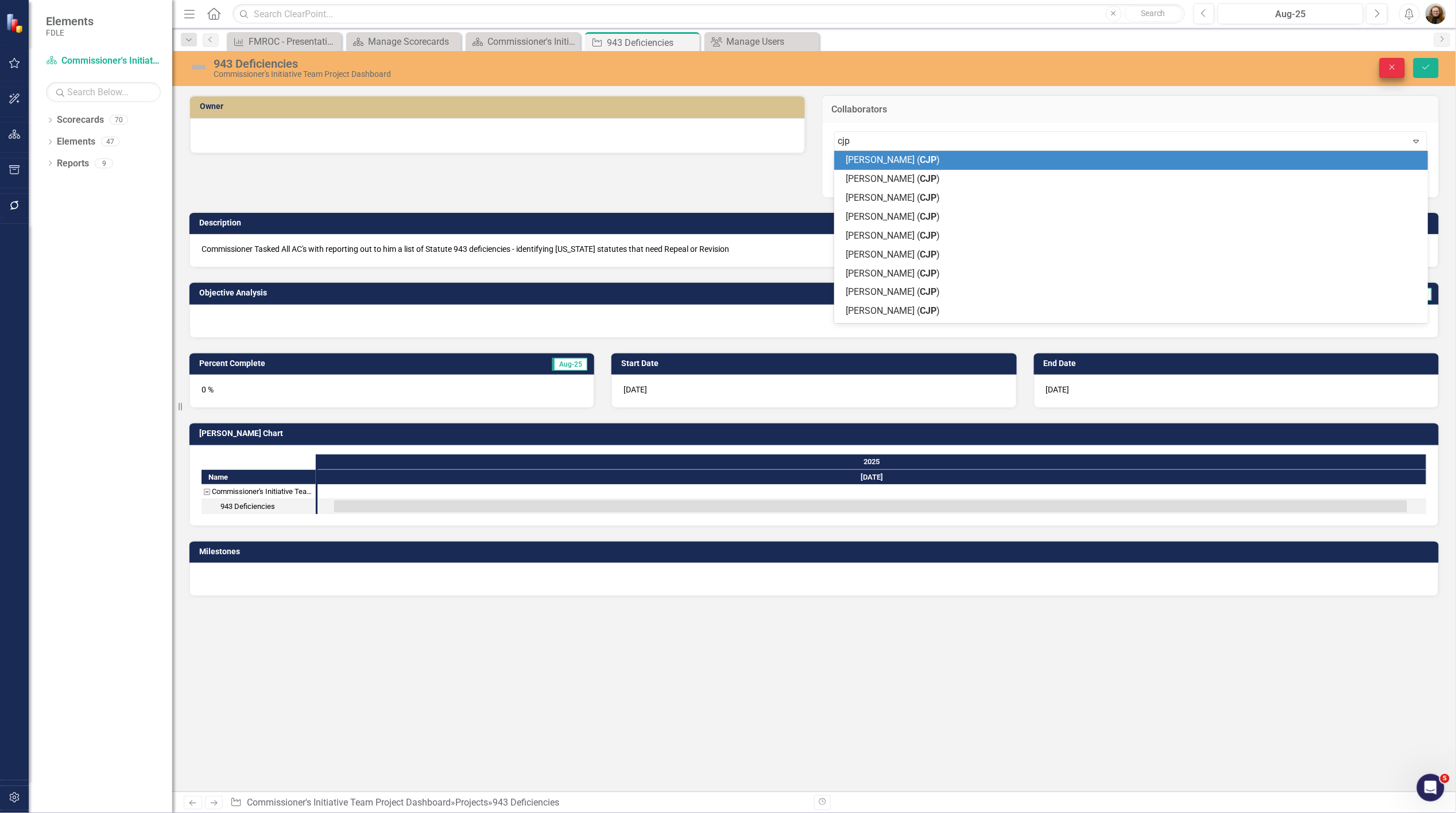
type input "cjp"
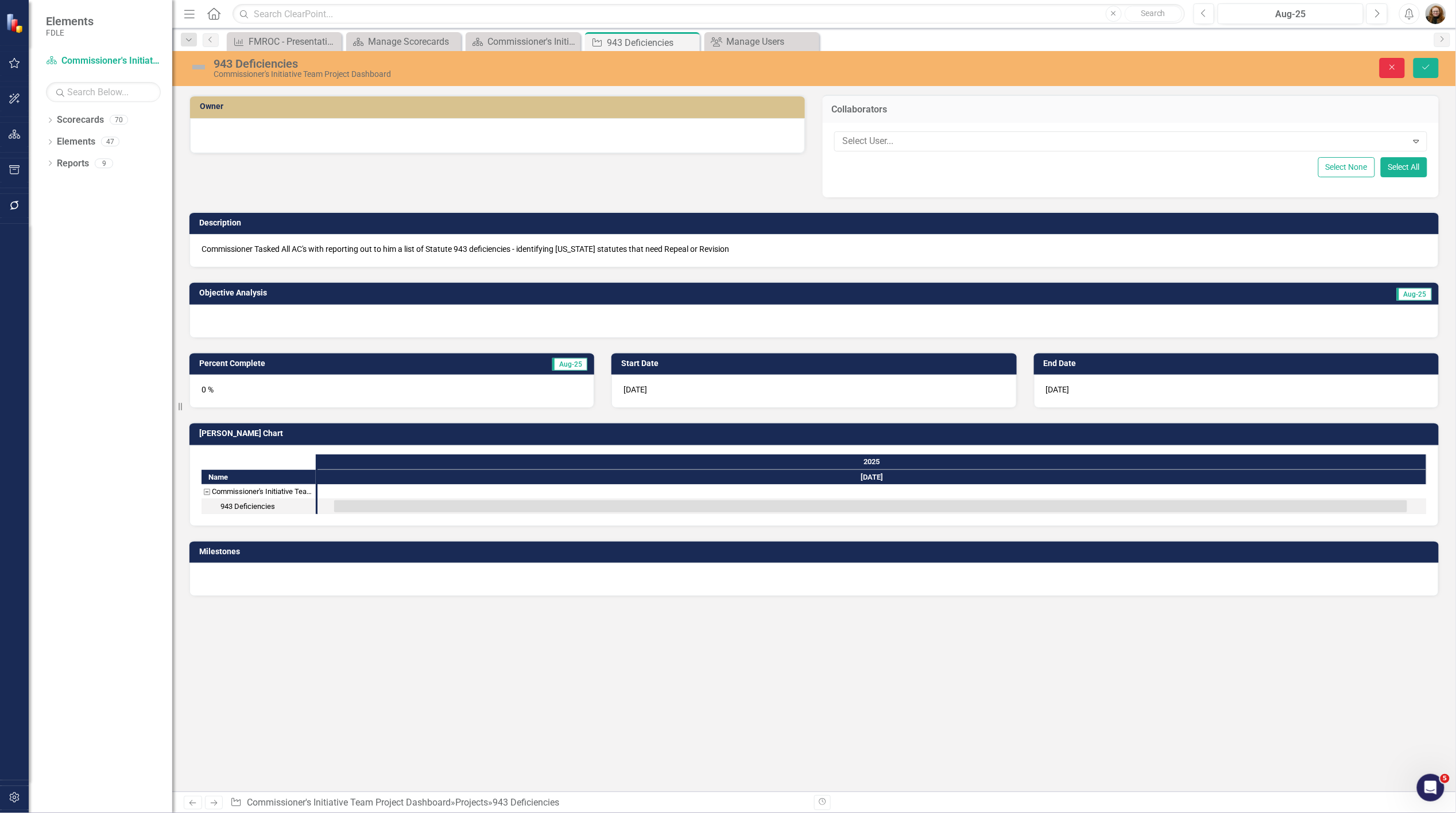
click at [1387, 69] on icon "Close" at bounding box center [1392, 68] width 10 height 8
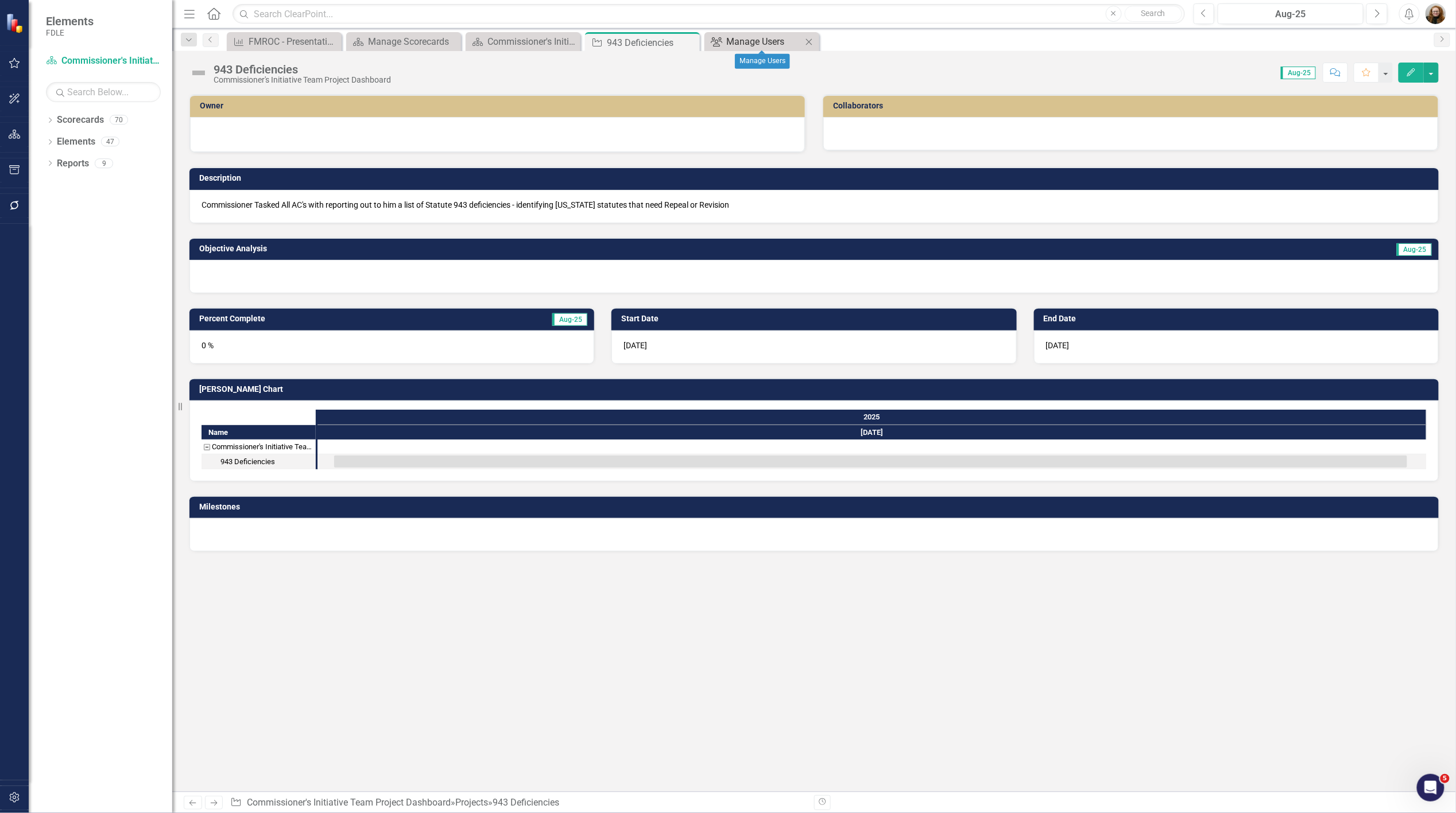
click at [730, 46] on div "Manage Users" at bounding box center [764, 41] width 76 height 14
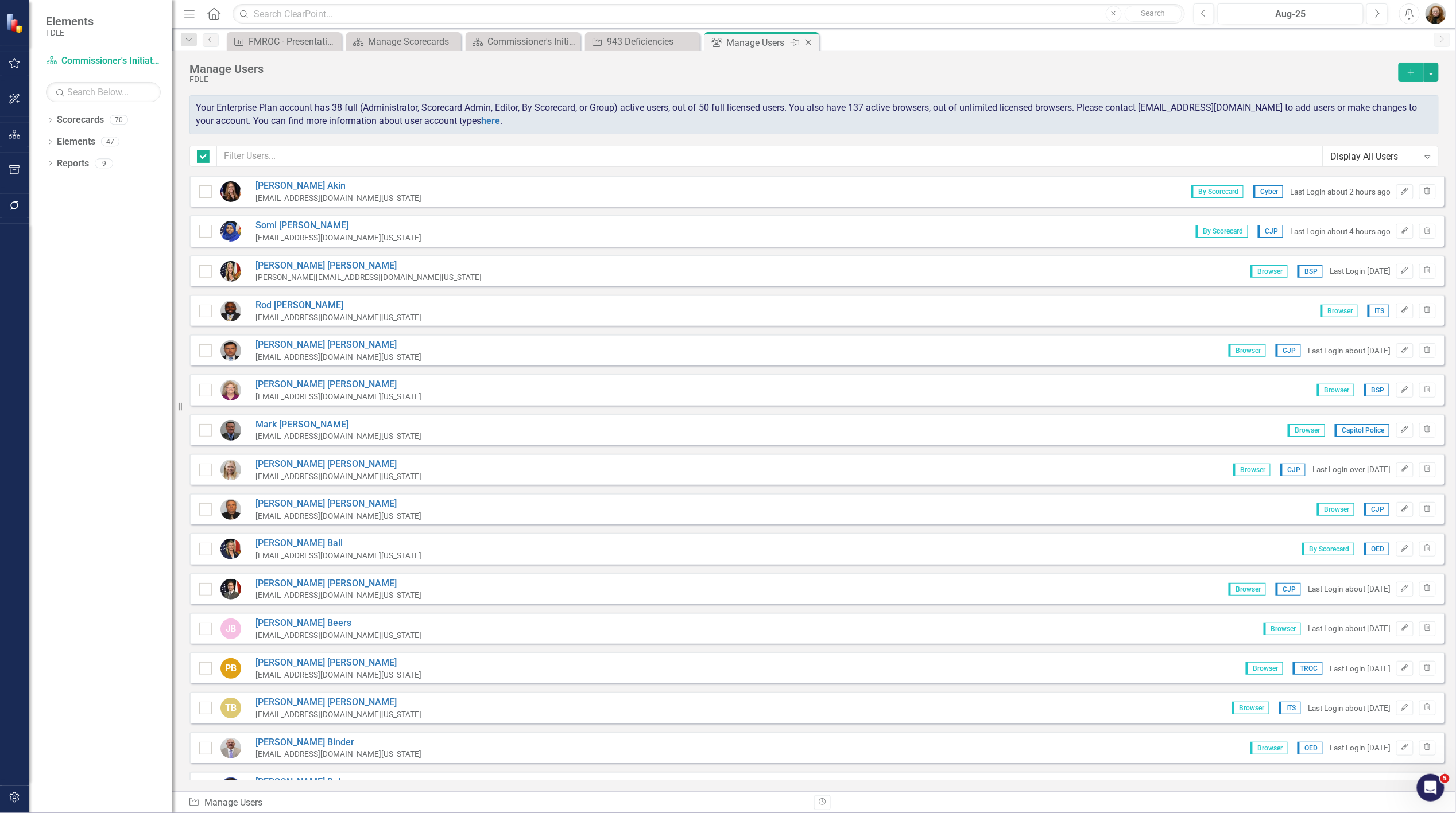
checkbox input "false"
drag, startPoint x: 124, startPoint y: 244, endPoint x: 109, endPoint y: 238, distance: 16.2
click at [123, 244] on div "Dropdown Scorecards 70 Dropdown FDLE Commissioner's Initiative Team Project Das…" at bounding box center [100, 462] width 143 height 703
click at [660, 41] on div "943 Deficiencies" at bounding box center [645, 41] width 76 height 14
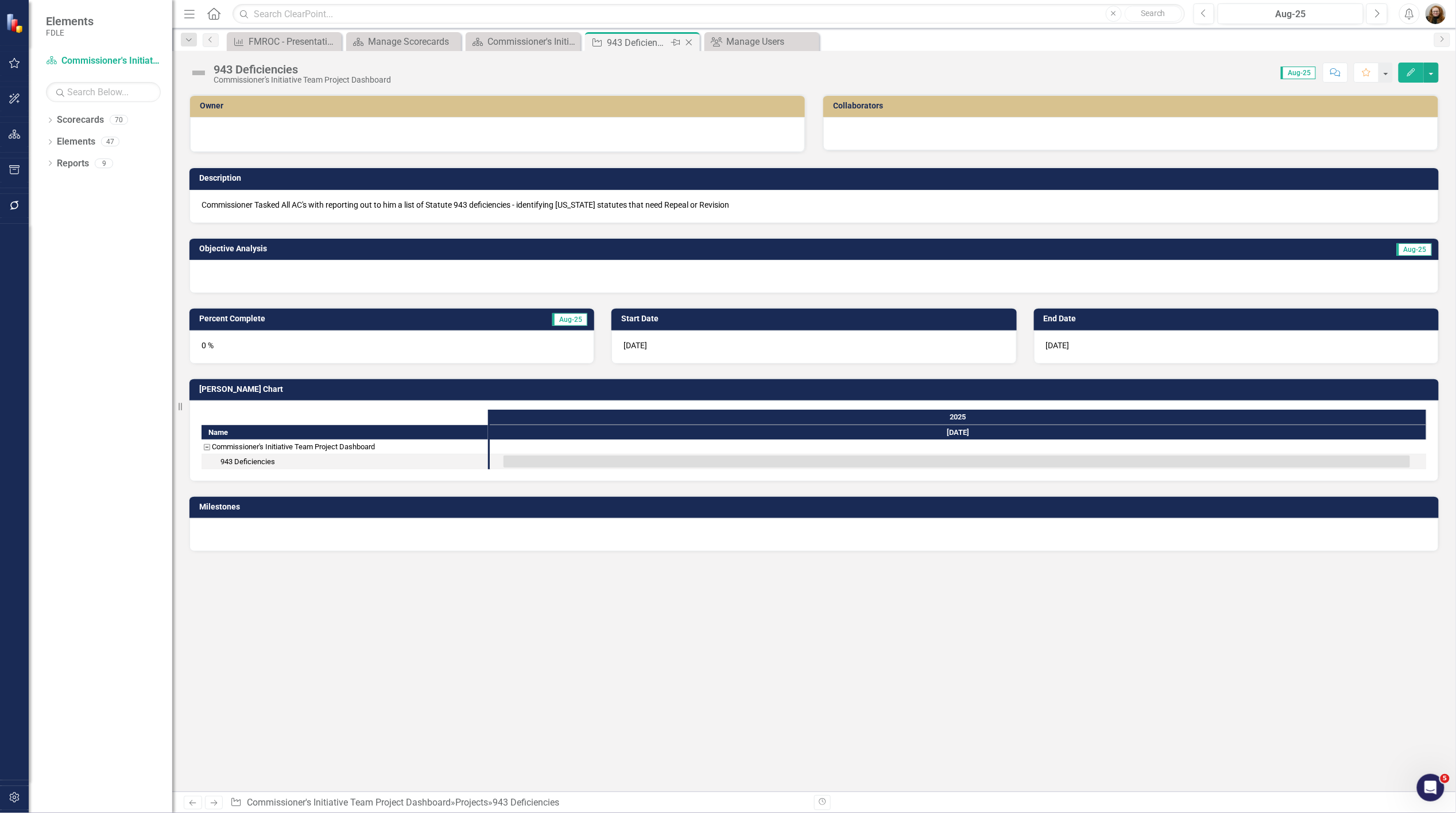
click at [688, 41] on icon "Close" at bounding box center [689, 42] width 11 height 9
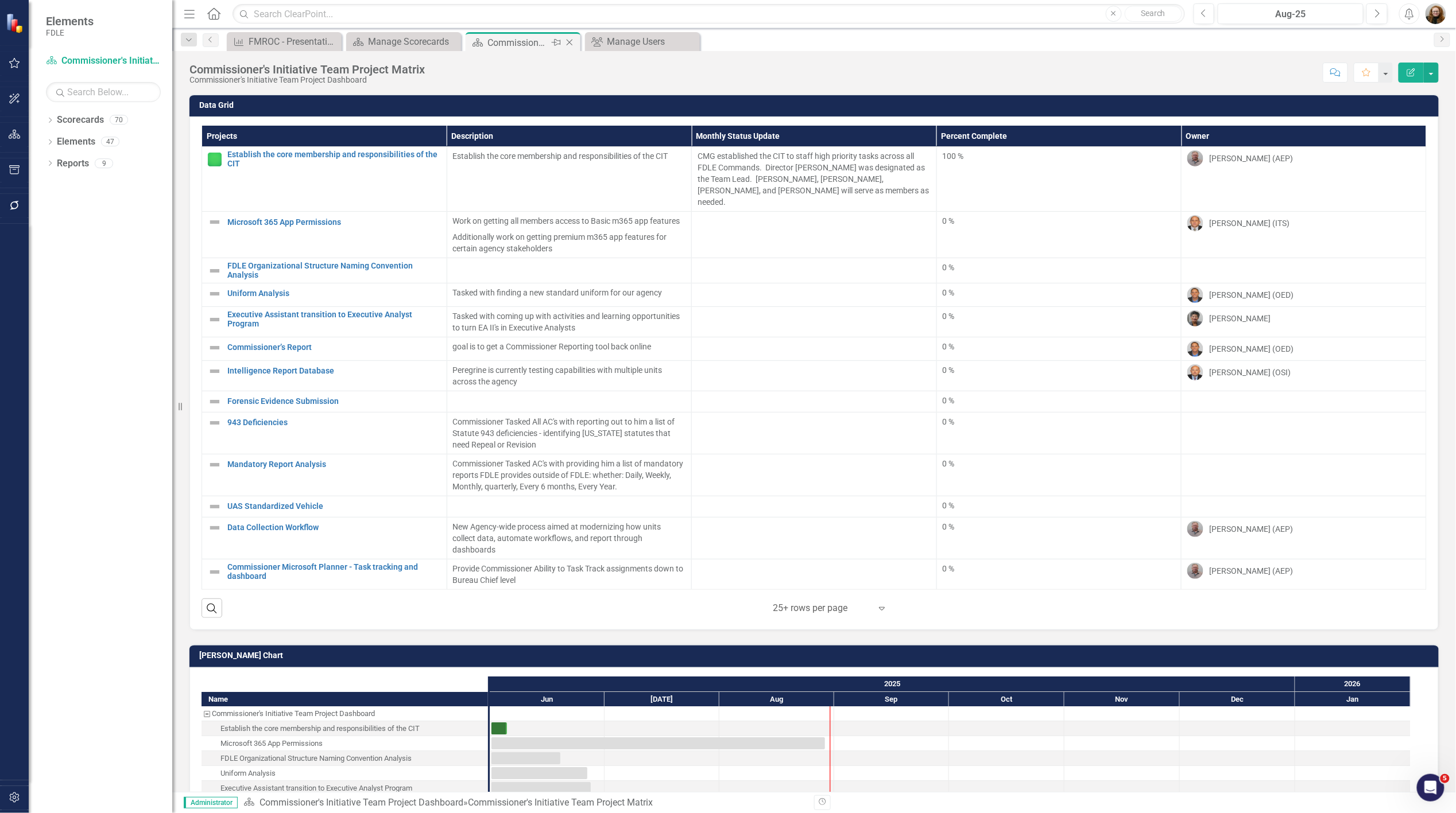
click at [535, 37] on div "Commissioner's Initiative Team Project Matrix" at bounding box center [518, 43] width 62 height 14
click at [570, 41] on icon "Close" at bounding box center [569, 42] width 11 height 9
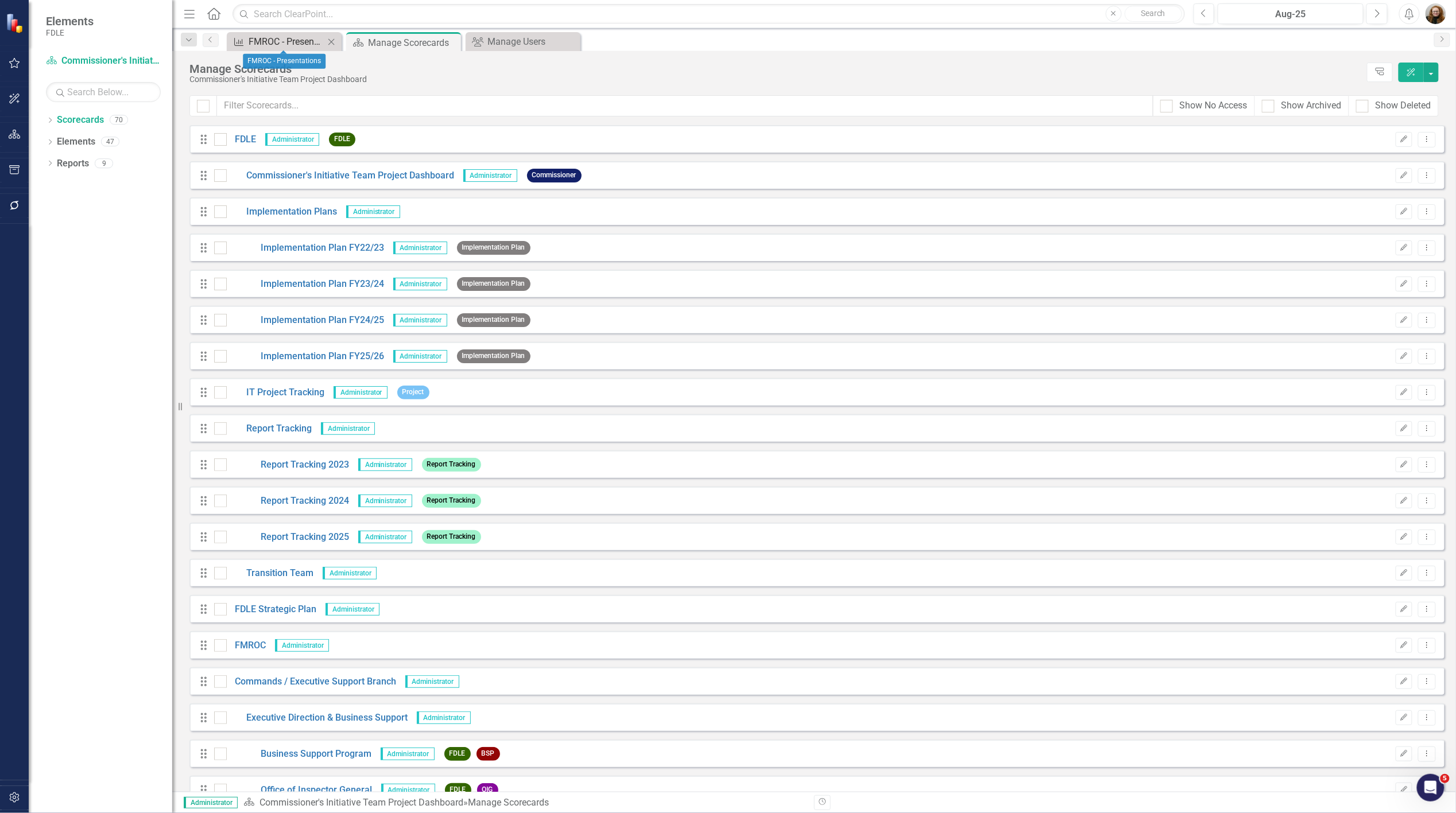
click at [245, 39] on link "Measure FMROC - Presentations" at bounding box center [277, 41] width 95 height 14
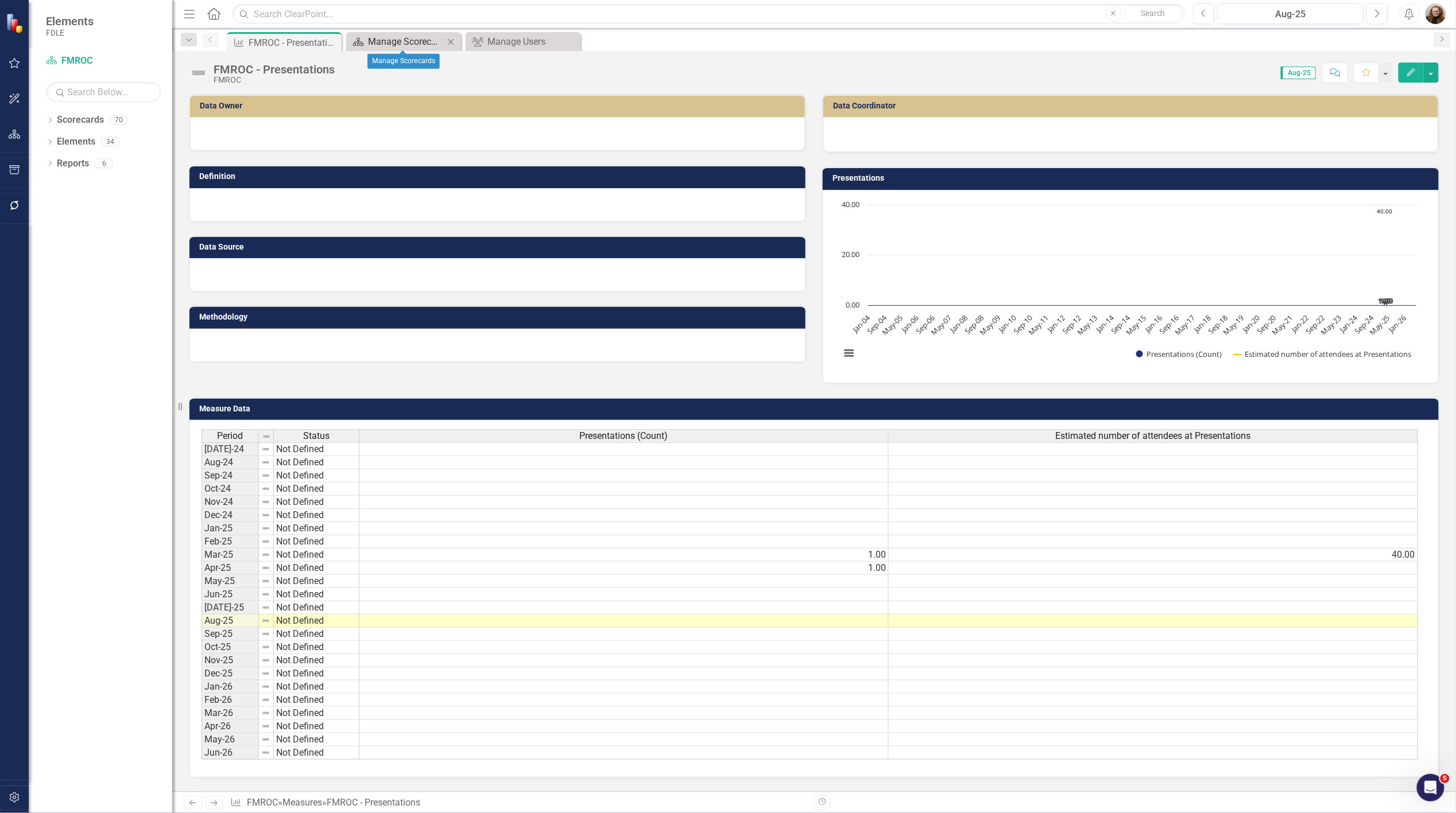
click at [399, 43] on div "Manage Scorecards" at bounding box center [406, 41] width 76 height 14
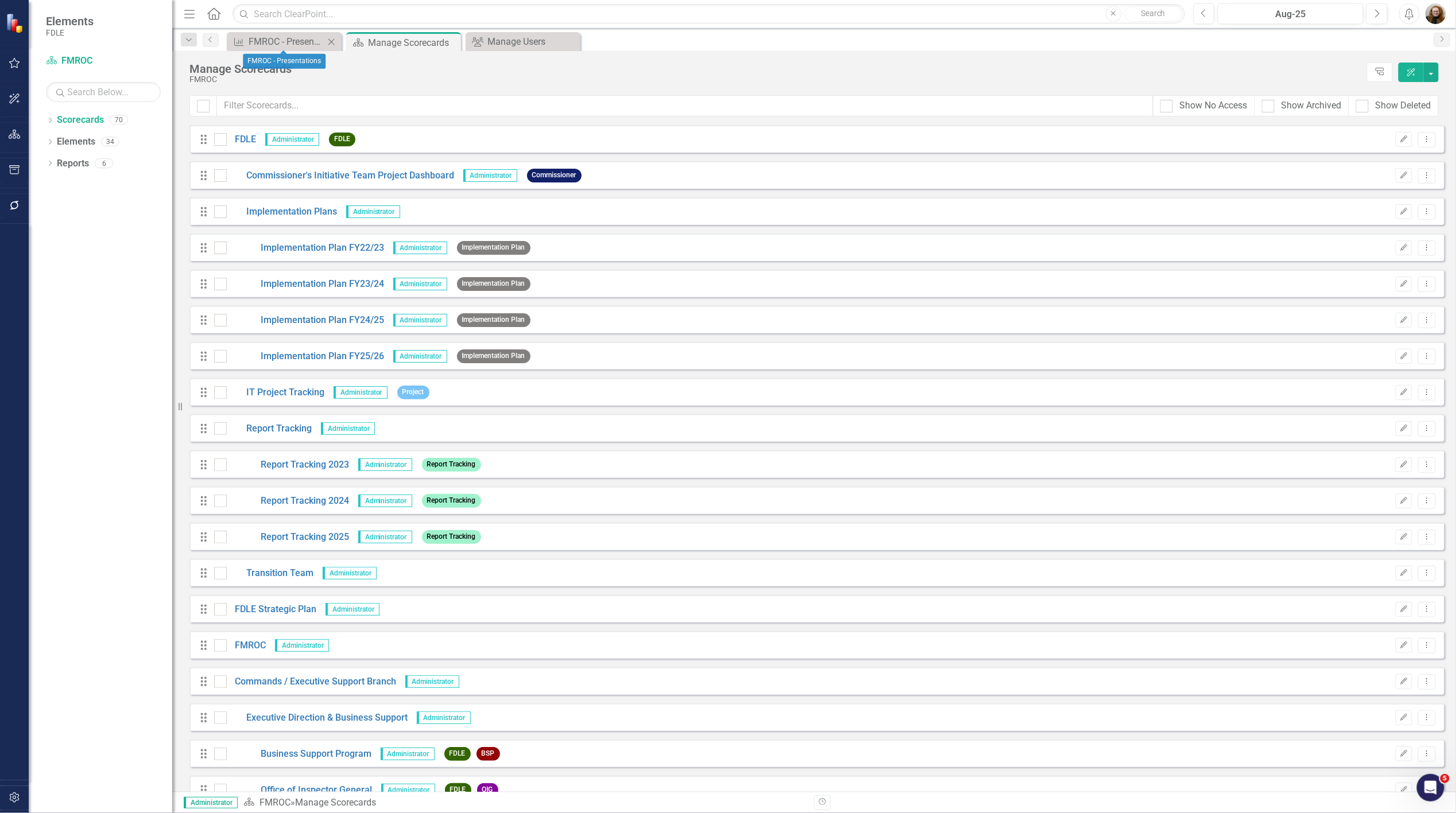
click at [331, 43] on icon "Close" at bounding box center [331, 41] width 11 height 9
click at [455, 42] on icon "Close" at bounding box center [451, 41] width 11 height 9
click at [245, 644] on link "FMROC" at bounding box center [247, 646] width 40 height 13
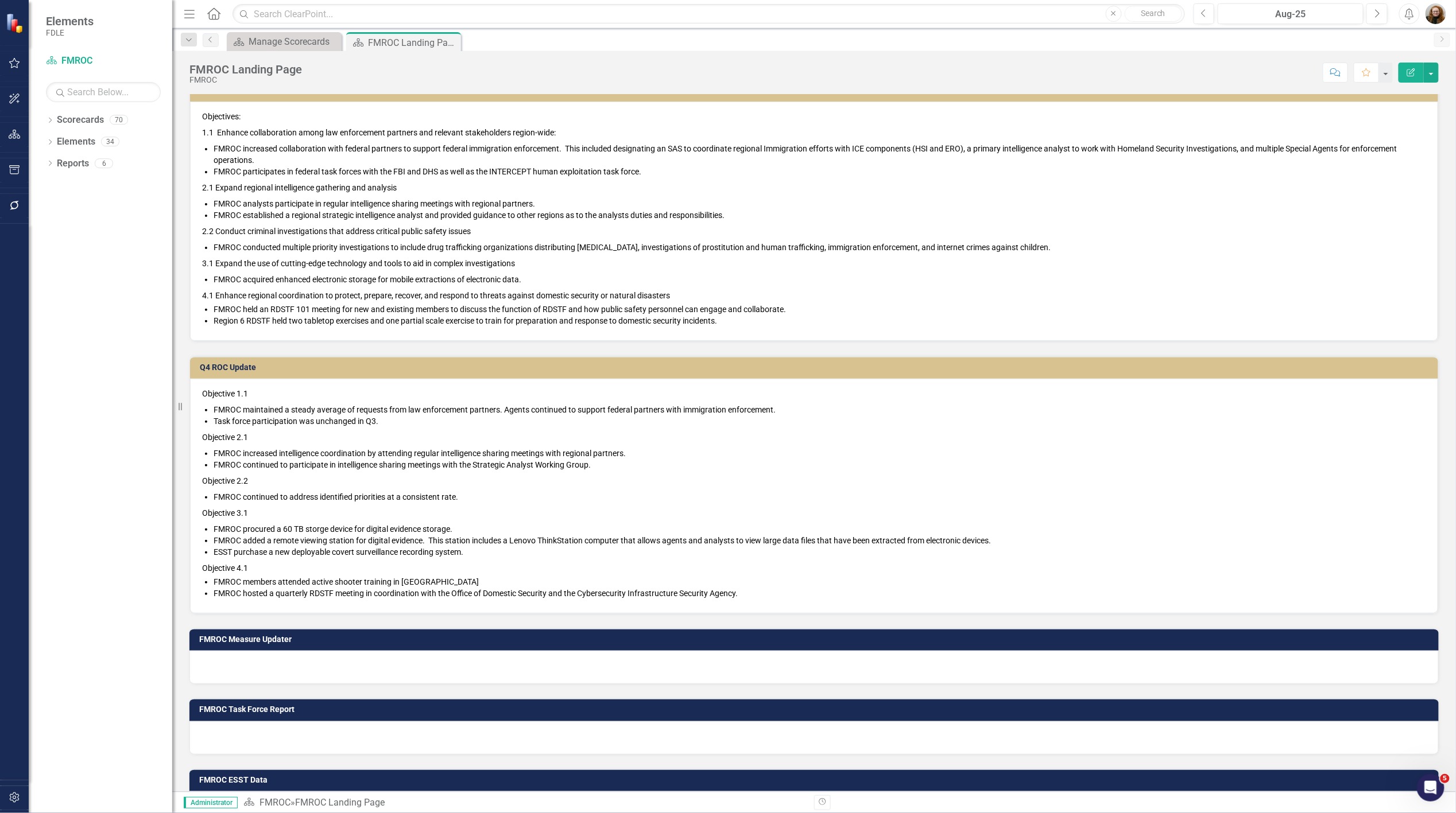
scroll to position [382, 0]
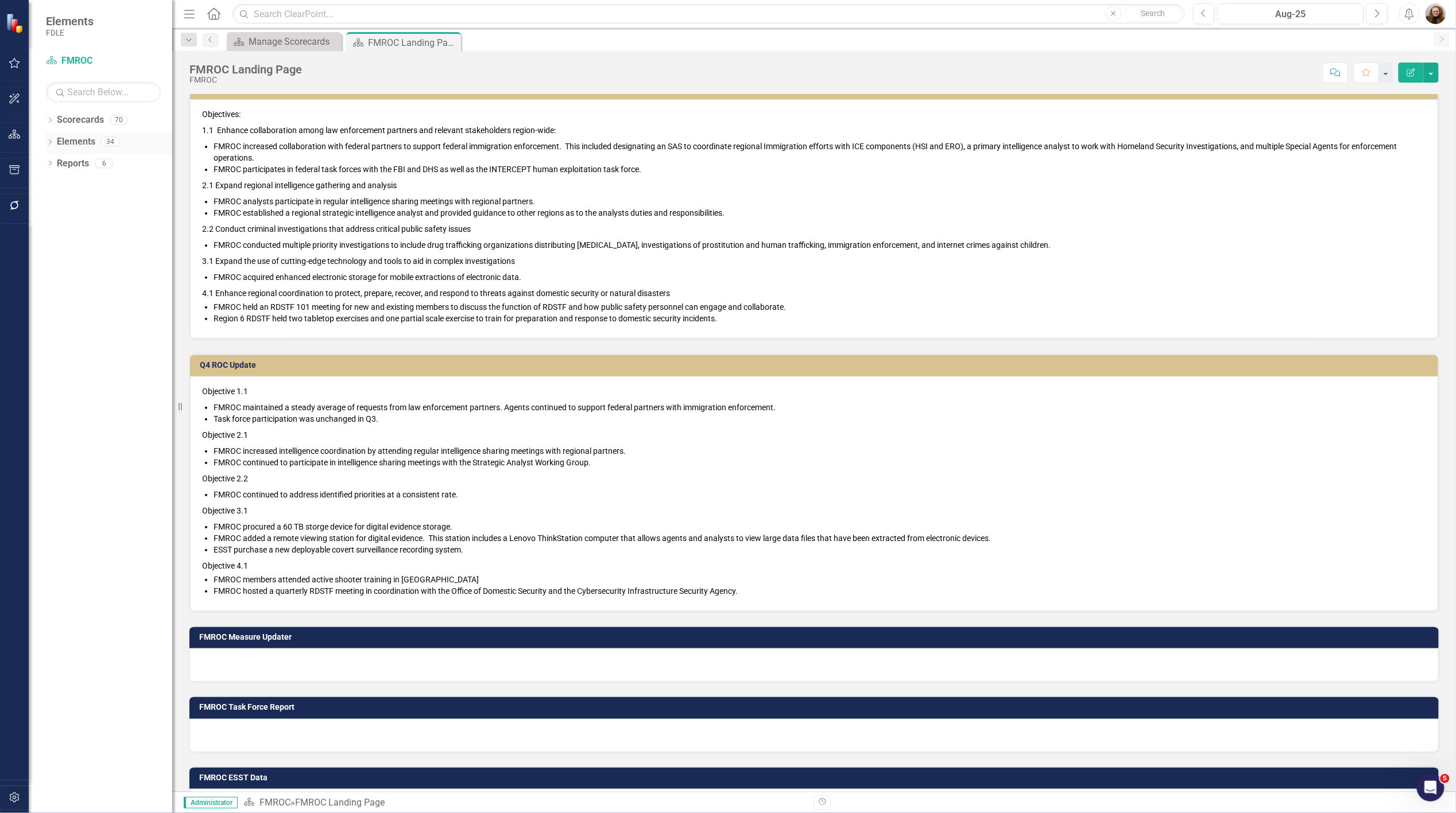
click at [66, 140] on link "Elements" at bounding box center [76, 142] width 39 height 13
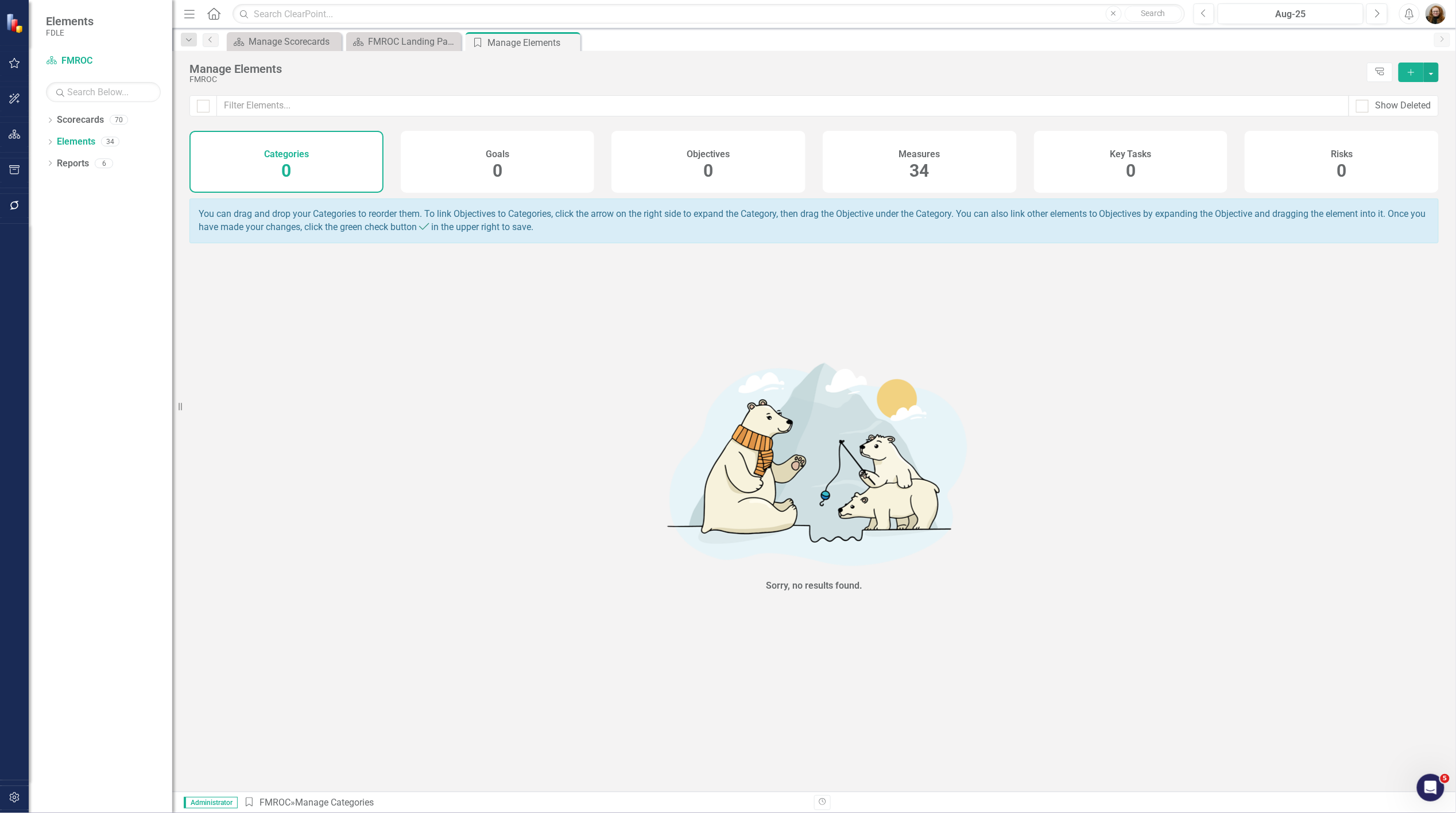
click at [876, 156] on div "Measures 34" at bounding box center [919, 162] width 194 height 62
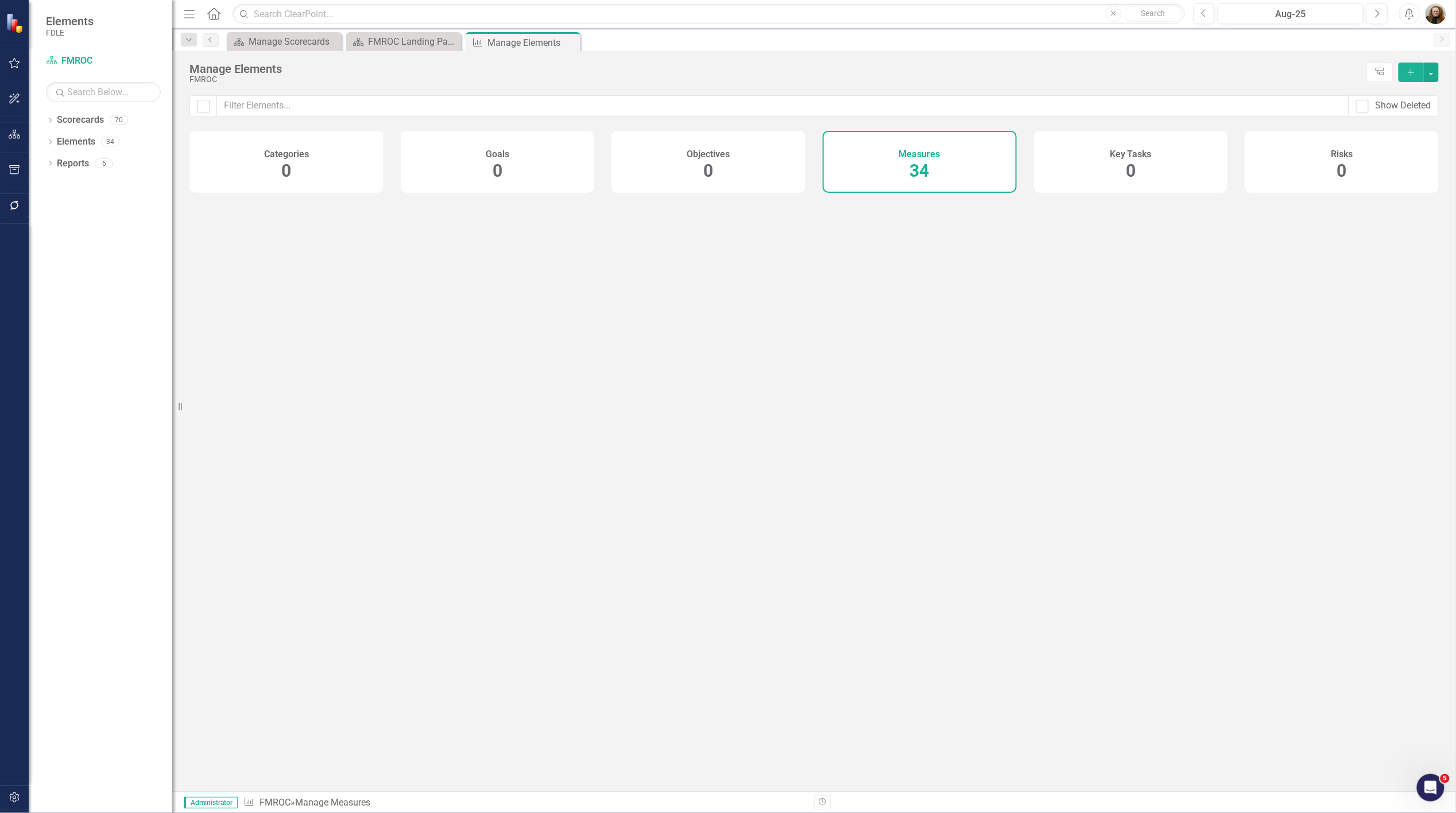
checkbox input "false"
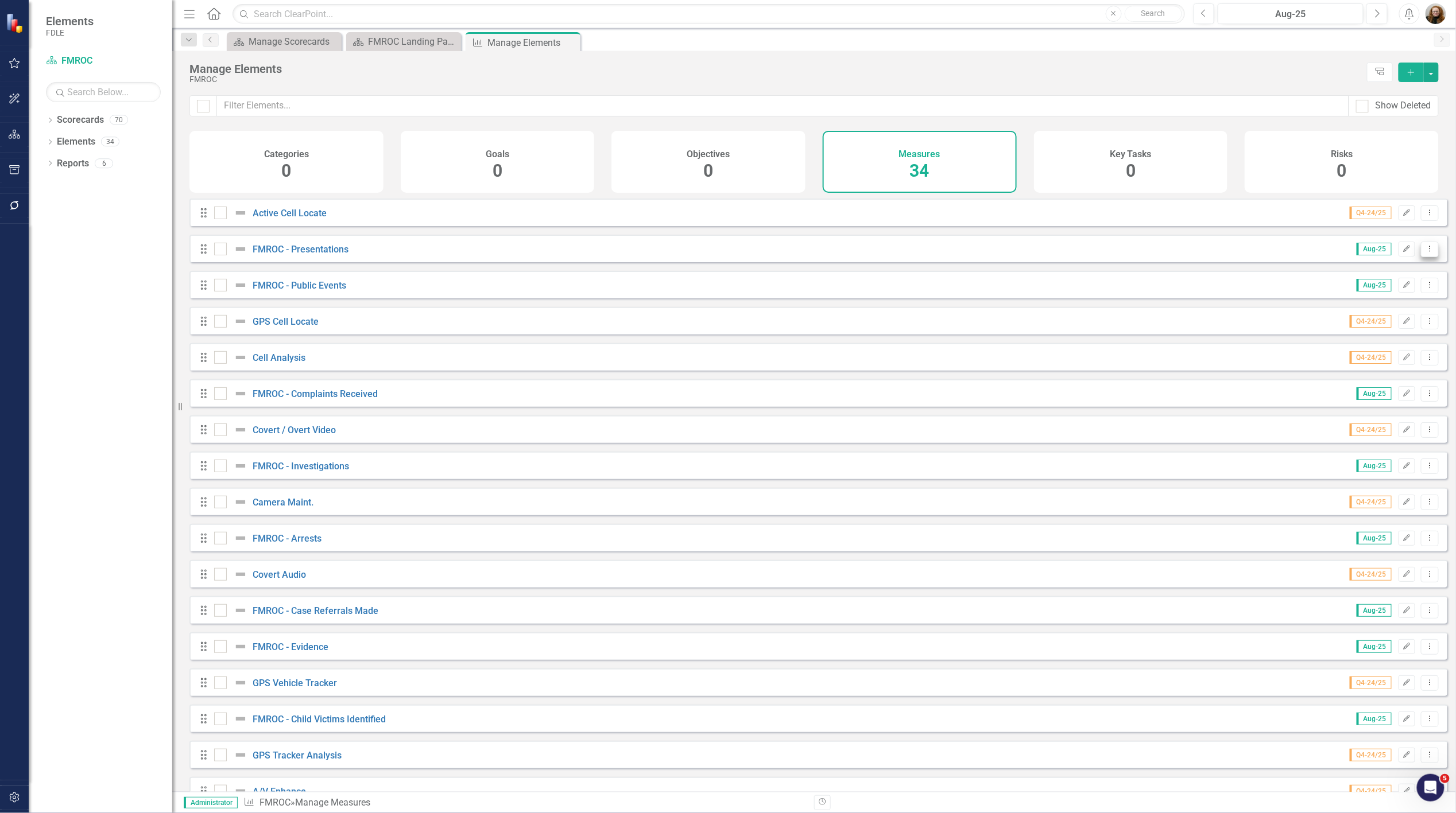
click at [1425, 252] on icon "Dropdown Menu" at bounding box center [1430, 249] width 9 height 8
click at [1398, 318] on link "Copy Duplicate Measure" at bounding box center [1379, 319] width 103 height 21
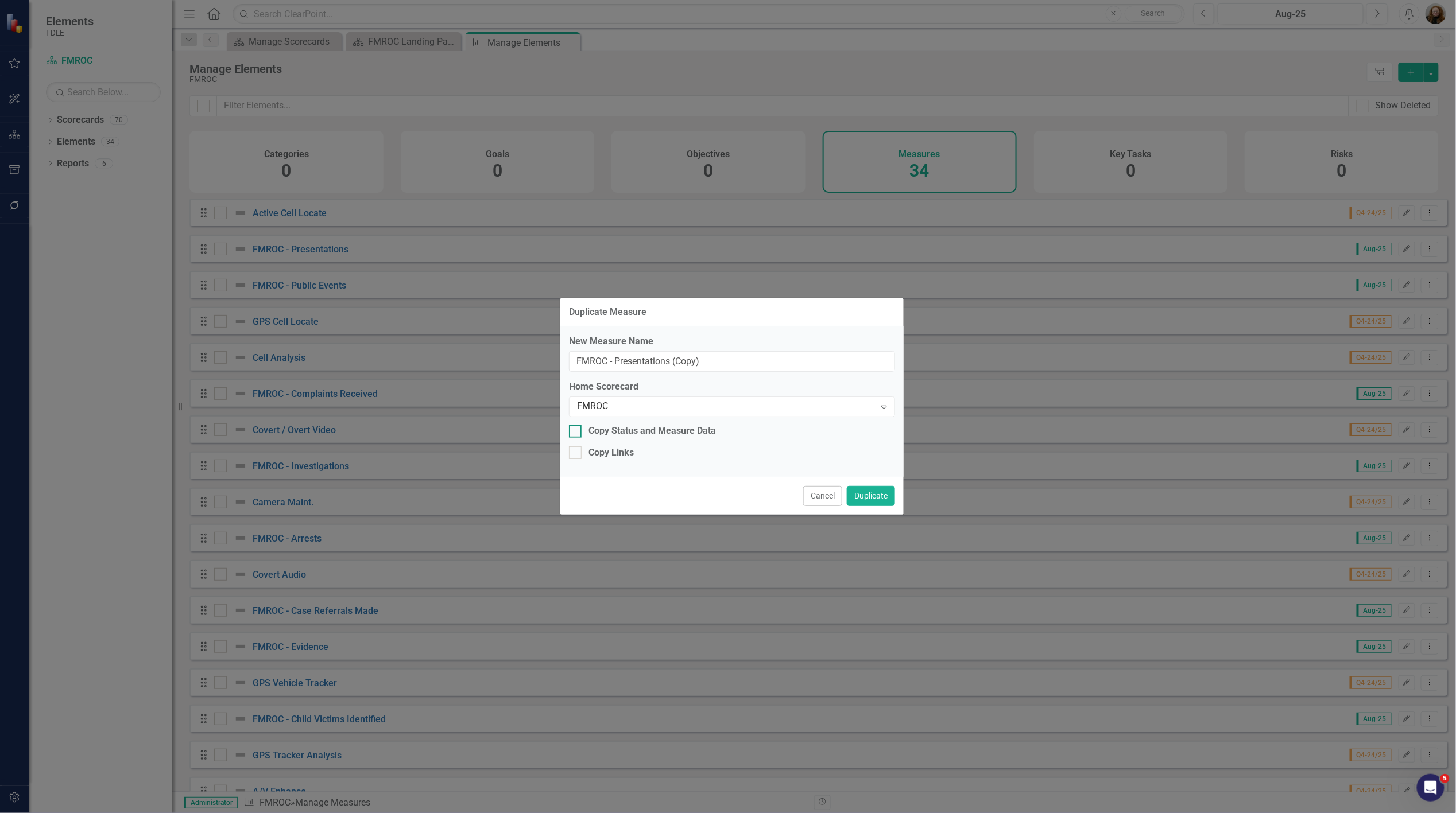
click at [577, 433] on div at bounding box center [575, 431] width 12 height 12
click at [576, 433] on input "Copy Status and Measure Data" at bounding box center [573, 429] width 8 height 8
checkbox input "true"
click at [576, 454] on div at bounding box center [575, 453] width 12 height 12
click at [576, 454] on input "Copy Links" at bounding box center [573, 450] width 8 height 8
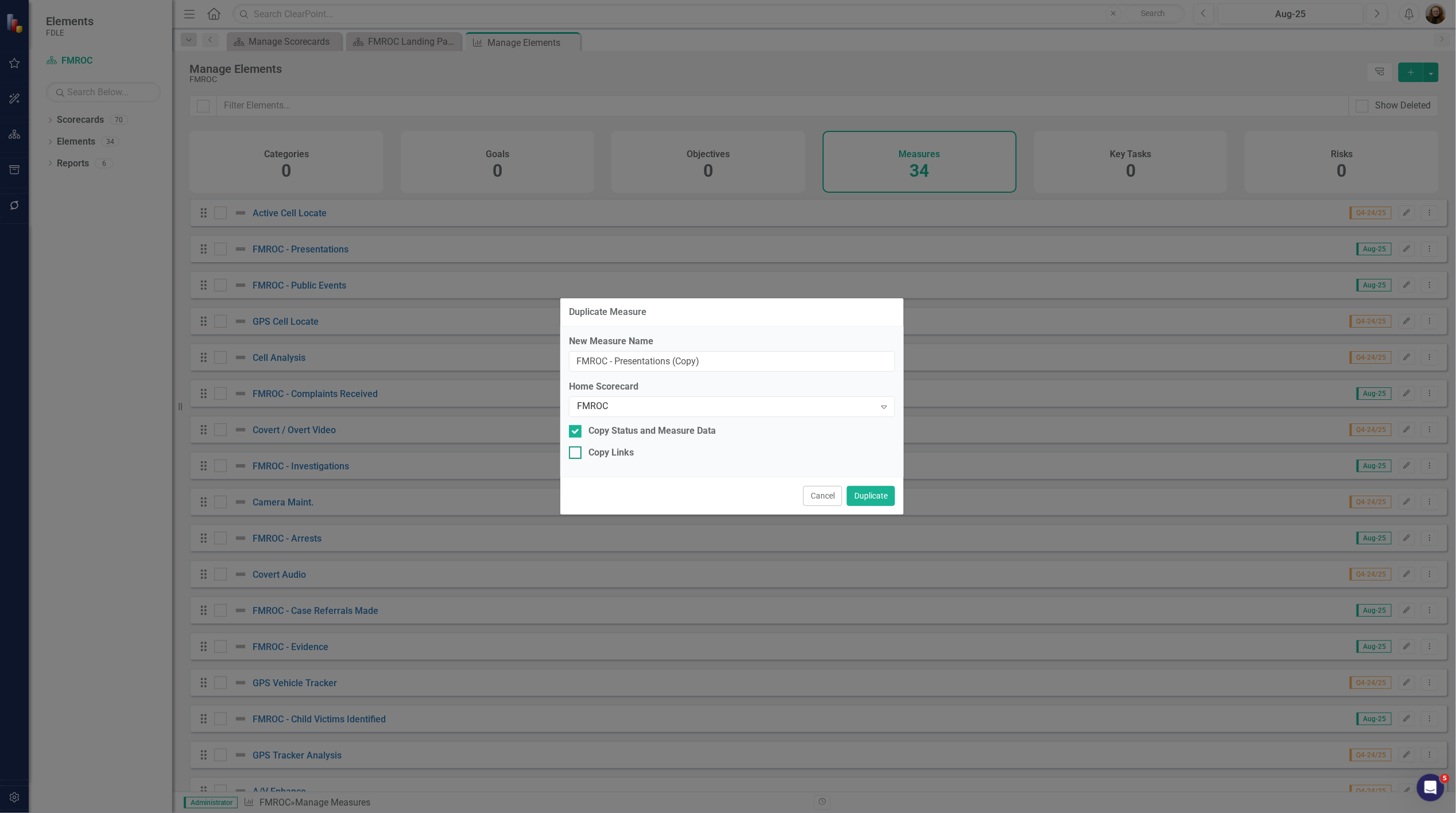
checkbox input "true"
click at [863, 489] on button "Duplicate" at bounding box center [871, 496] width 48 height 20
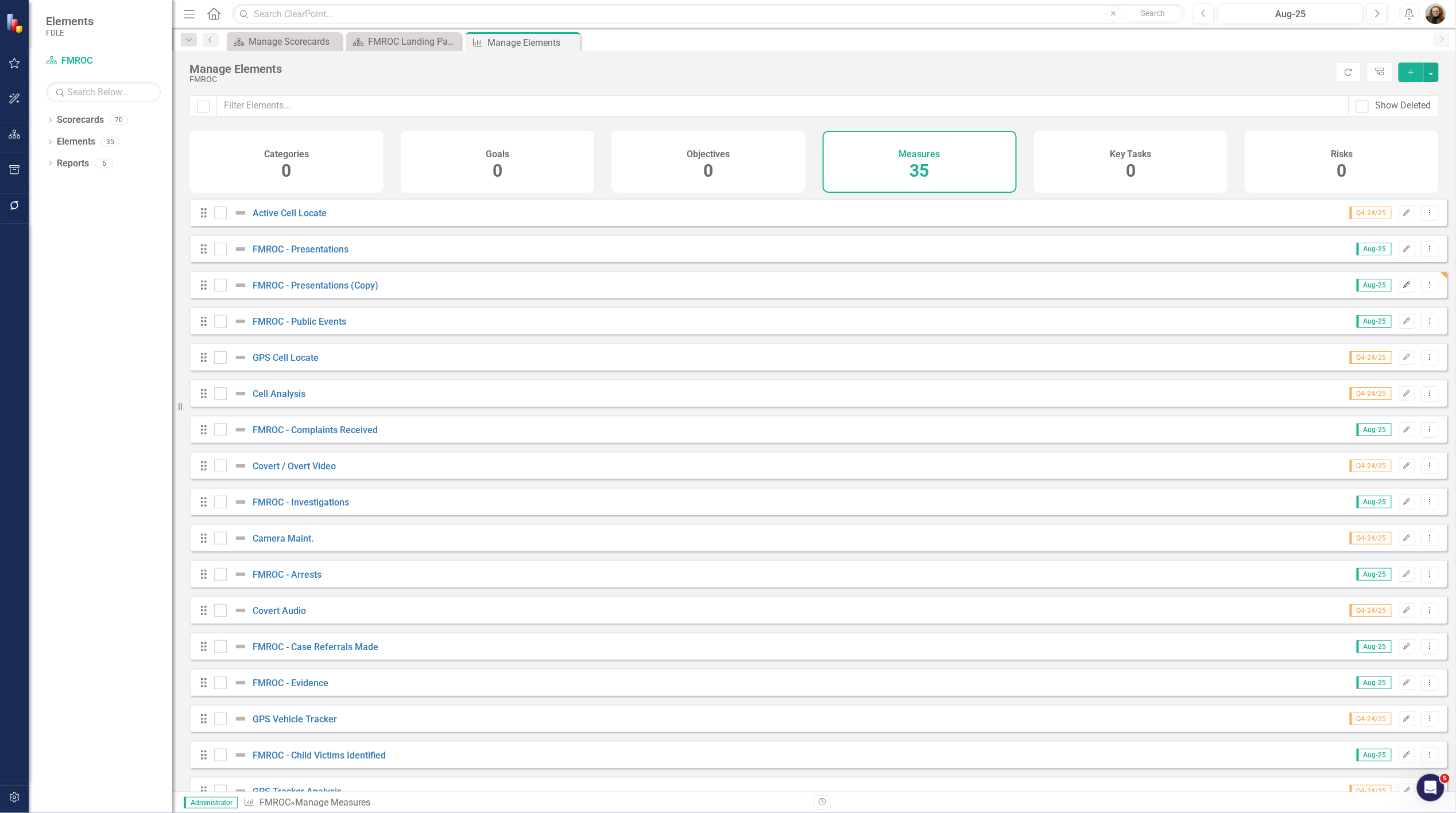
click at [1403, 289] on icon "Edit" at bounding box center [1407, 286] width 9 height 7
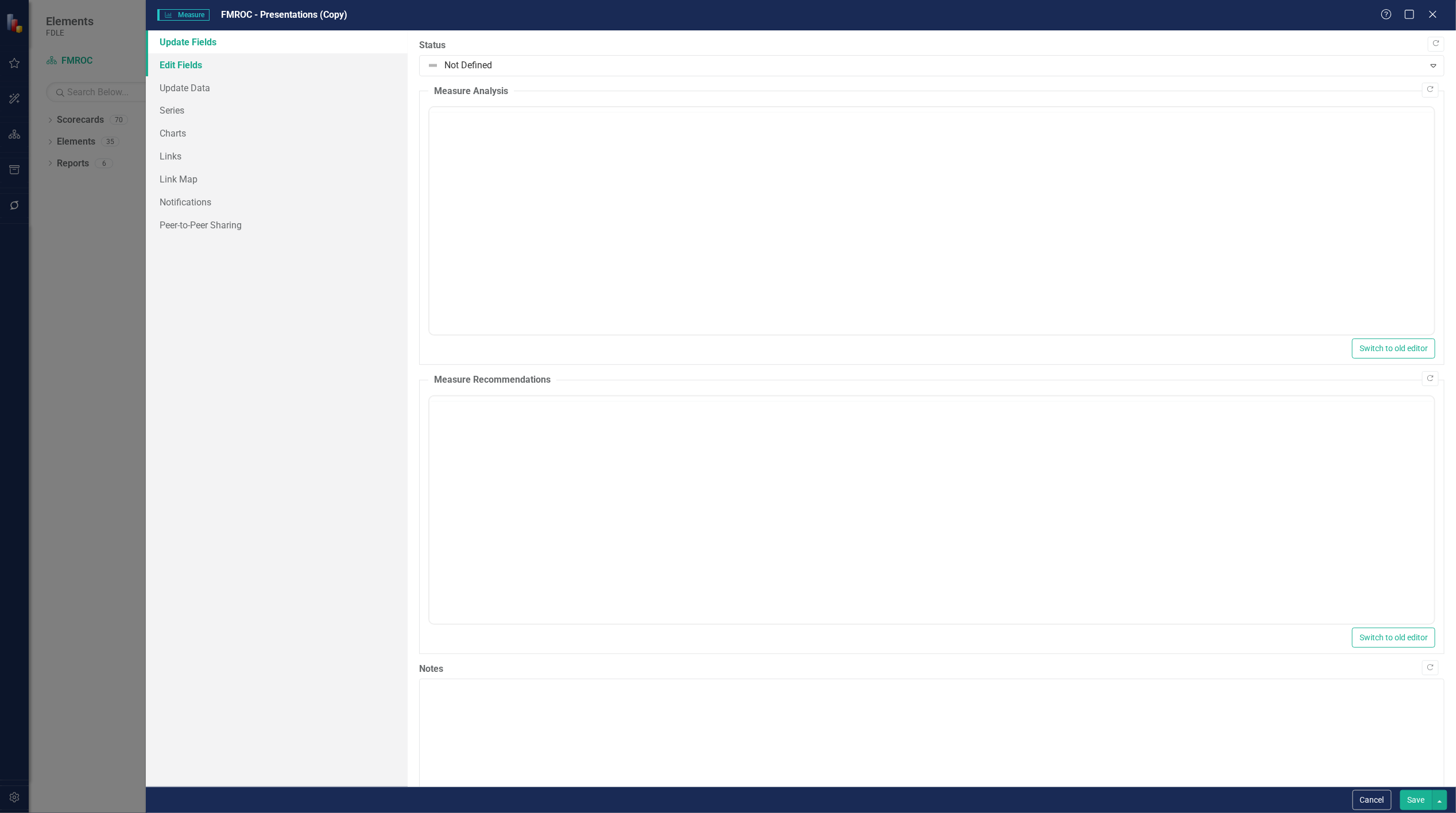
click at [179, 63] on link "Edit Fields" at bounding box center [277, 65] width 262 height 23
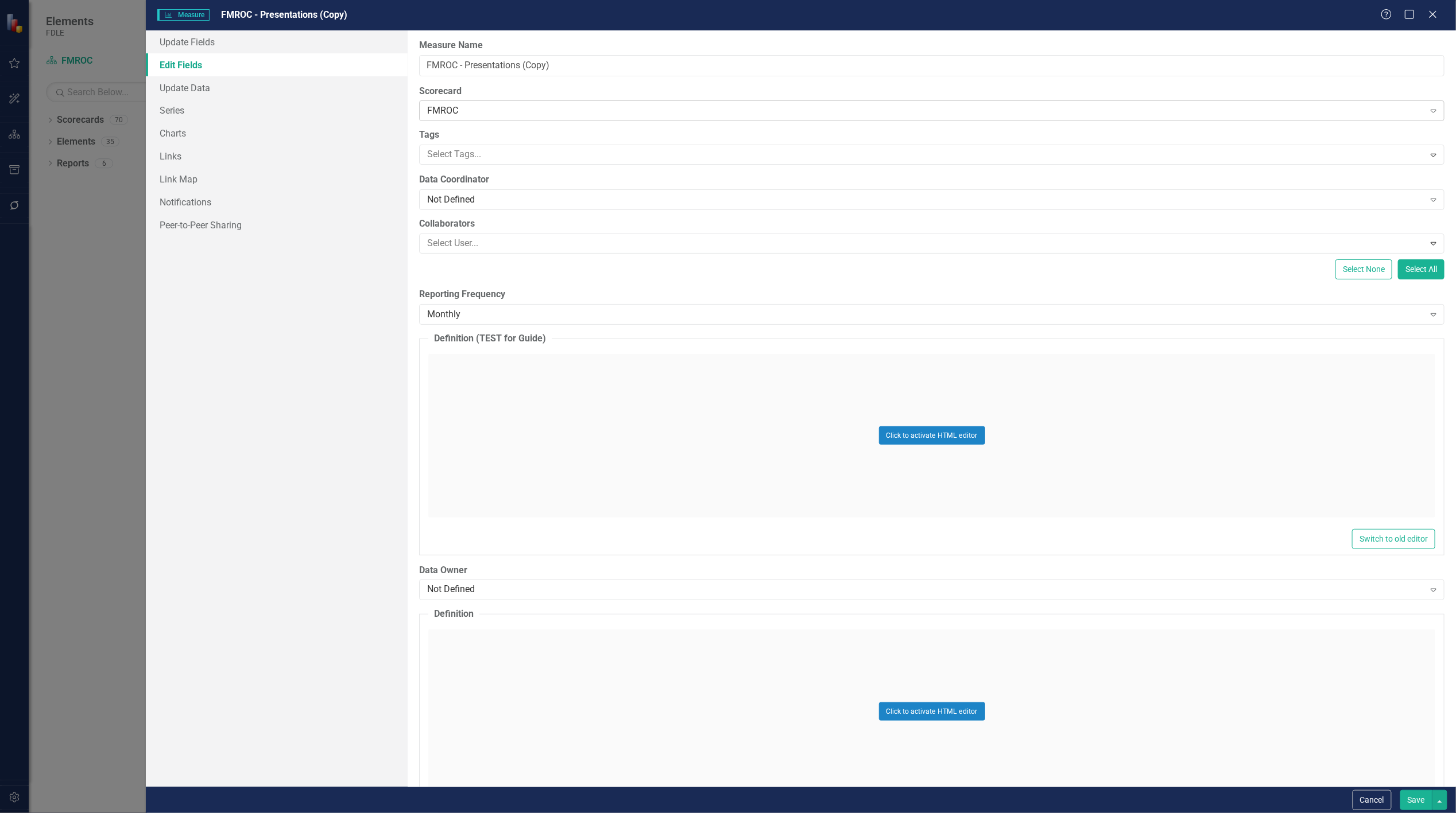
click at [468, 107] on div "FMROC" at bounding box center [925, 111] width 997 height 13
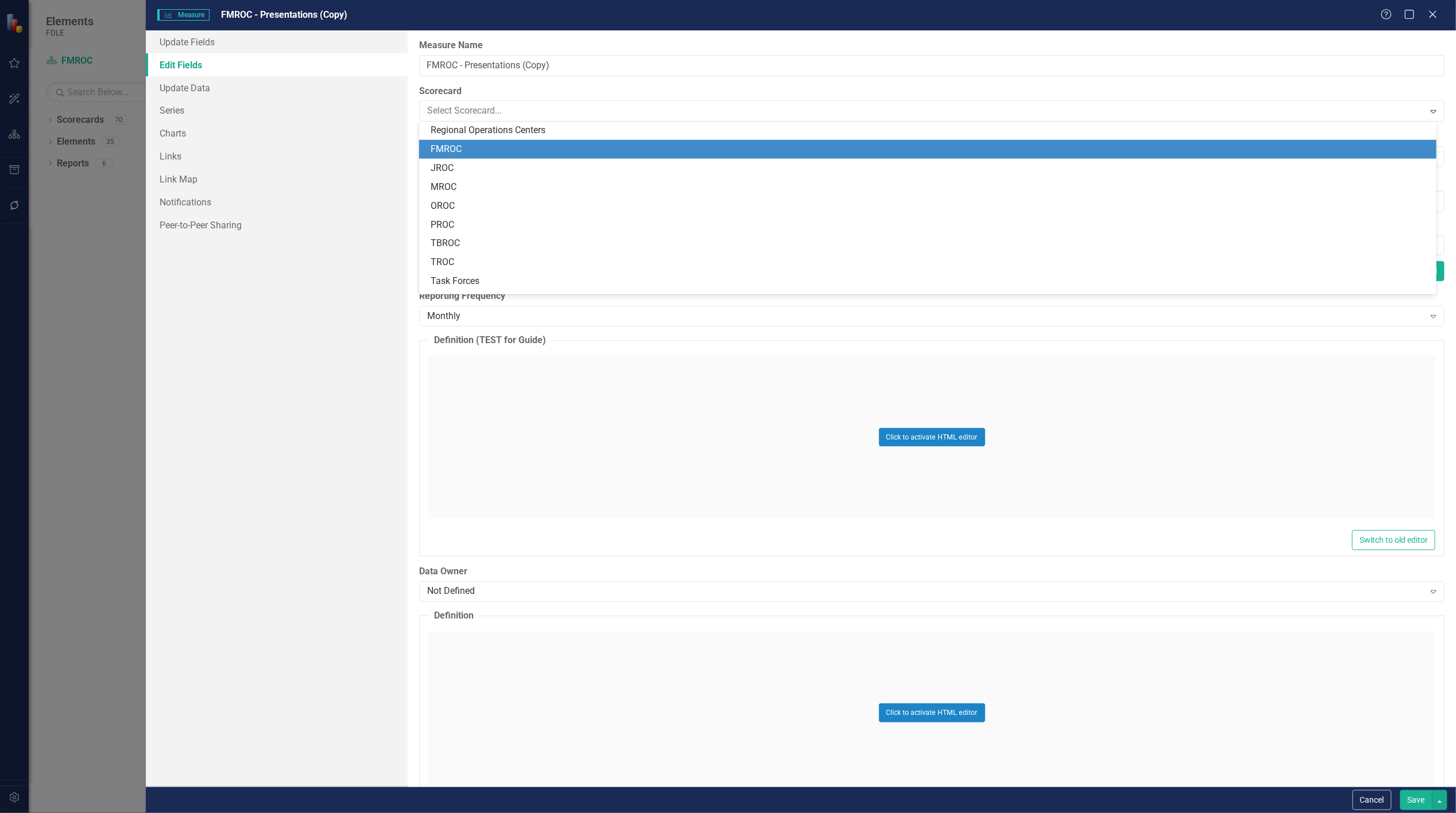
click at [468, 148] on div "FMROC" at bounding box center [930, 149] width 999 height 13
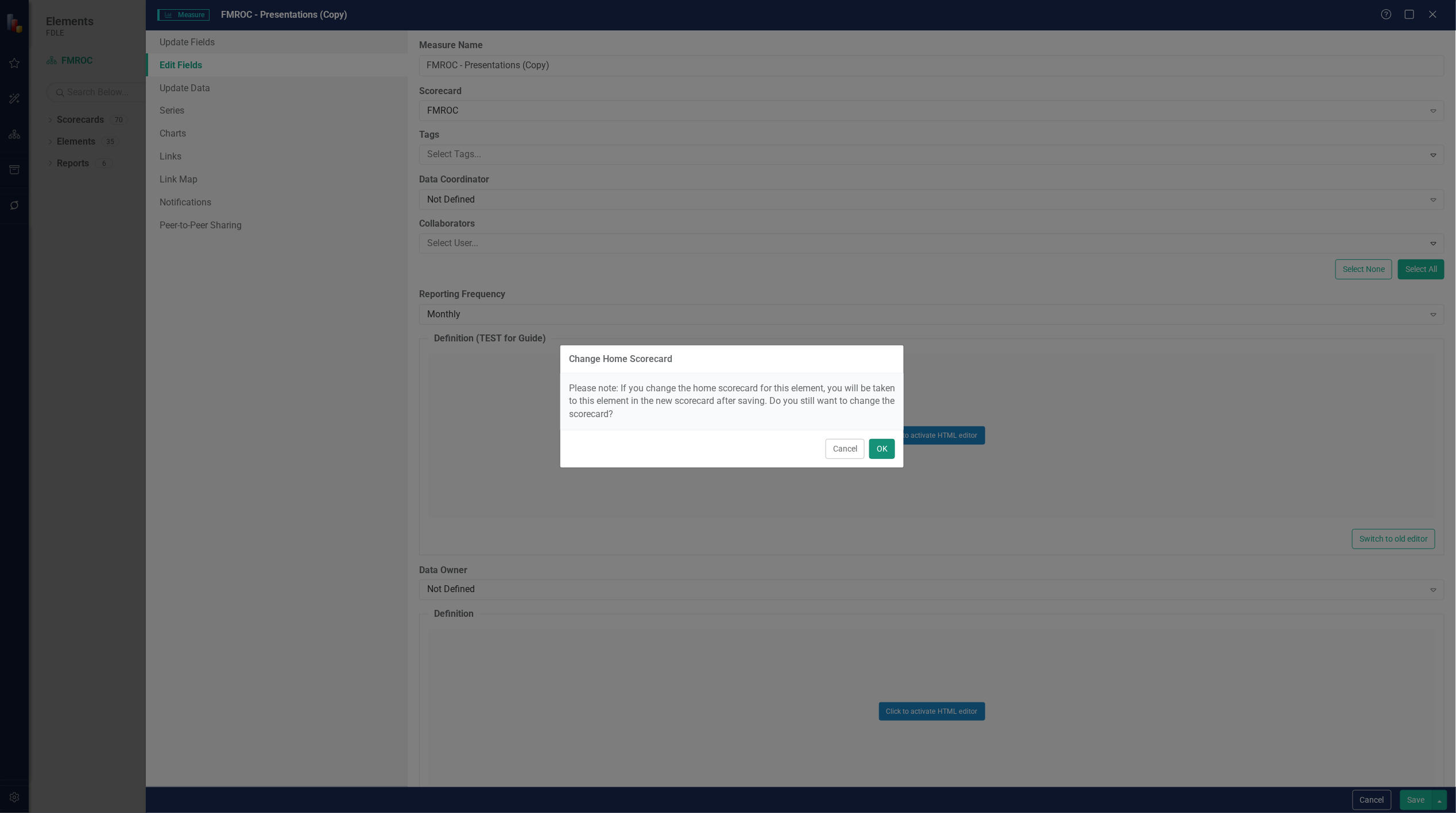
click at [882, 454] on button "OK" at bounding box center [882, 449] width 26 height 20
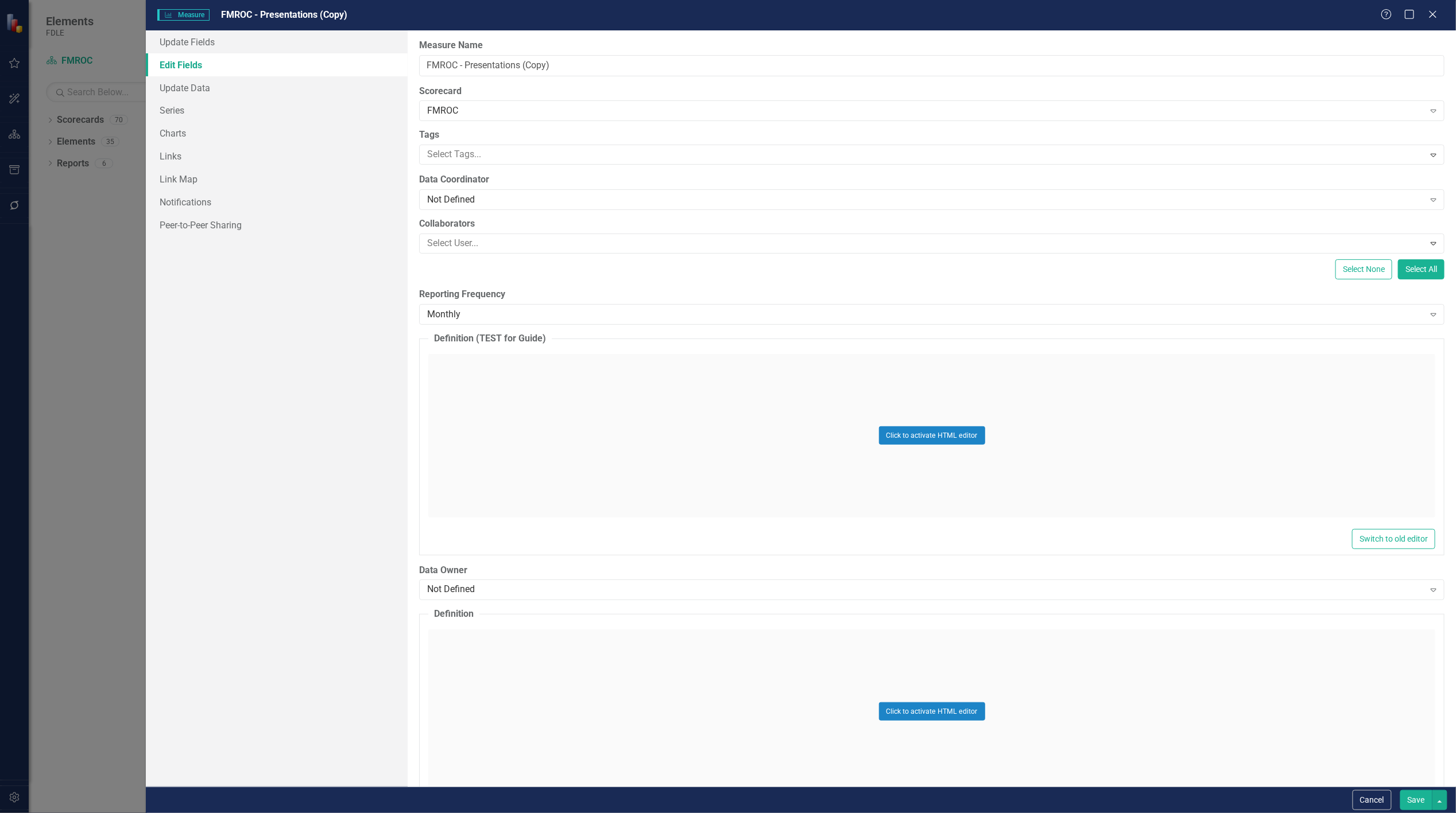
click at [1426, 804] on button "Save" at bounding box center [1416, 801] width 32 height 20
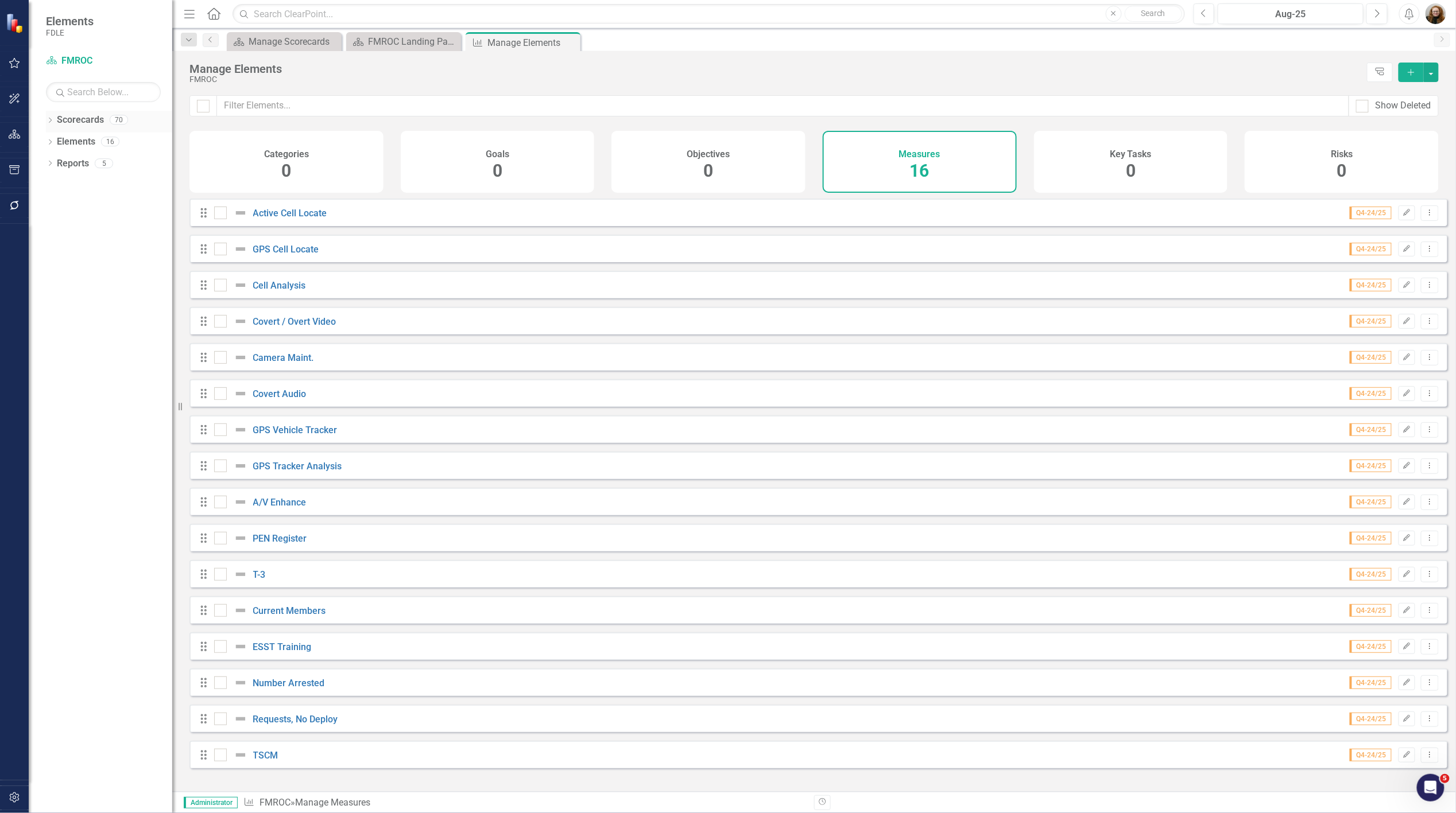
click at [47, 119] on icon "Dropdown" at bounding box center [50, 121] width 8 height 7
click at [54, 207] on icon "Dropdown" at bounding box center [56, 207] width 9 height 7
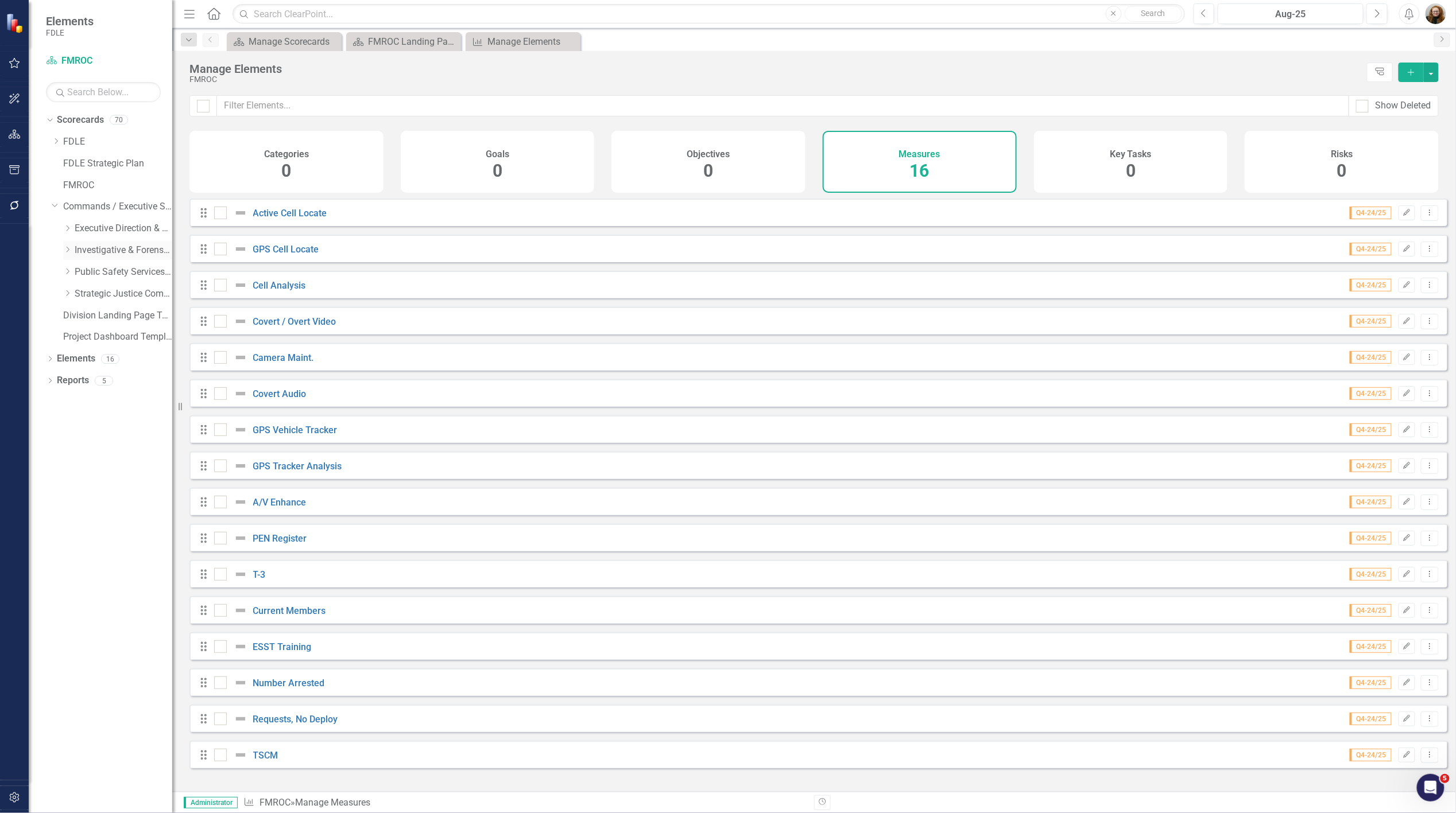
click at [66, 249] on icon "Dropdown" at bounding box center [68, 250] width 9 height 7
click at [73, 273] on div "Dropdown Forensic Services" at bounding box center [111, 274] width 120 height 22
click at [73, 293] on div "Dropdown Investigations" at bounding box center [111, 295] width 120 height 22
click at [78, 295] on icon "Dropdown" at bounding box center [79, 293] width 9 height 7
click at [90, 319] on div "Dropdown" at bounding box center [90, 315] width 9 height 9
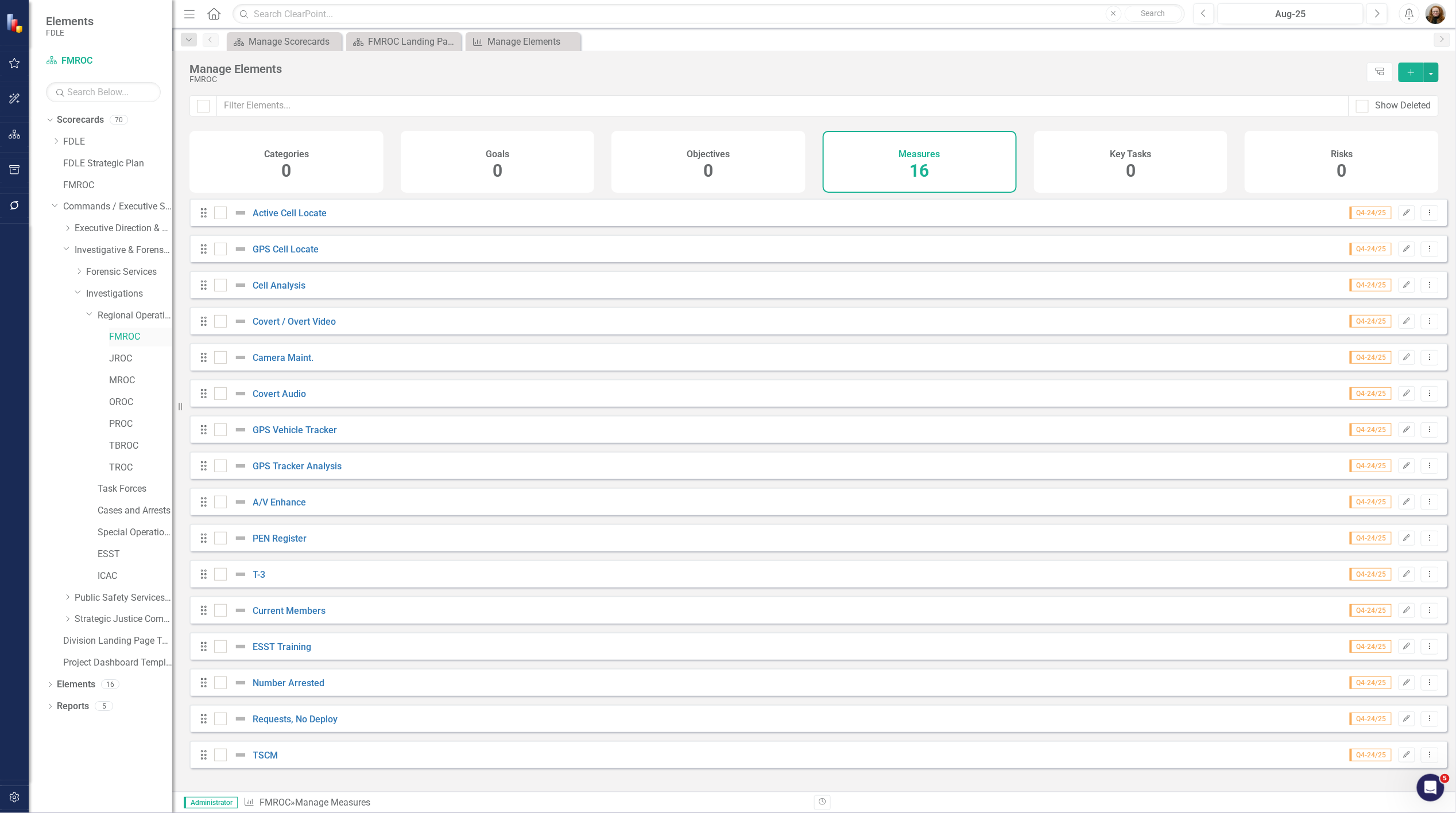
click at [111, 338] on link "FMROC" at bounding box center [141, 337] width 63 height 13
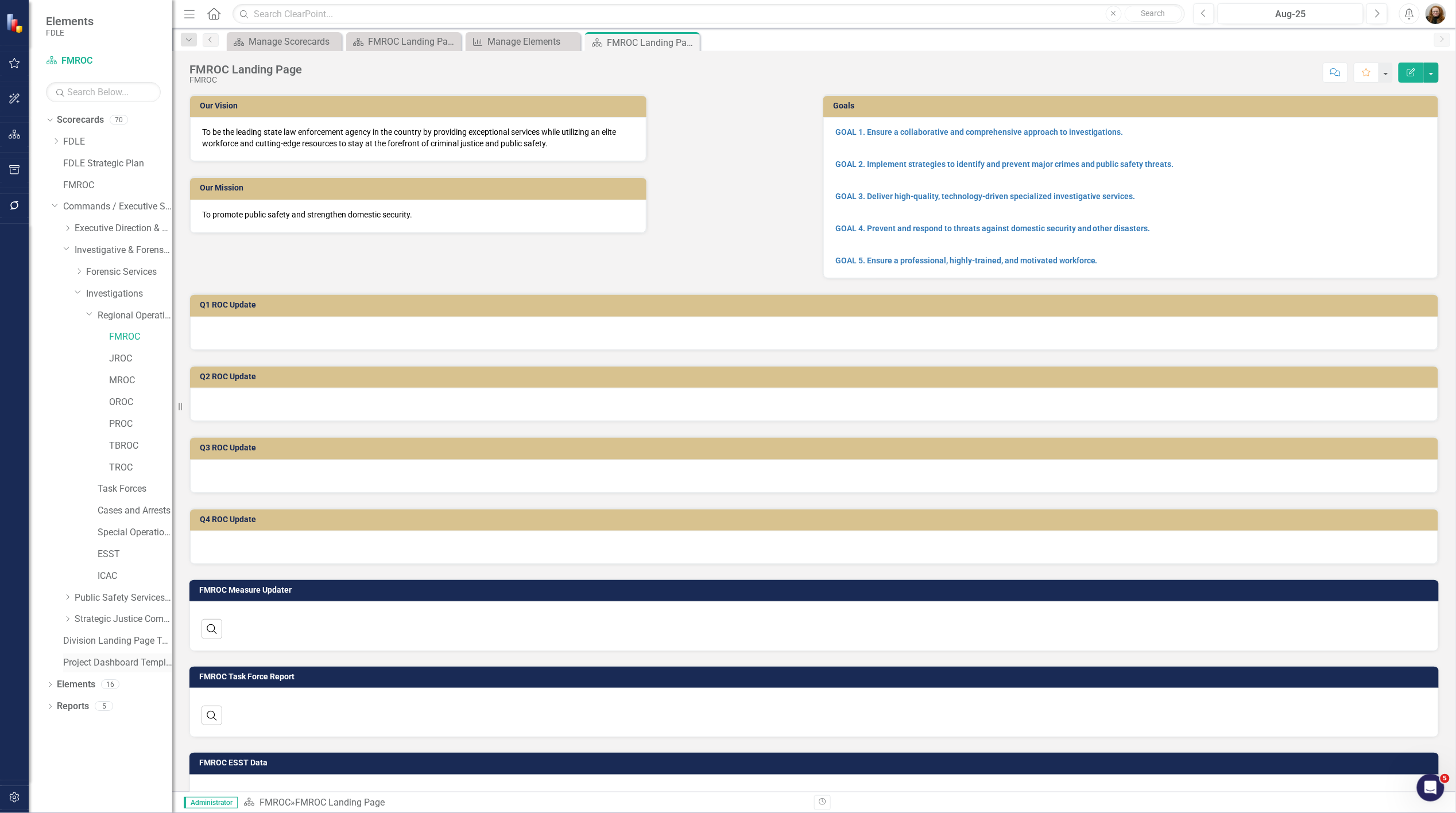
drag, startPoint x: 52, startPoint y: 689, endPoint x: 75, endPoint y: 662, distance: 35.5
click at [52, 689] on icon "Dropdown" at bounding box center [50, 686] width 8 height 7
click at [108, 756] on link "Measure Measures" at bounding box center [91, 750] width 57 height 13
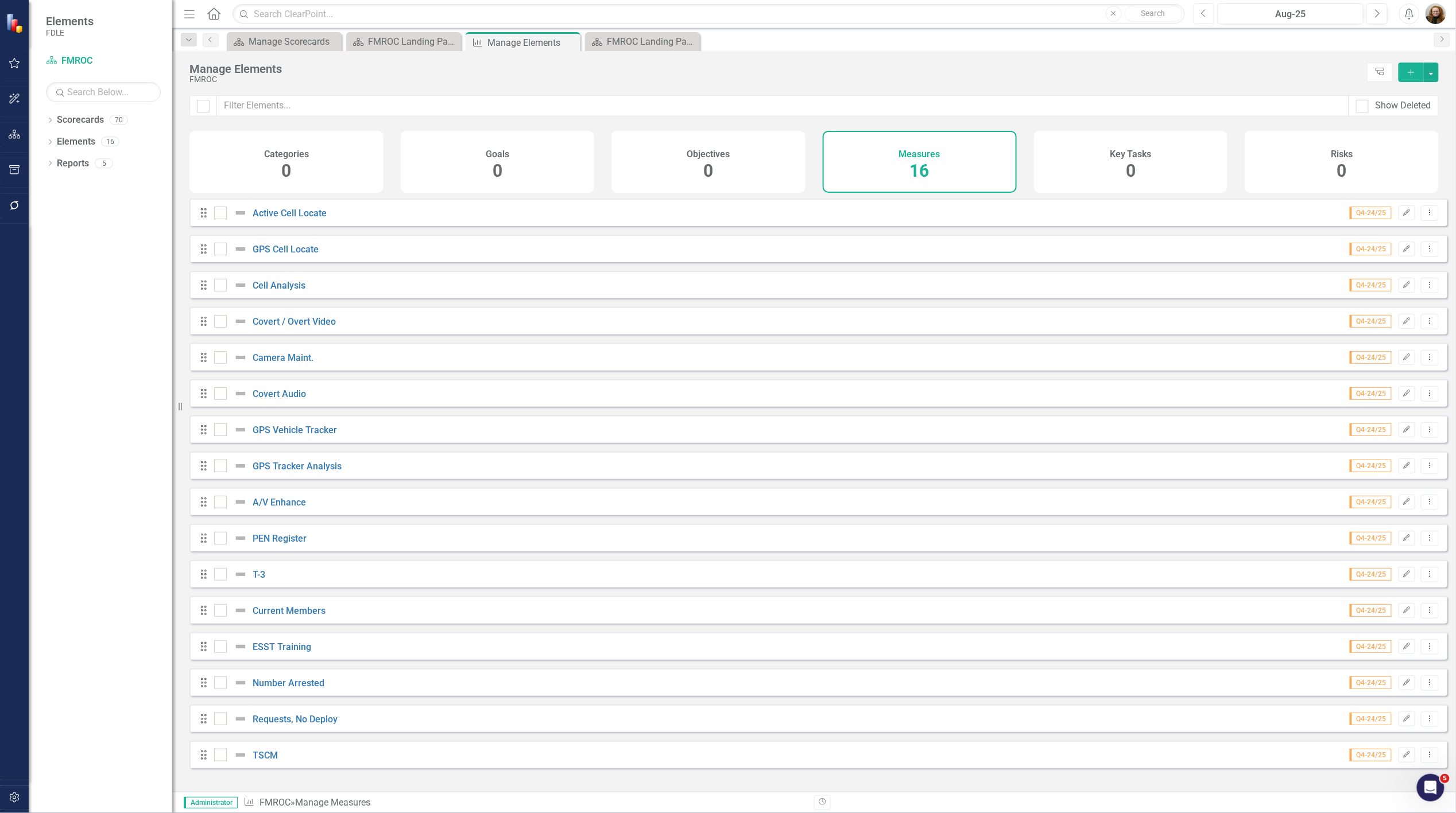
click at [1206, 17] on icon "Previous" at bounding box center [1204, 14] width 7 height 10
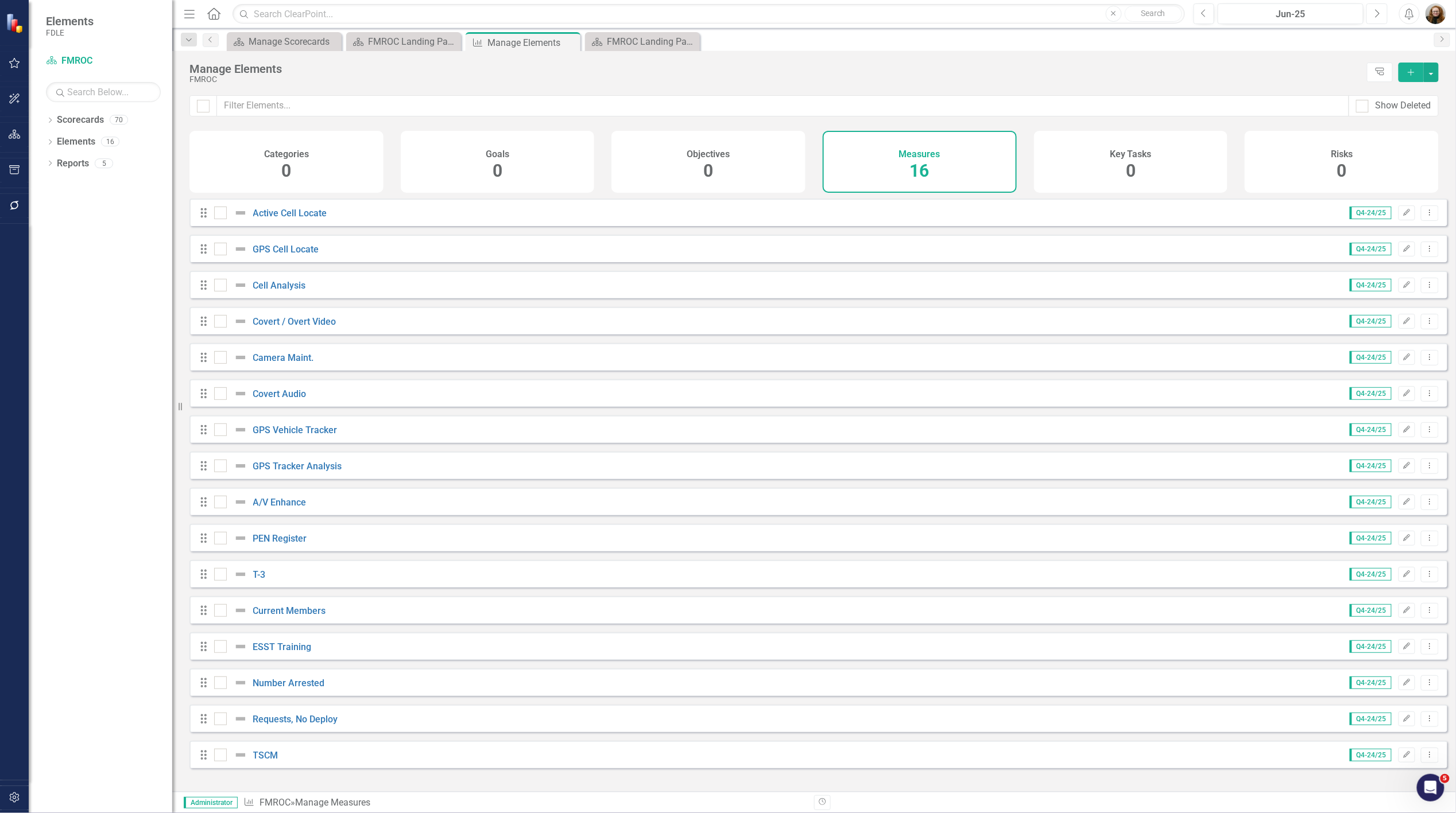
click at [1380, 12] on icon "button" at bounding box center [1378, 13] width 5 height 8
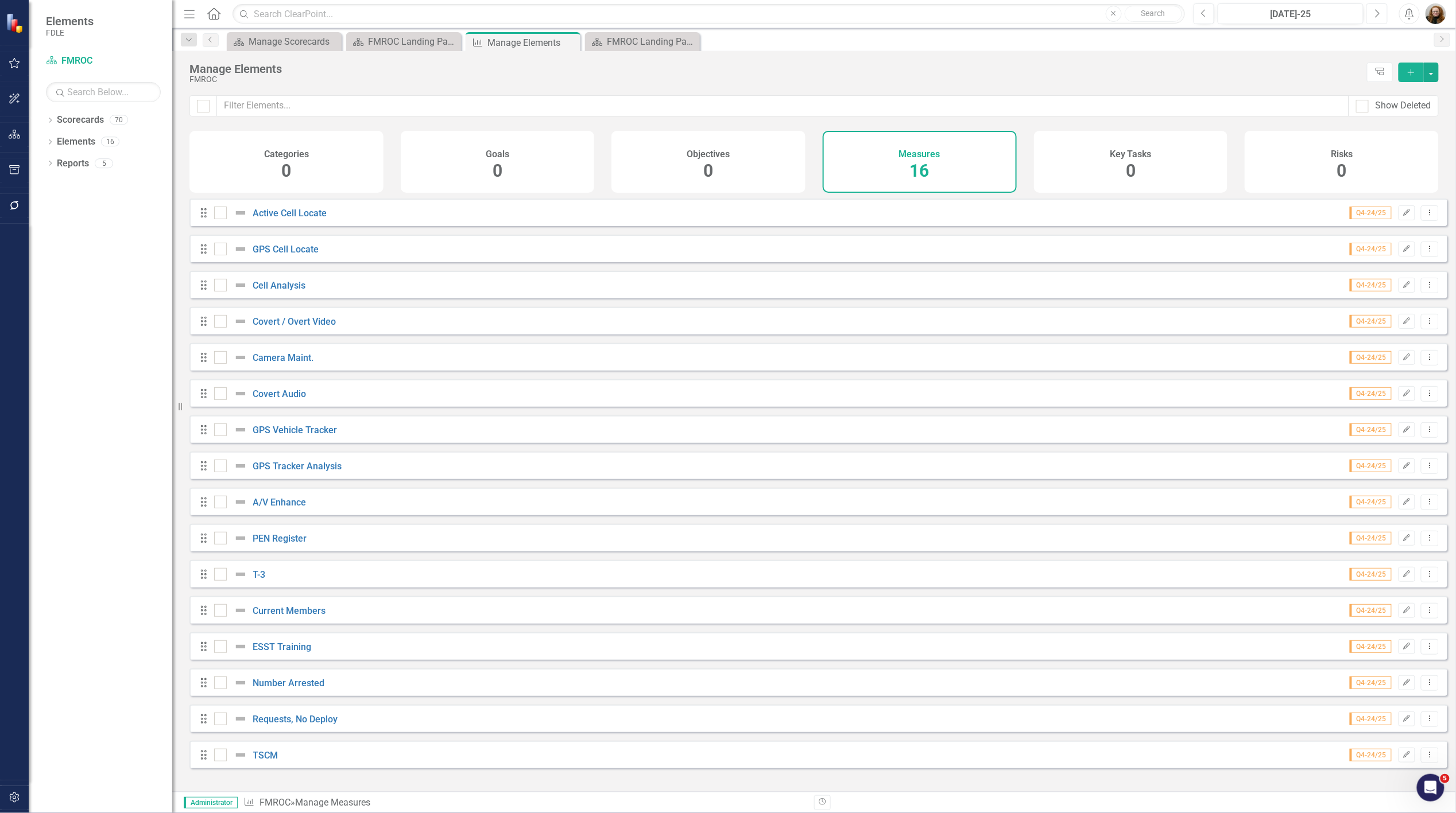
click at [1380, 12] on icon "Next" at bounding box center [1377, 14] width 7 height 10
click at [1376, 15] on icon "Next" at bounding box center [1377, 14] width 7 height 10
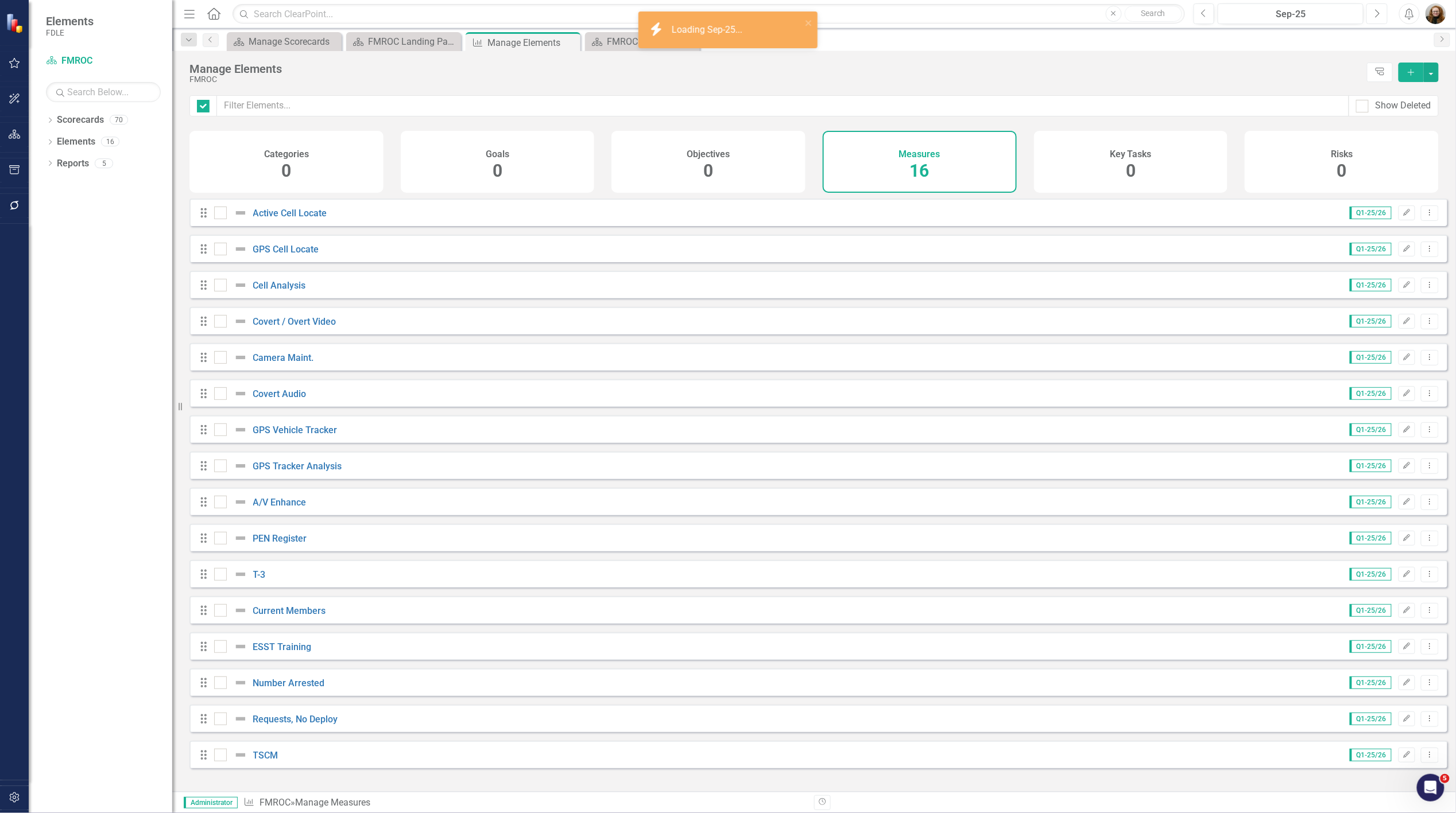
checkbox input "false"
click at [668, 44] on div "FMROC Landing Page" at bounding box center [645, 41] width 76 height 14
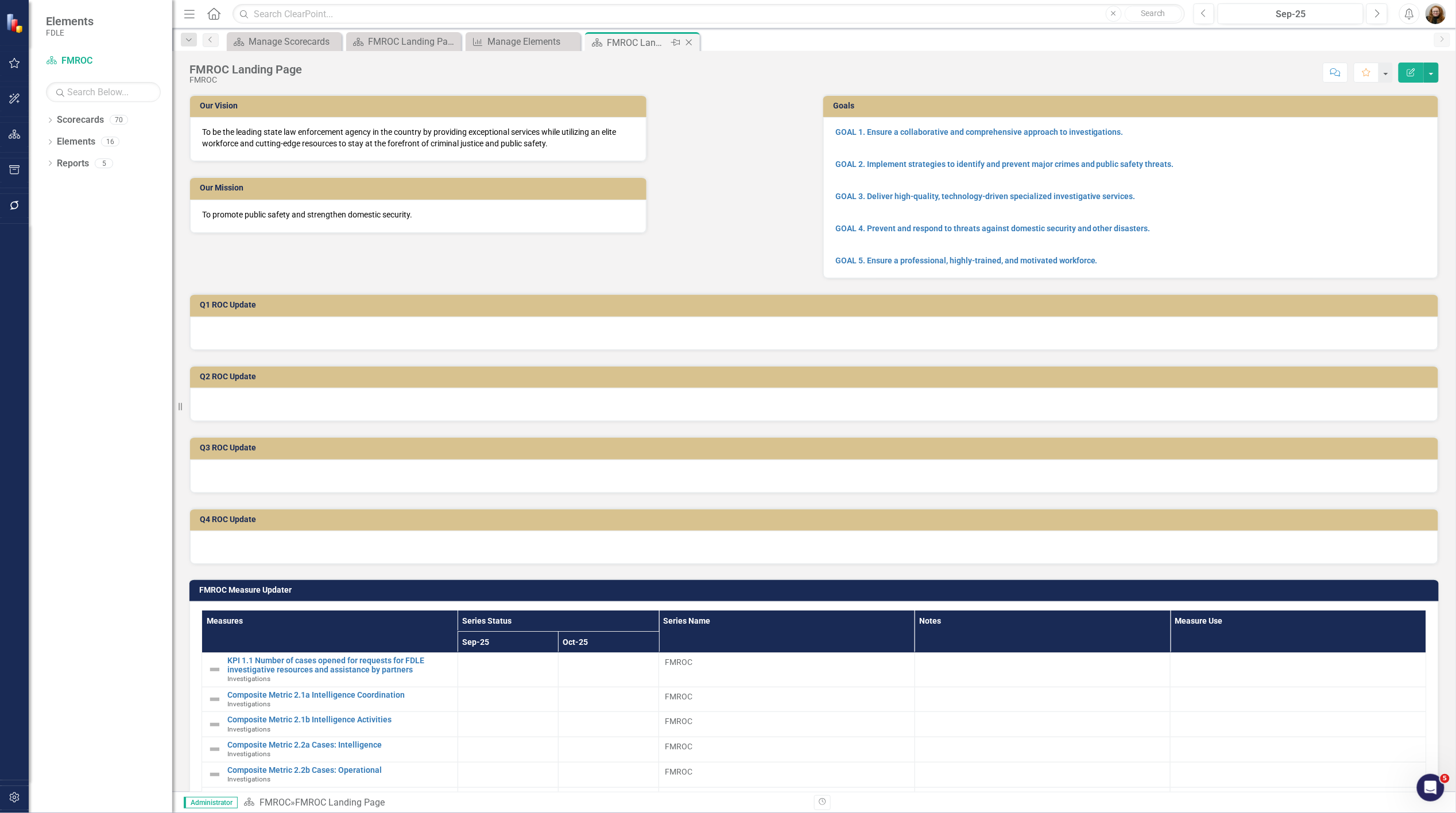
click at [689, 44] on icon "Close" at bounding box center [689, 42] width 11 height 9
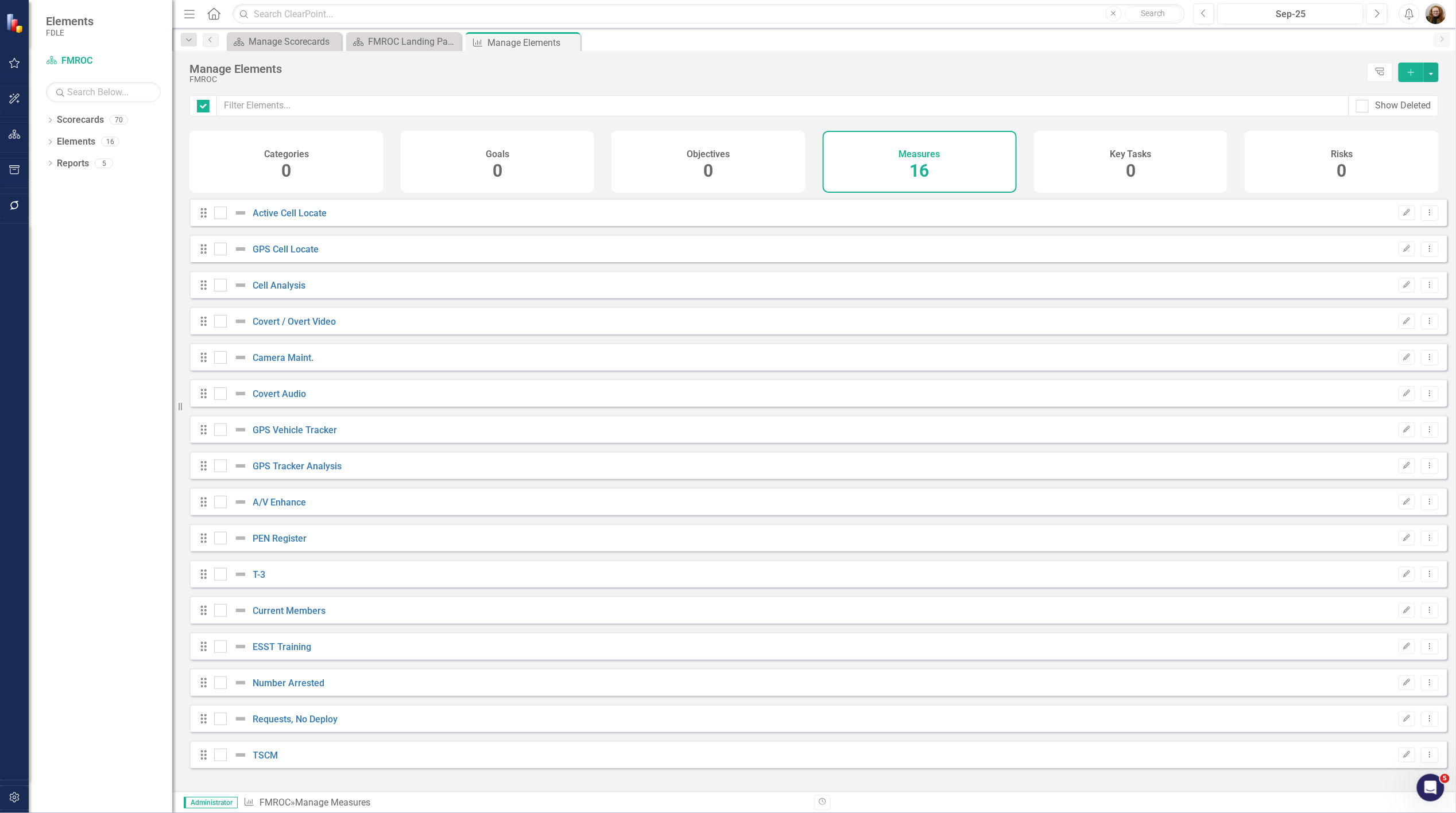
checkbox input "false"
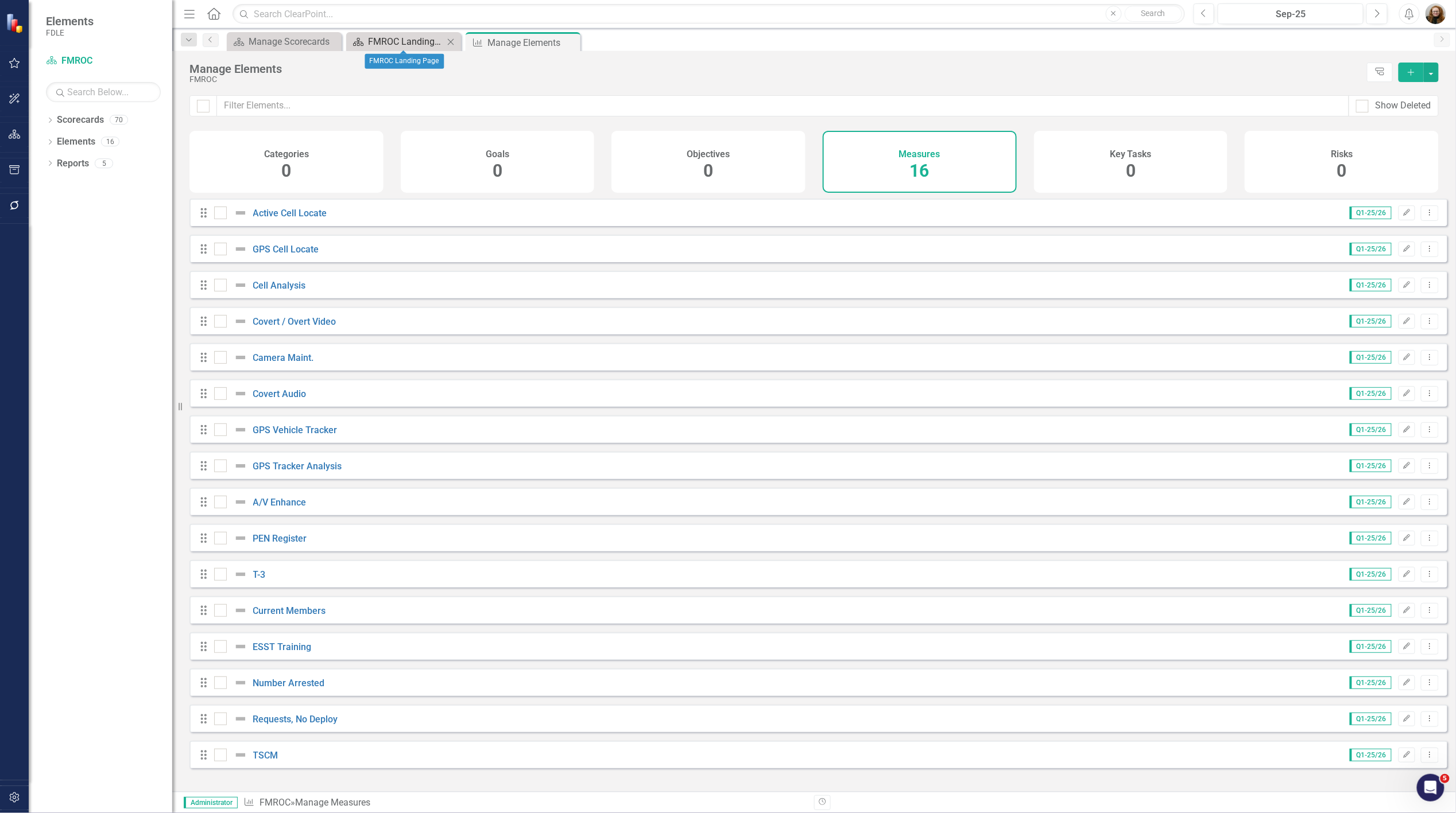
click at [387, 41] on div "FMROC Landing Page" at bounding box center [406, 41] width 76 height 14
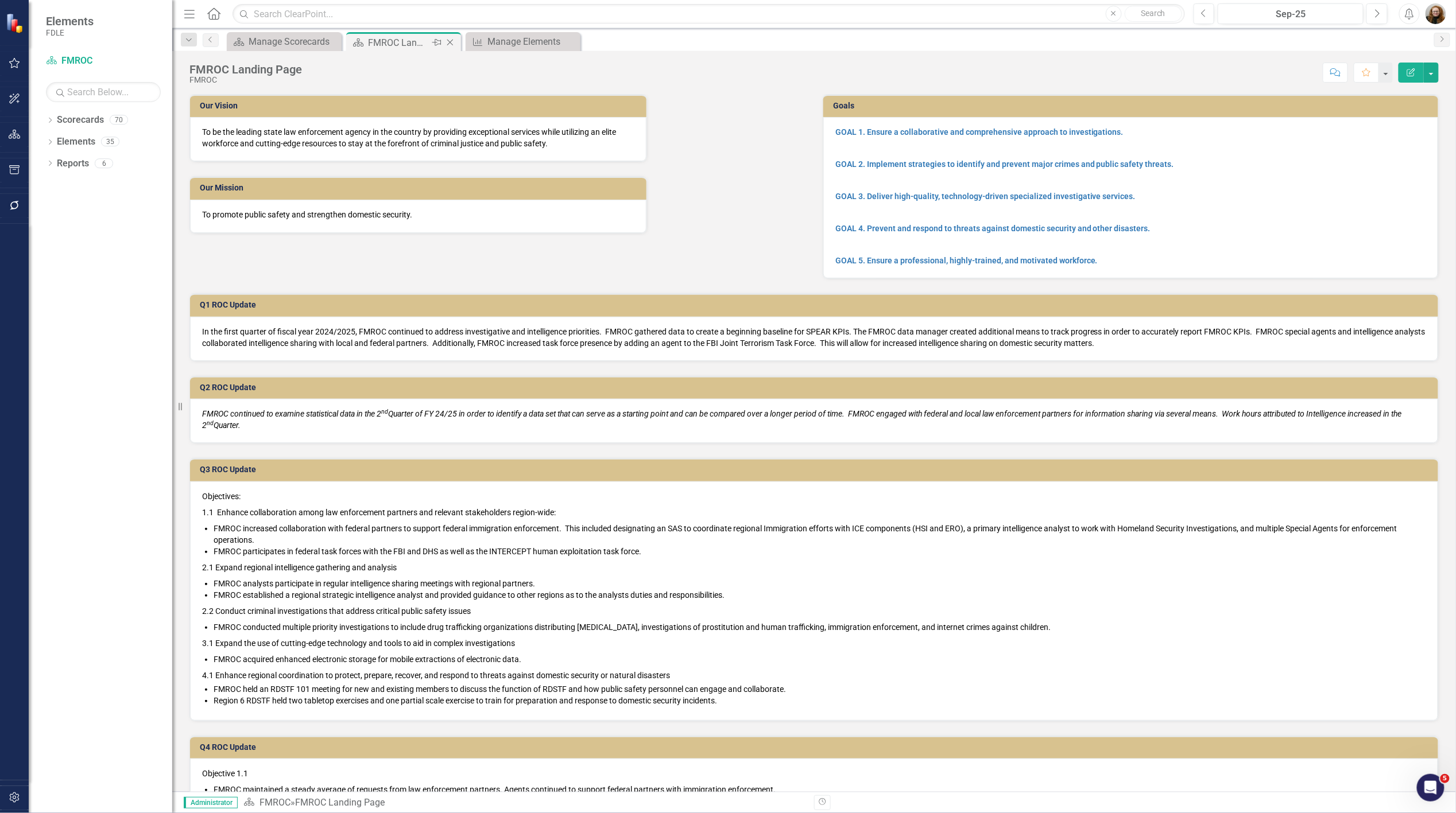
click at [448, 39] on icon "Close" at bounding box center [450, 42] width 11 height 9
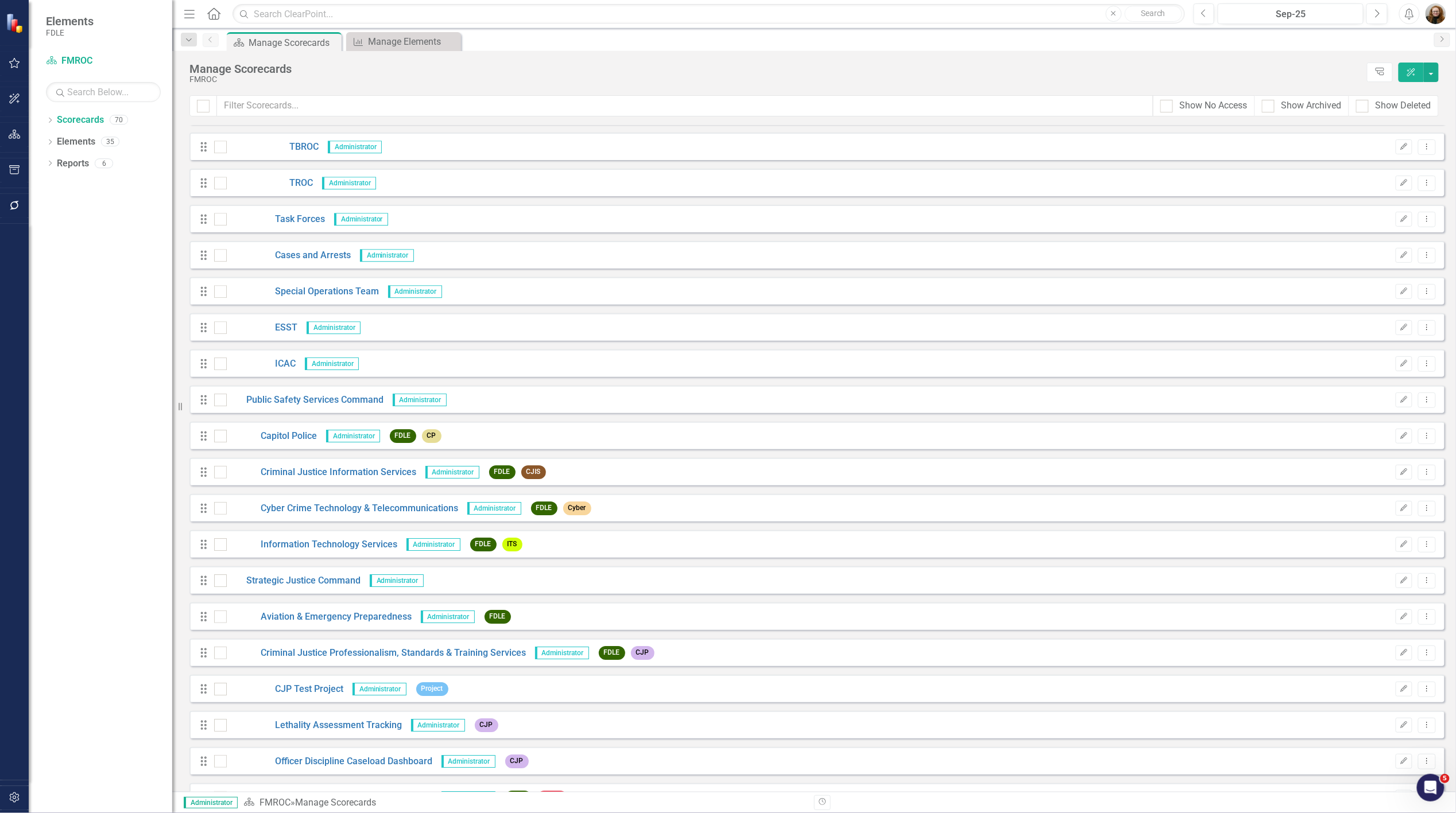
scroll to position [1722, 0]
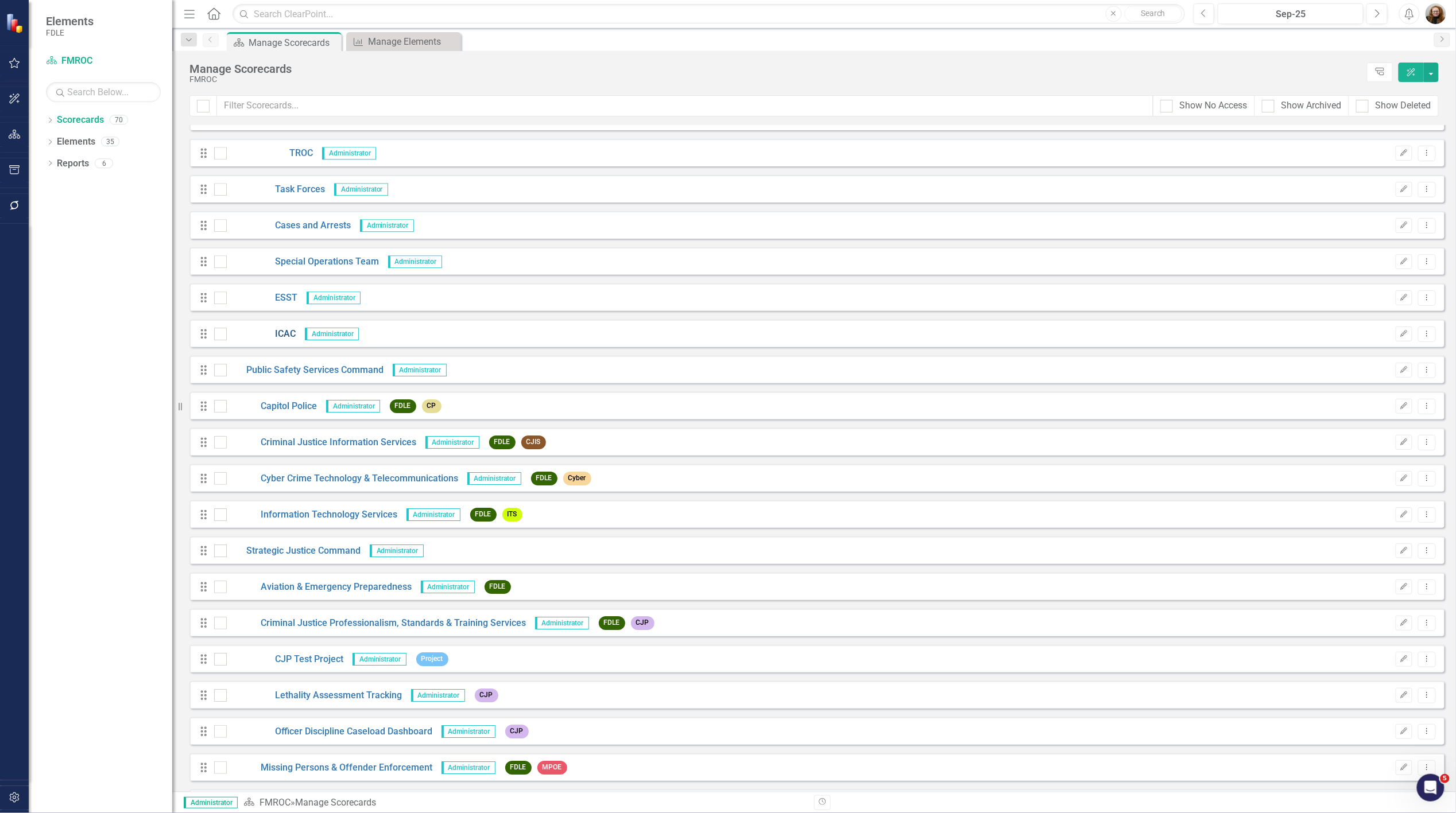
click at [289, 334] on link "ICAC" at bounding box center [261, 334] width 69 height 13
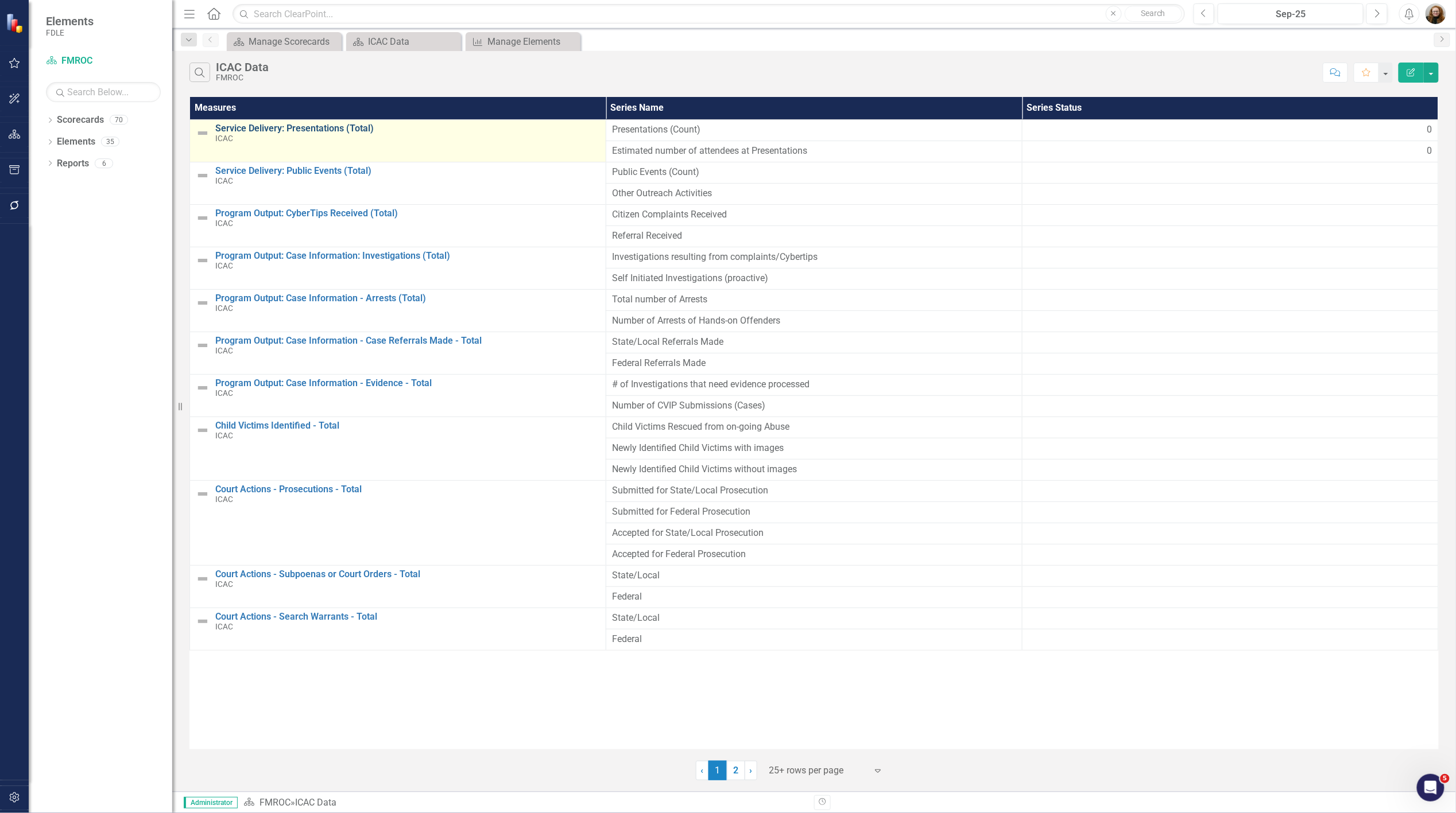
click at [338, 130] on link "Service Delivery: Presentations (Total)" at bounding box center [407, 128] width 385 height 10
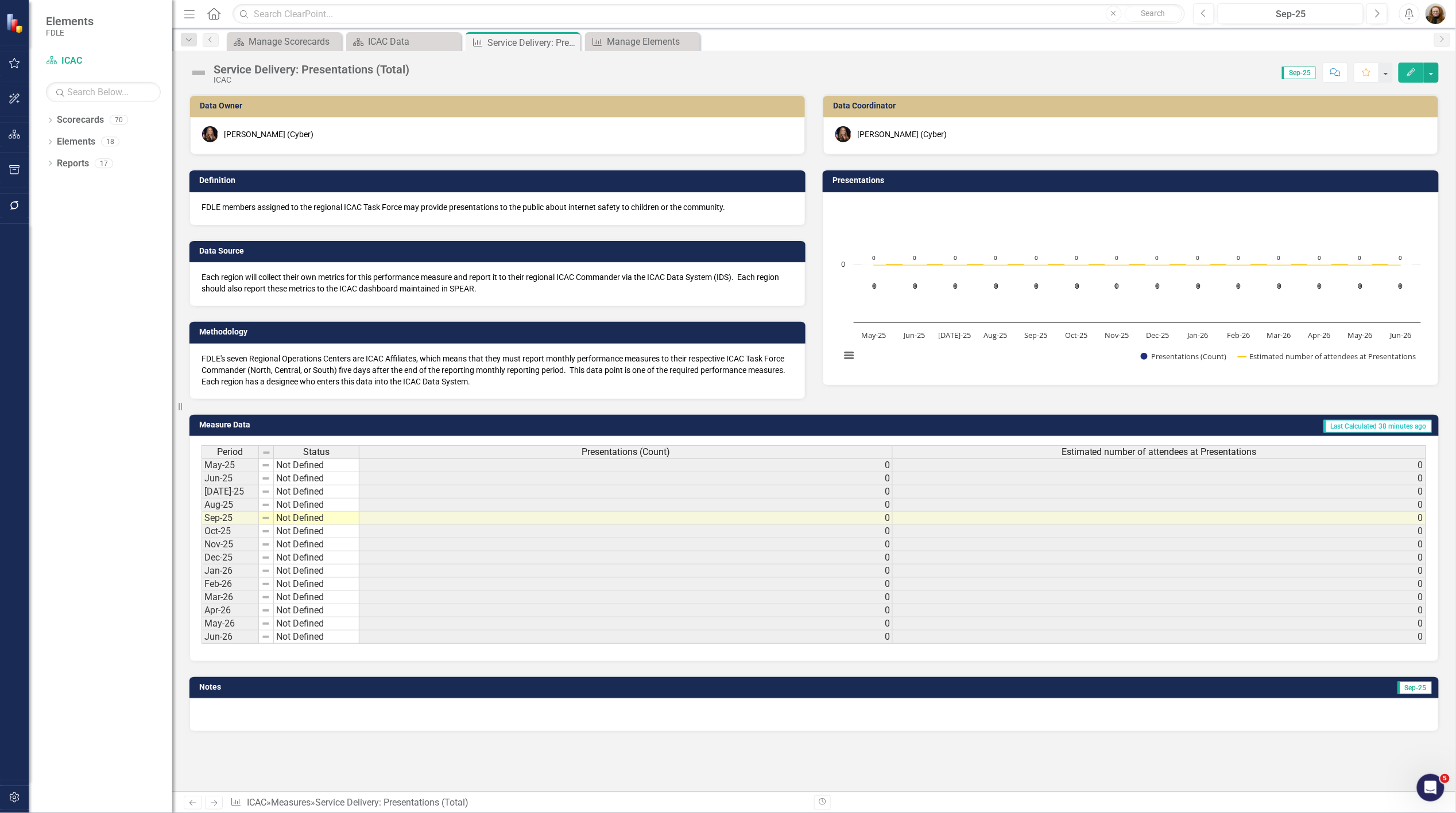
click at [852, 396] on div "Data Owner Molly Akin (Cyber) Definition FDLE members assigned to the regional …" at bounding box center [814, 239] width 1267 height 319
click at [48, 121] on icon "Dropdown" at bounding box center [50, 121] width 8 height 7
click at [76, 123] on link "Scorecards" at bounding box center [80, 120] width 47 height 13
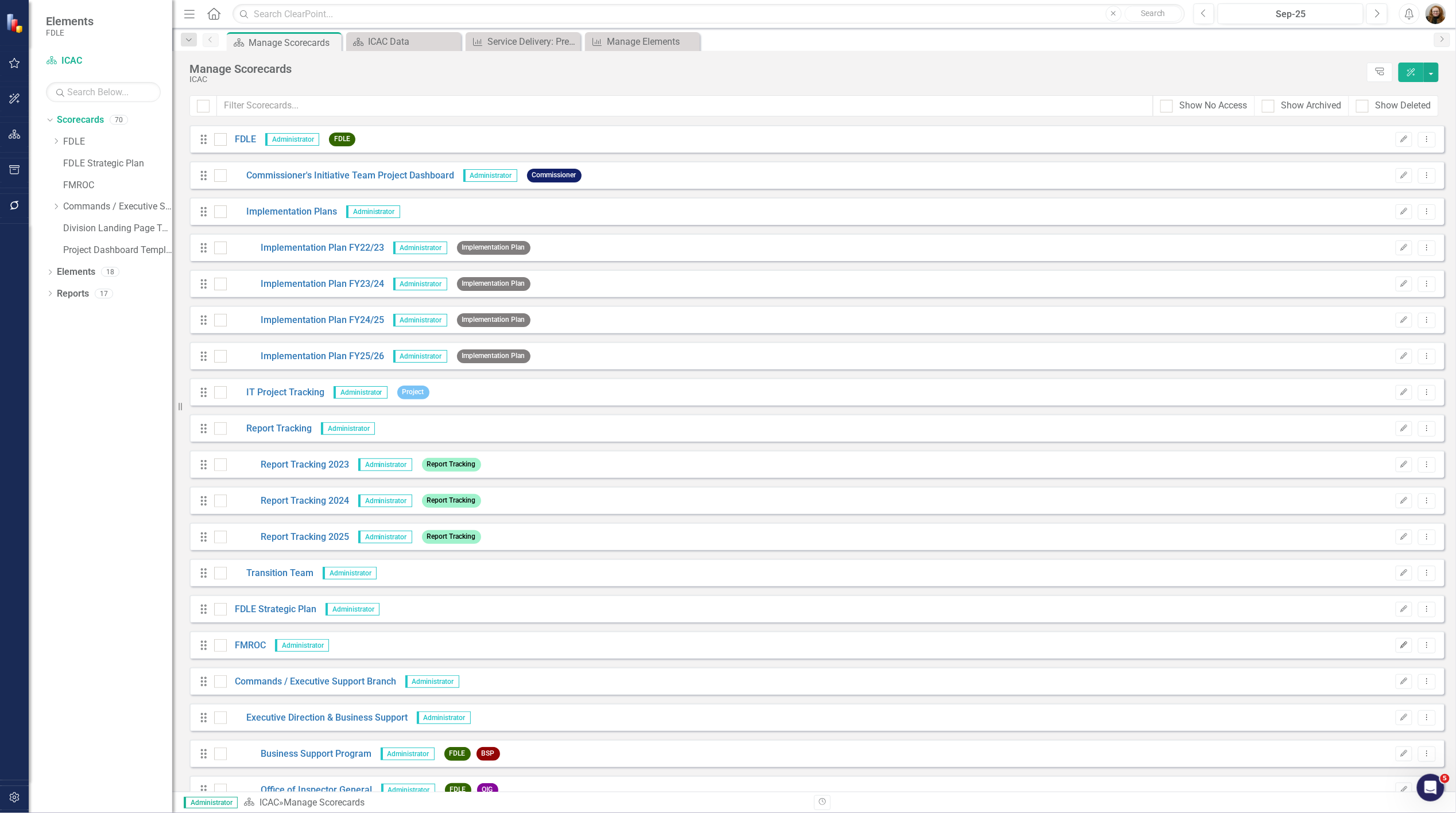
click at [1400, 648] on icon "Edit" at bounding box center [1404, 646] width 9 height 7
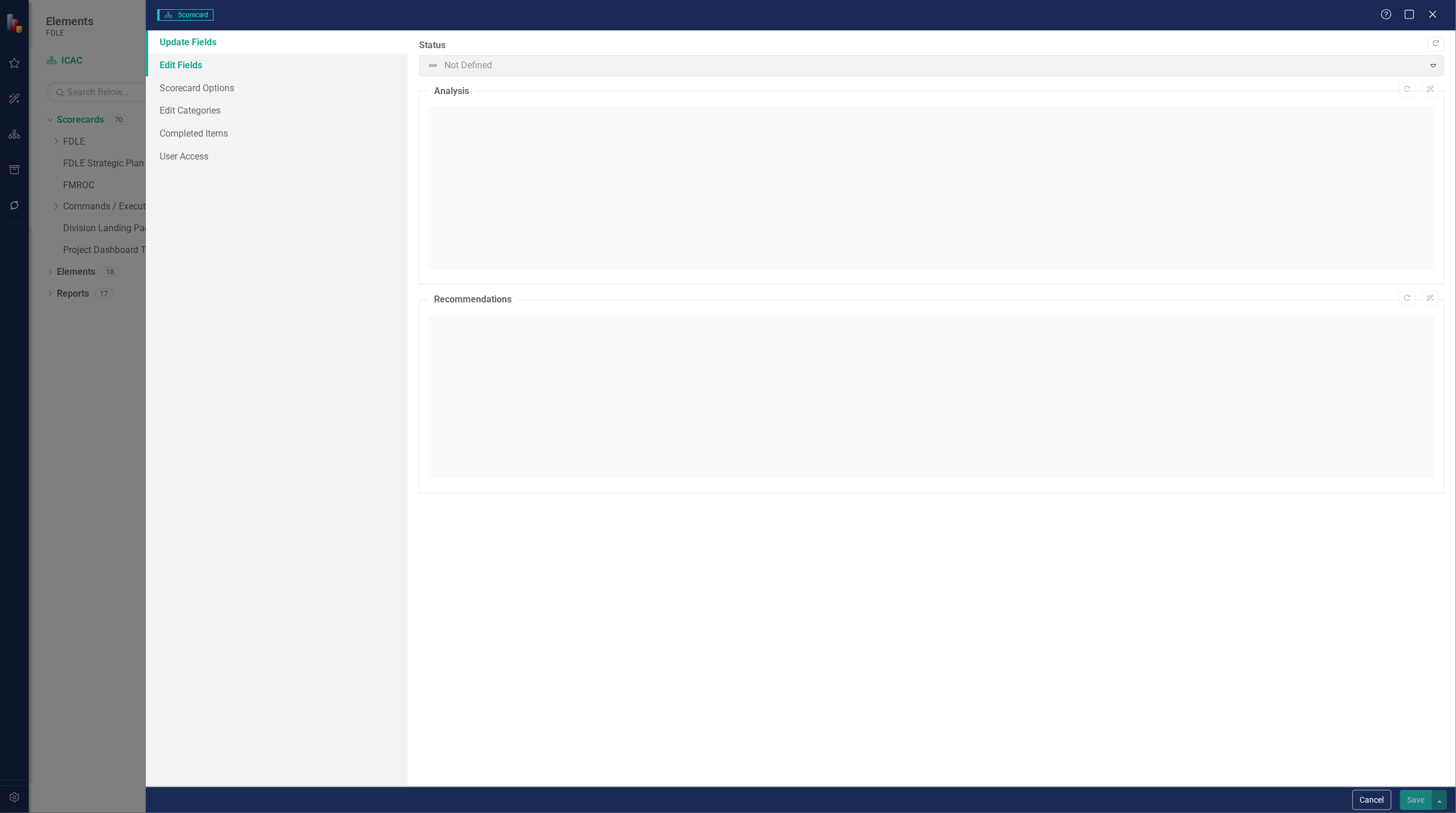
click at [190, 59] on link "Edit Fields" at bounding box center [277, 65] width 262 height 23
click at [186, 66] on link "Edit Fields" at bounding box center [277, 65] width 262 height 23
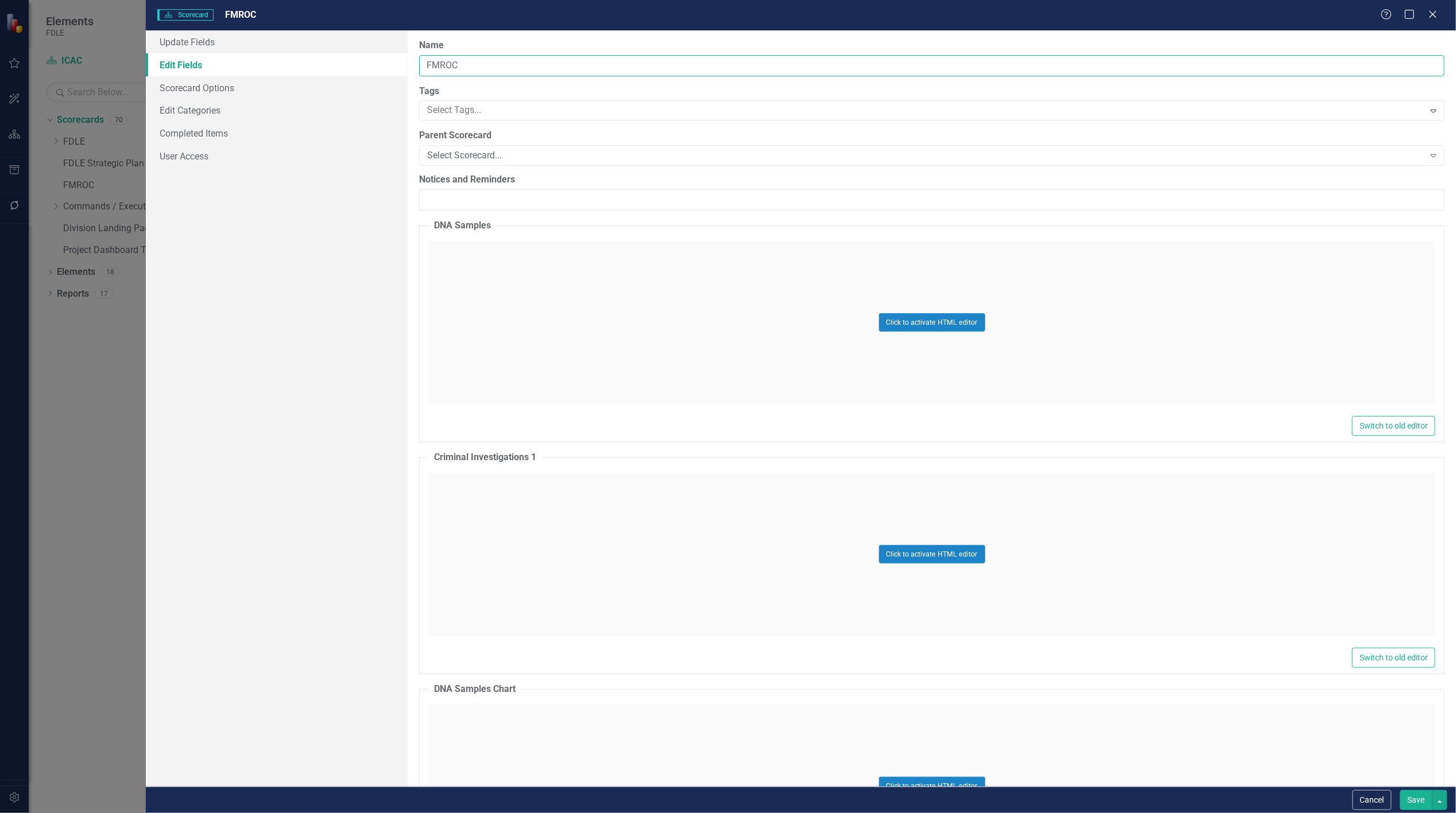
drag, startPoint x: 477, startPoint y: 64, endPoint x: 549, endPoint y: 71, distance: 72.3
click at [477, 64] on input "FMROC" at bounding box center [932, 66] width 1026 height 21
type input "FMROC 24/25"
click at [1409, 802] on button "Save" at bounding box center [1416, 801] width 32 height 20
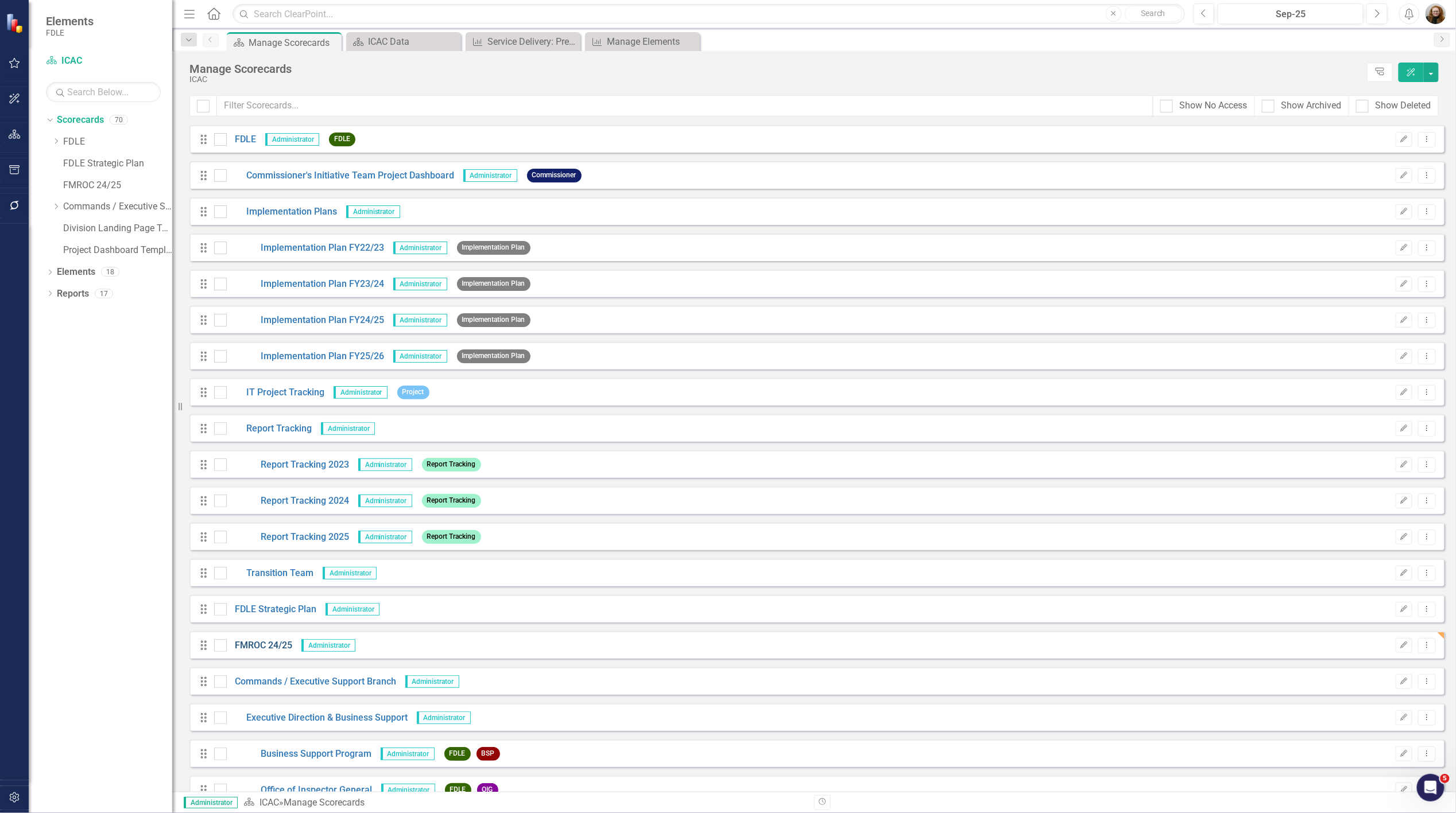
click at [274, 641] on link "FMROC 24/25" at bounding box center [260, 646] width 66 height 13
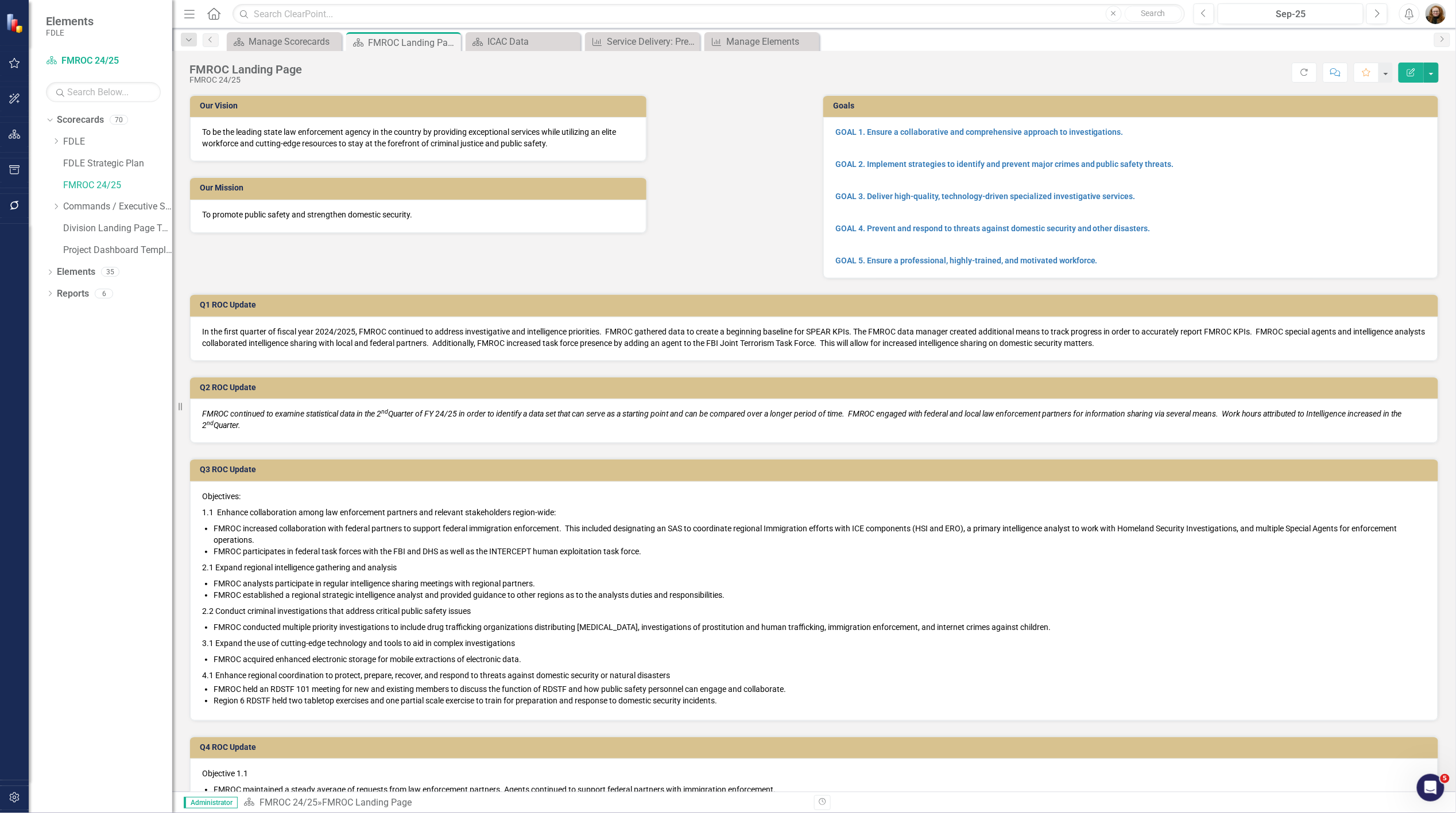
click at [1408, 68] on icon "Edit Report" at bounding box center [1411, 72] width 10 height 8
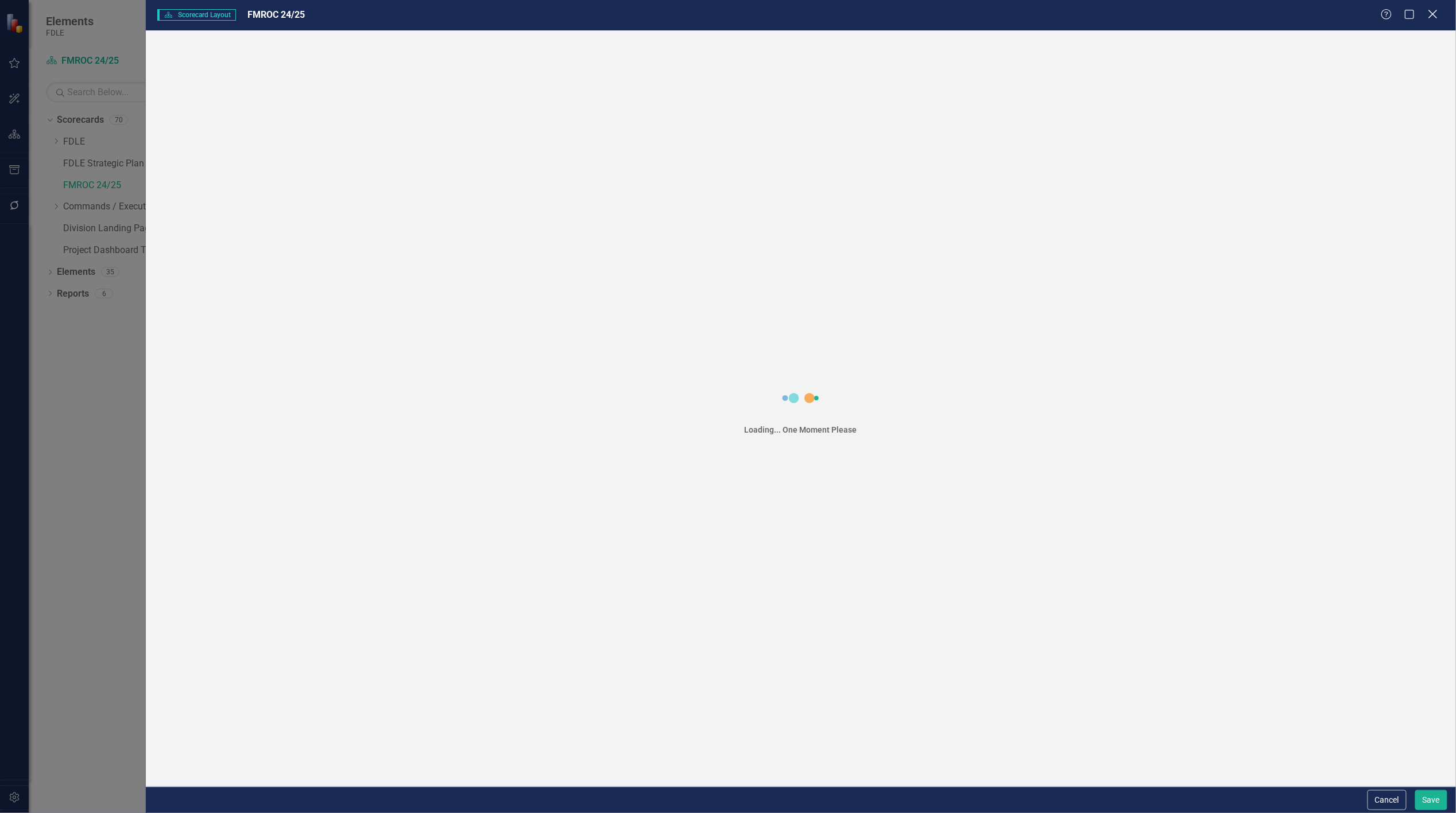
click at [1438, 9] on div "Close" at bounding box center [1433, 15] width 14 height 15
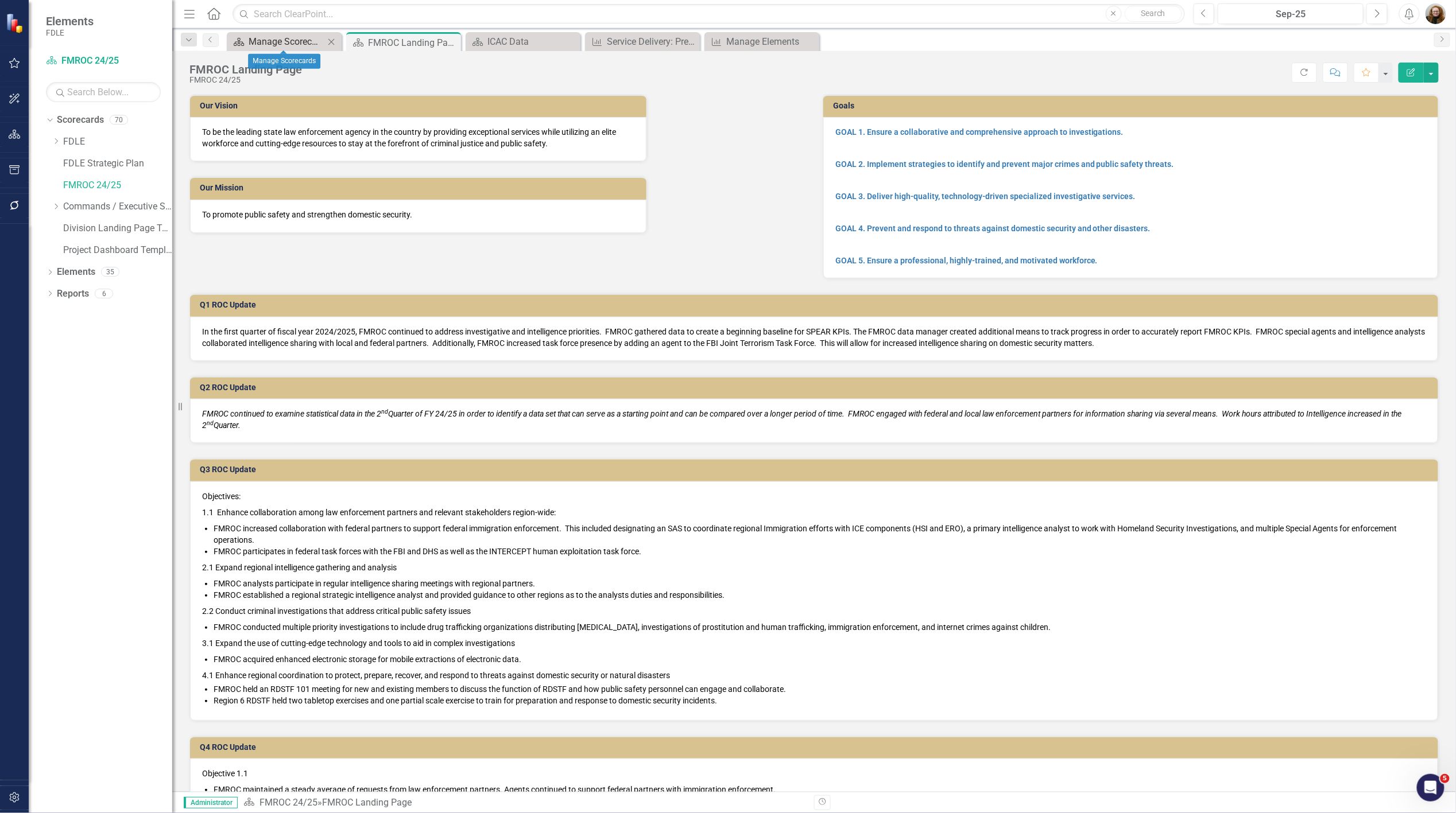
click at [304, 37] on div "Manage Scorecards" at bounding box center [286, 41] width 76 height 14
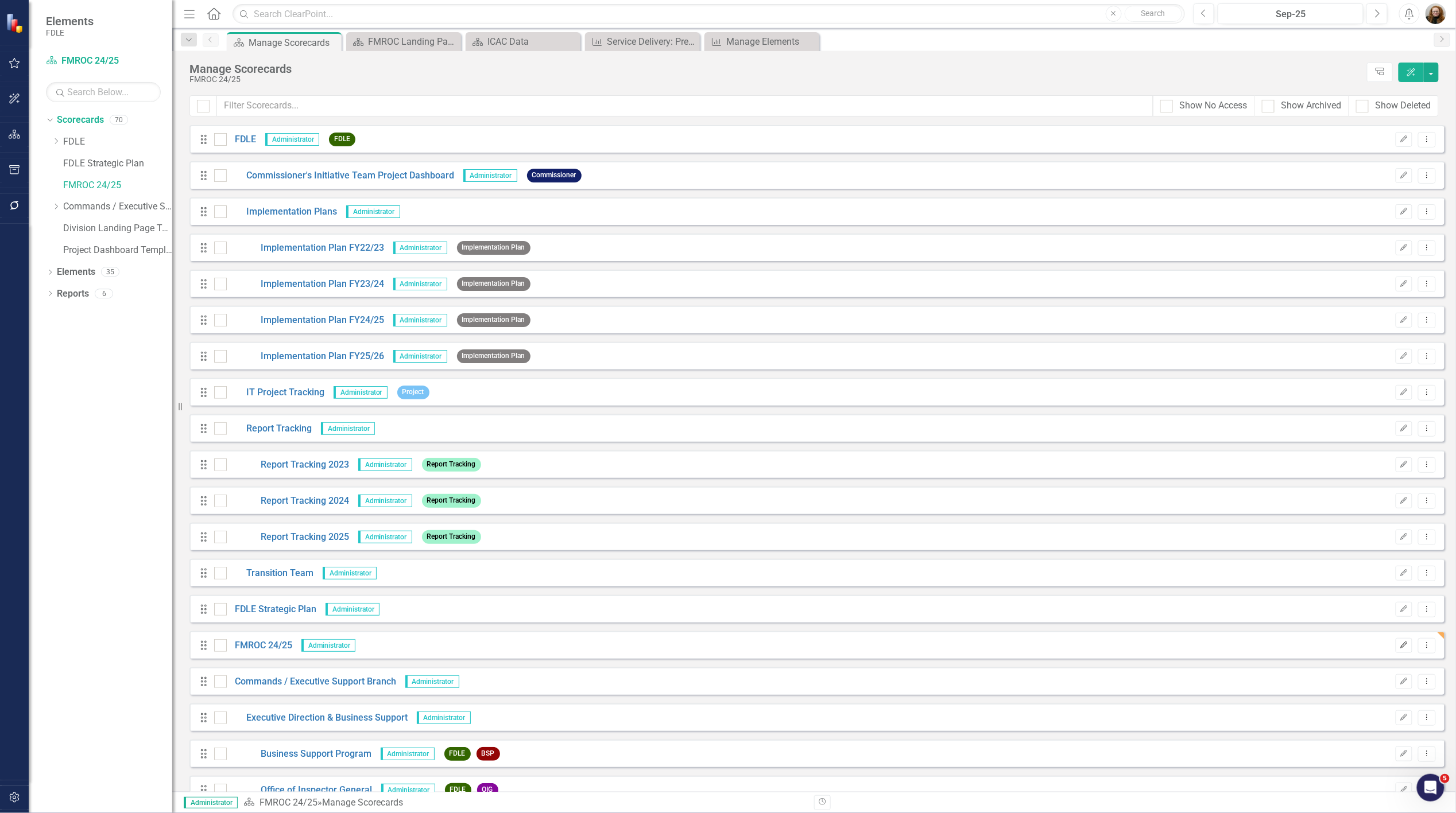
click at [1400, 645] on icon "Edit" at bounding box center [1404, 646] width 9 height 7
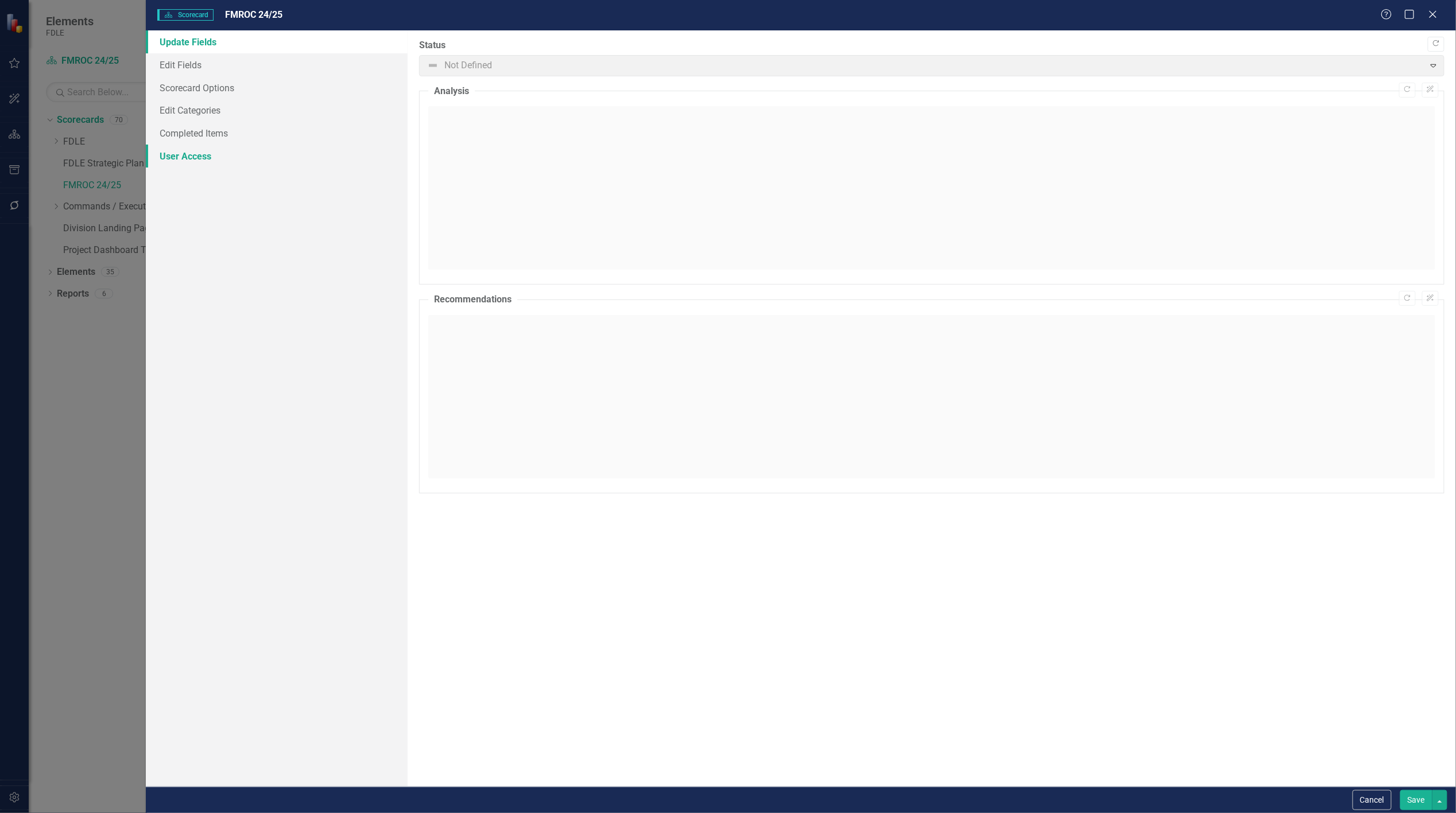
click at [194, 156] on link "User Access" at bounding box center [277, 156] width 262 height 23
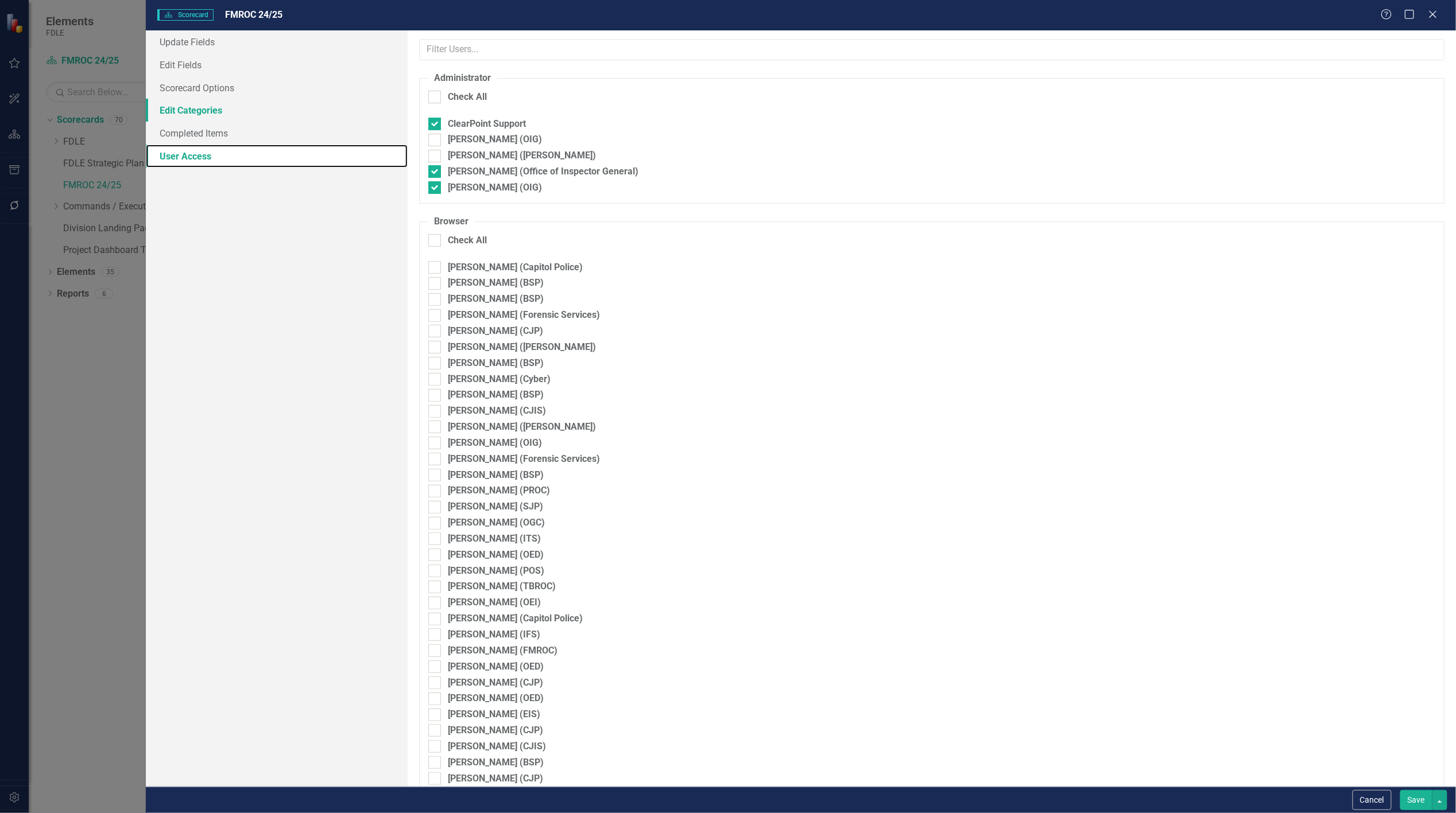
checkbox input "true"
checkbox input "false"
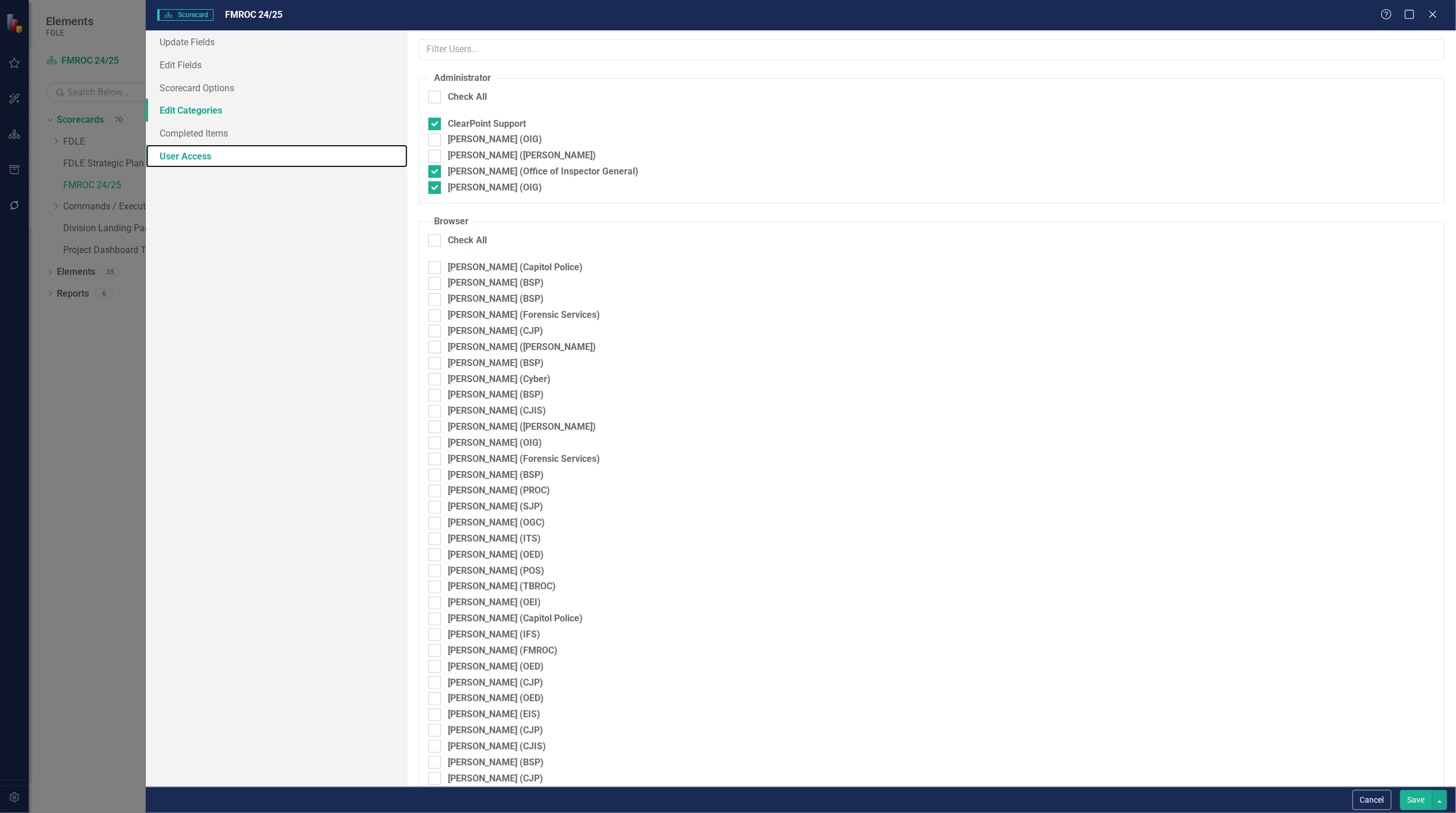
checkbox input "false"
click at [1408, 806] on button "Save" at bounding box center [1416, 801] width 32 height 20
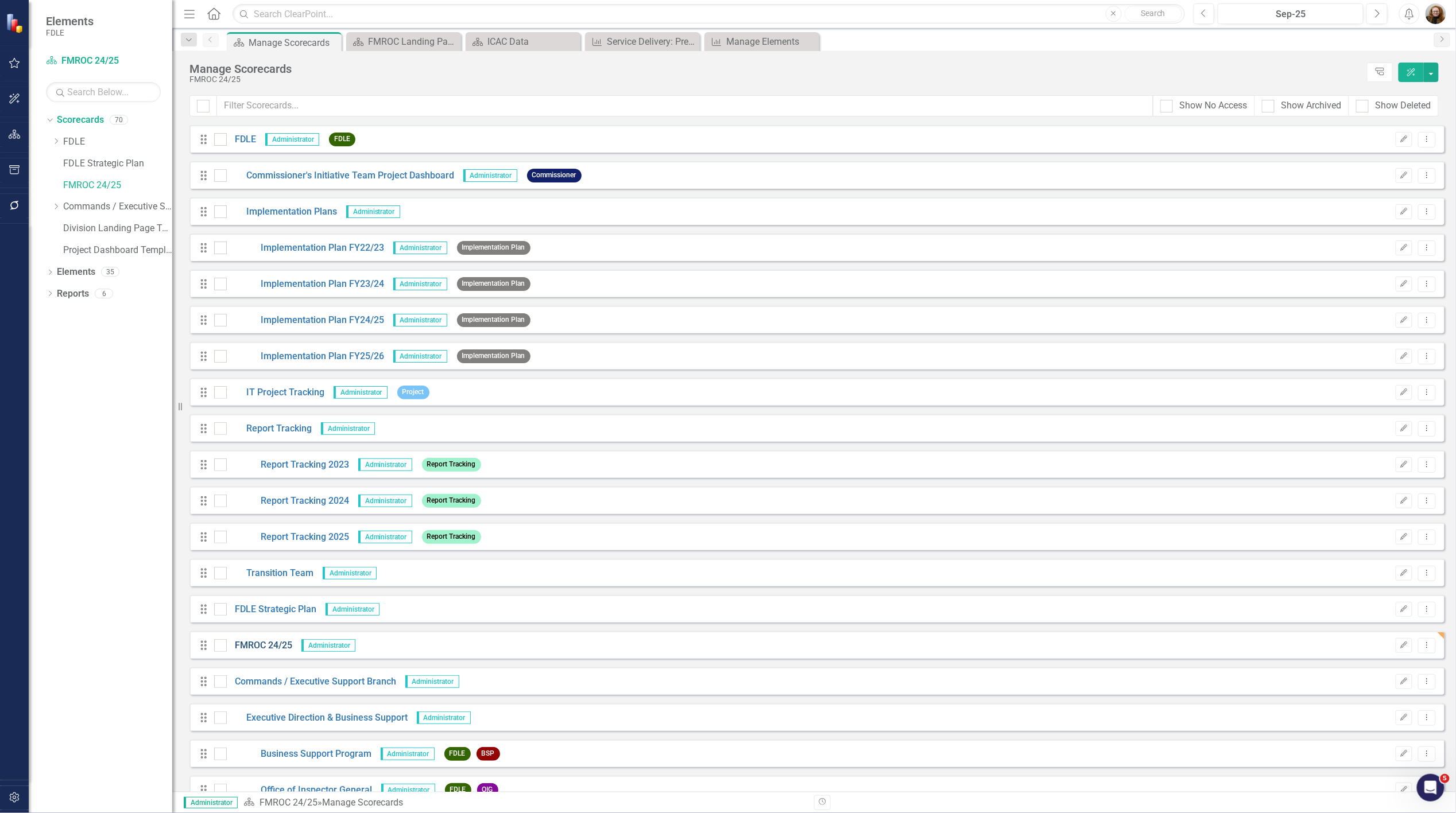
click at [241, 648] on link "FMROC 24/25" at bounding box center [260, 646] width 66 height 13
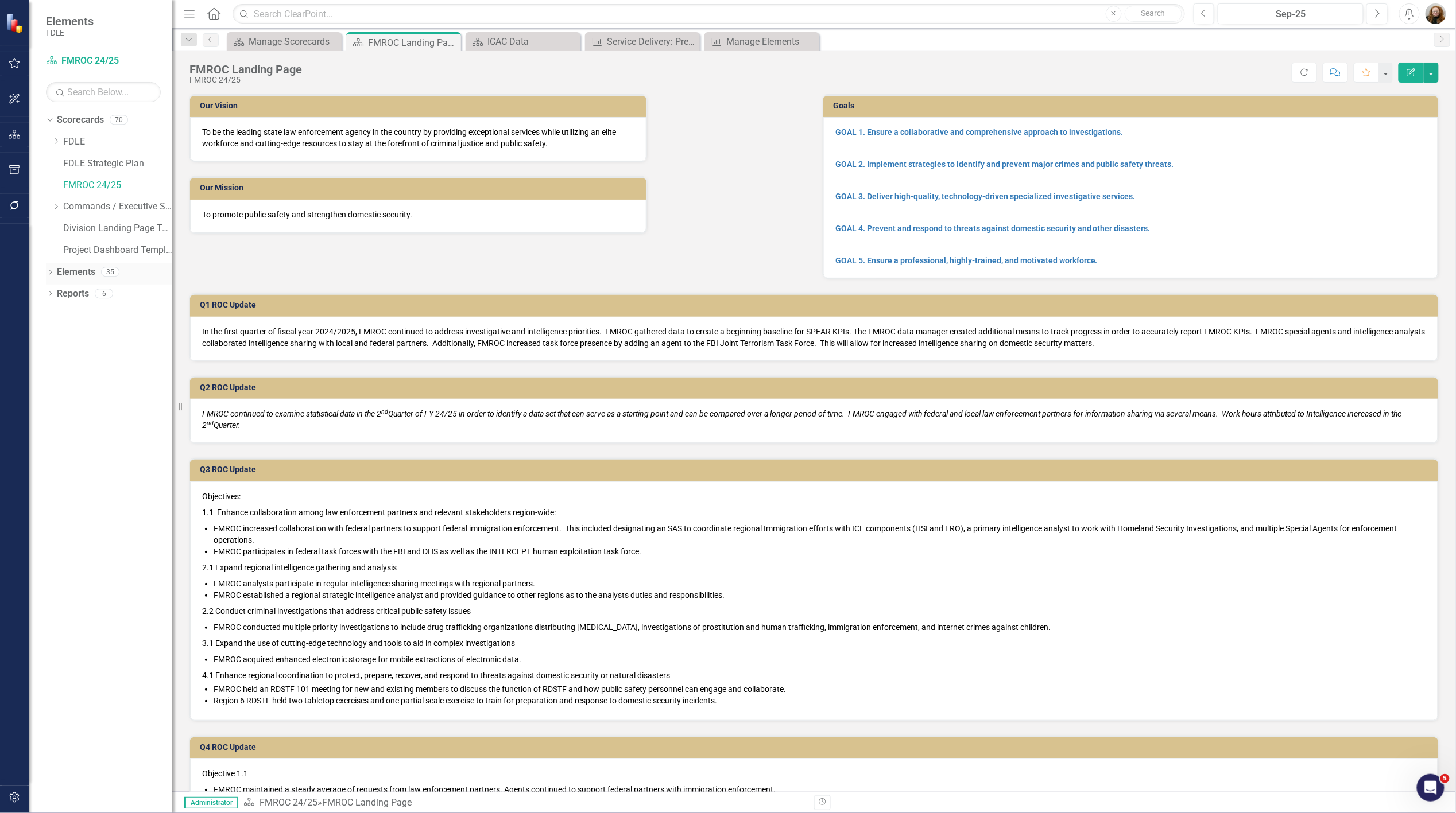
click at [48, 271] on icon "Dropdown" at bounding box center [50, 273] width 8 height 7
click at [84, 276] on link "Elements" at bounding box center [76, 272] width 39 height 13
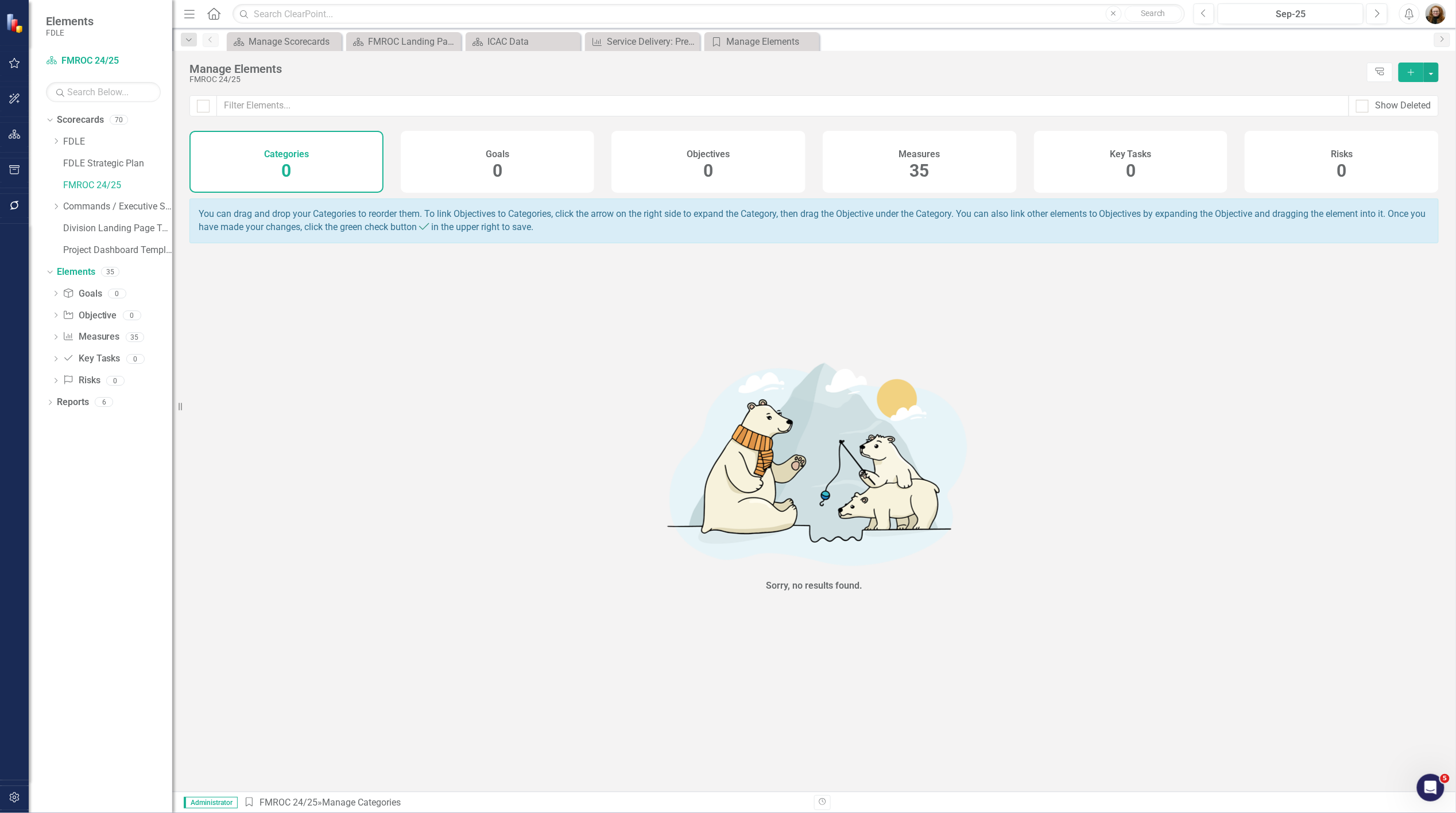
click at [905, 179] on div "Measures 35" at bounding box center [919, 162] width 194 height 62
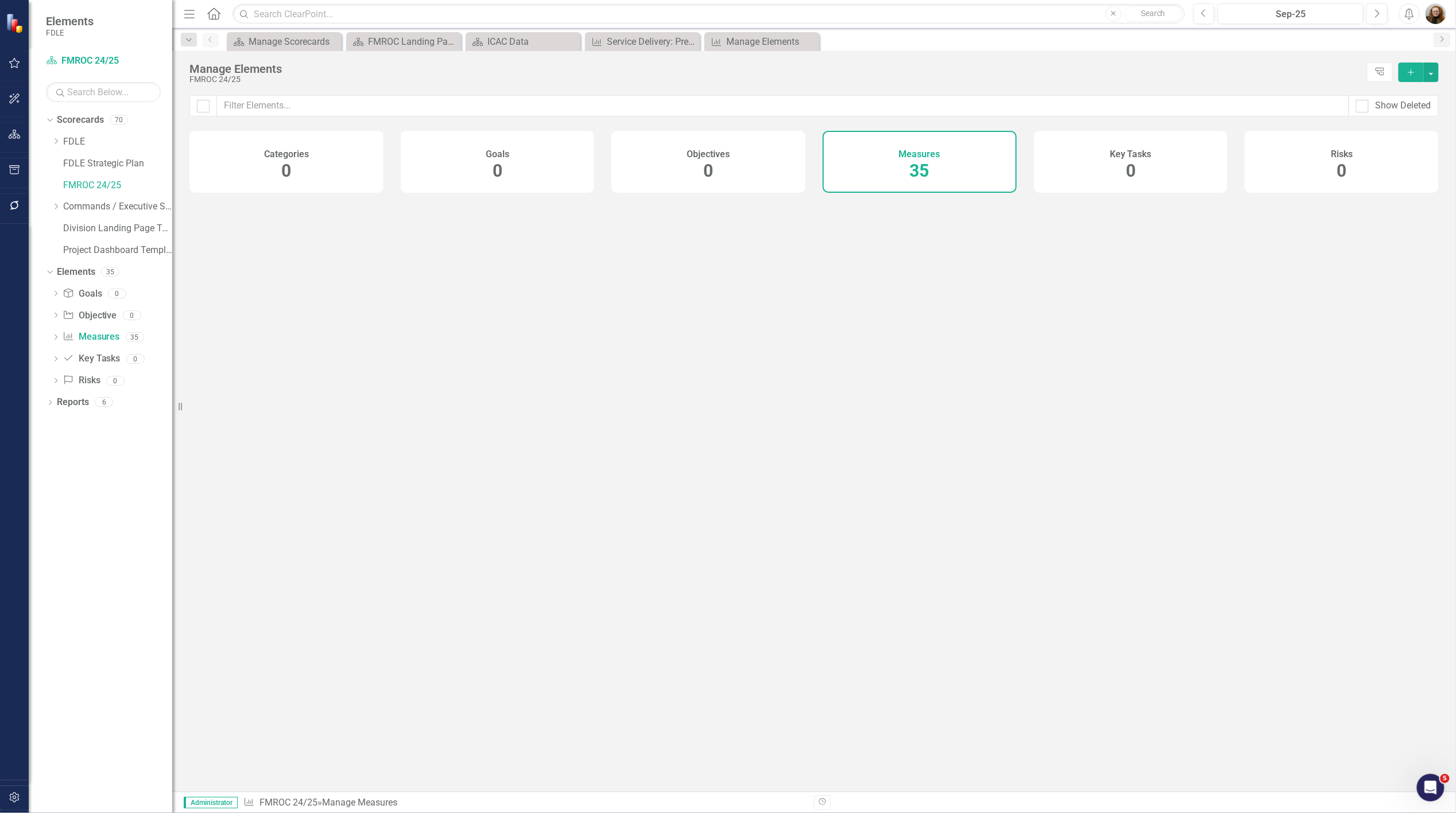
checkbox input "false"
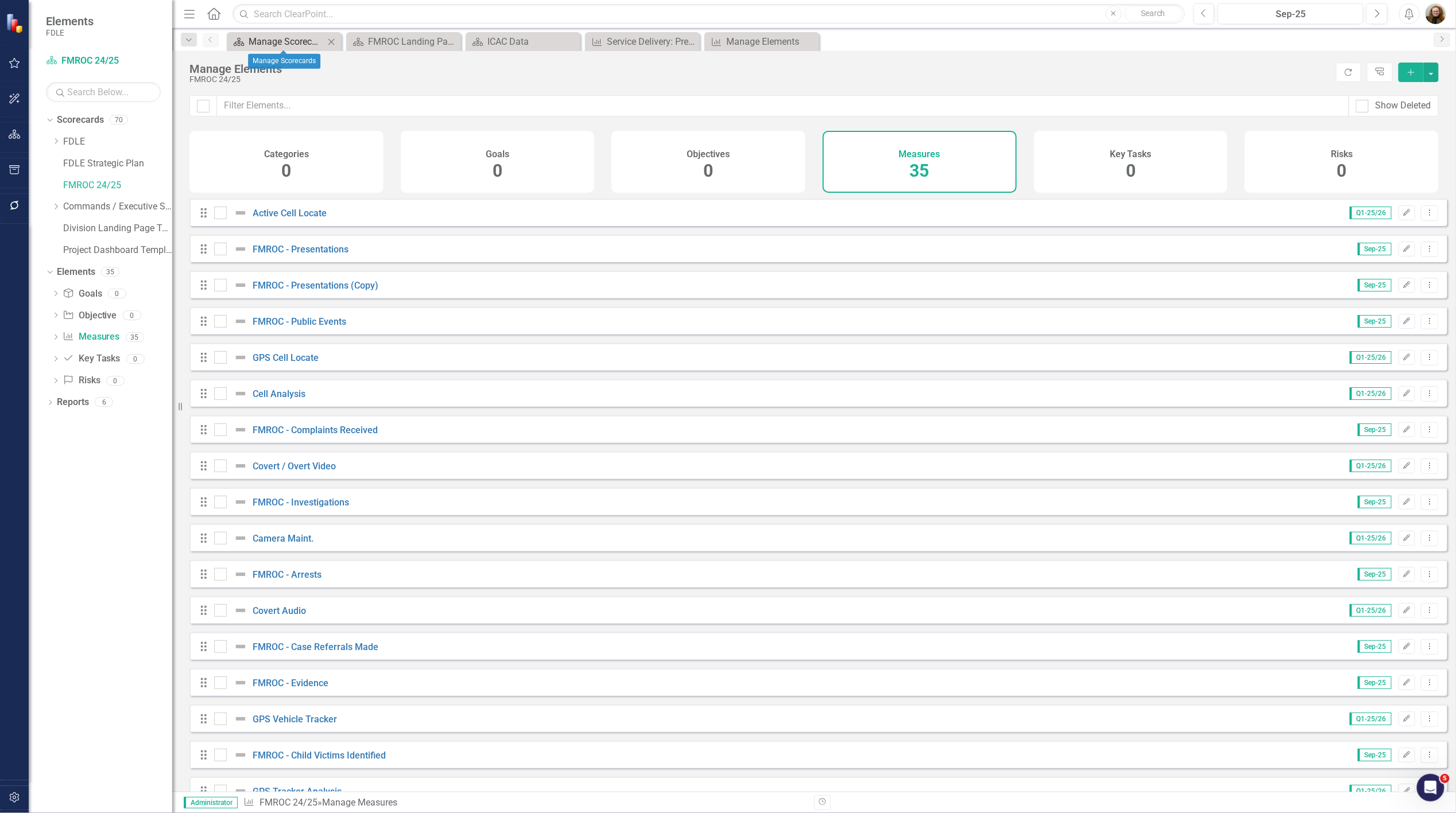
click at [286, 36] on div "Manage Scorecards" at bounding box center [286, 41] width 76 height 14
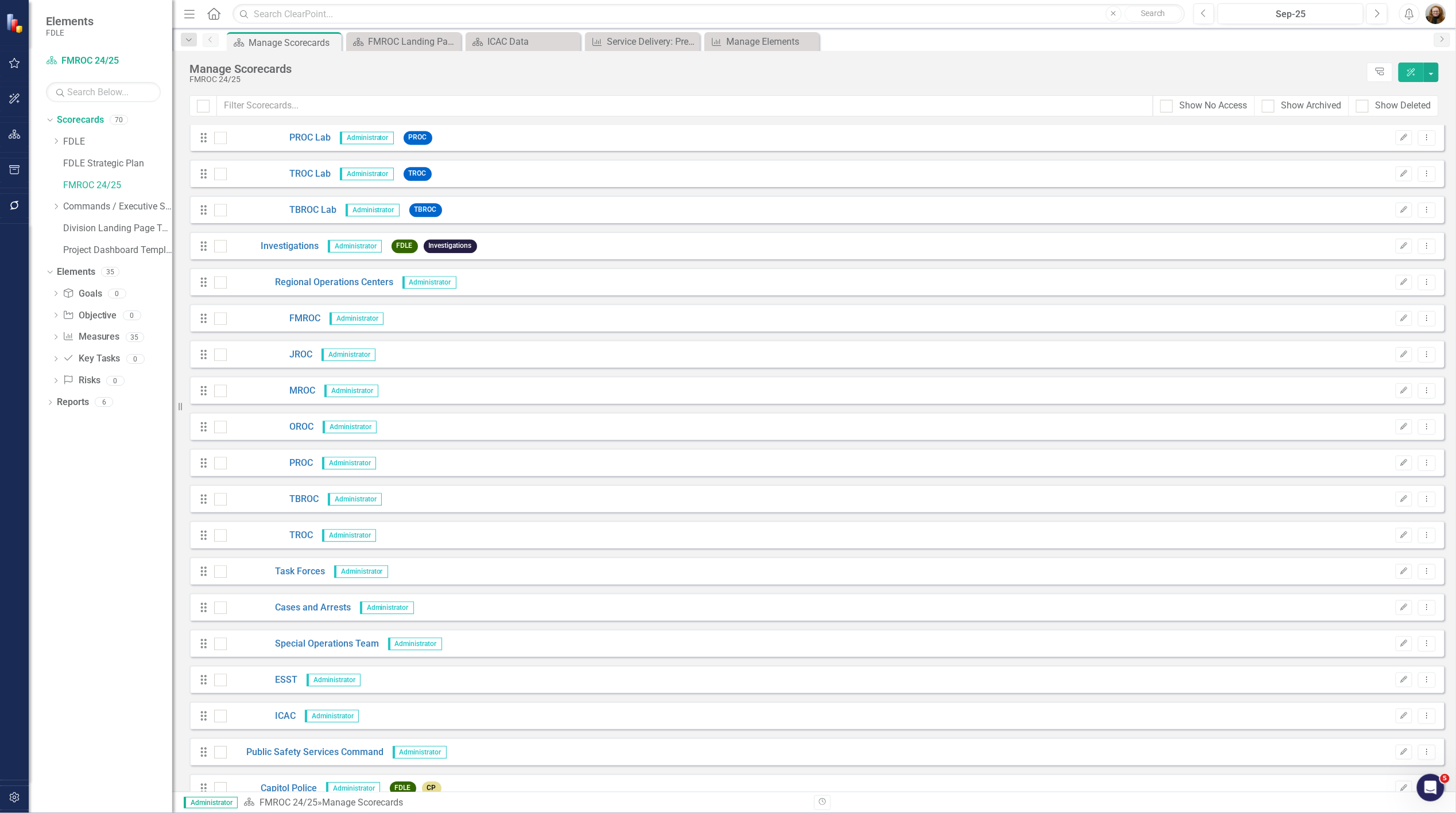
scroll to position [1339, 0]
click at [1307, 104] on div "Show Archived" at bounding box center [1312, 106] width 60 height 13
click at [1270, 104] on input "Show Archived" at bounding box center [1266, 104] width 8 height 8
checkbox input "true"
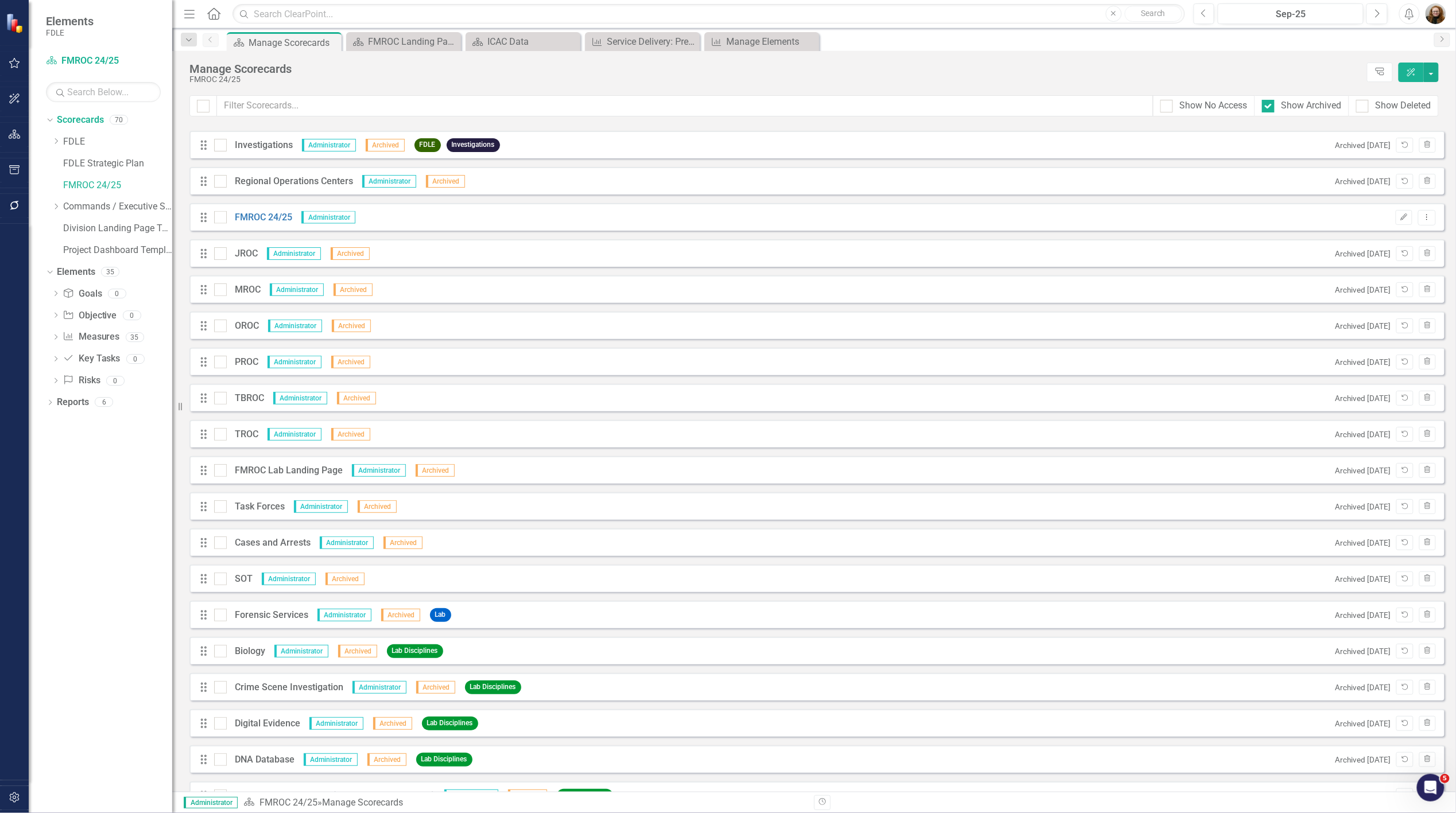
scroll to position [806, 0]
